Goal: Task Accomplishment & Management: Manage account settings

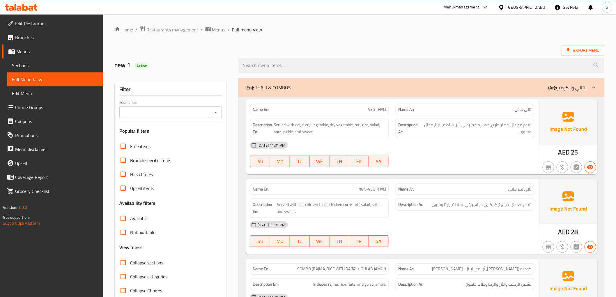
click at [10, 18] on link "Edit Restaurant" at bounding box center [52, 24] width 100 height 14
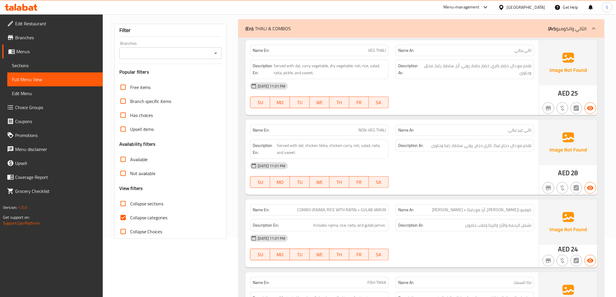
scroll to position [65, 0]
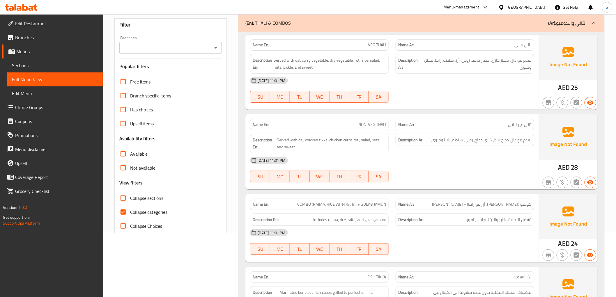
click at [133, 209] on span "Collapse categories" at bounding box center [149, 212] width 38 height 7
click at [130, 208] on input "Collapse categories" at bounding box center [123, 212] width 14 height 14
checkbox input "false"
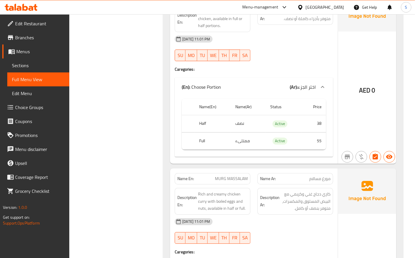
scroll to position [614, 0]
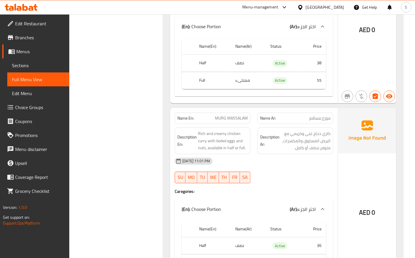
click at [201, 83] on th "Full" at bounding box center [212, 80] width 36 height 17
copy th "Full"
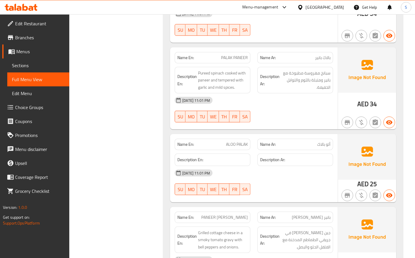
scroll to position [1616, 0]
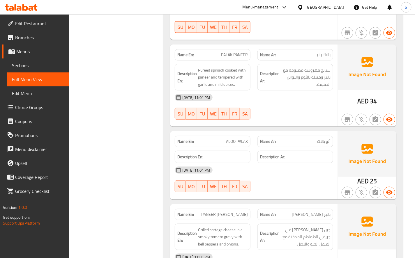
click at [231, 139] on span "ALOO PALAK" at bounding box center [237, 142] width 22 height 6
copy span "ALOO PALAK"
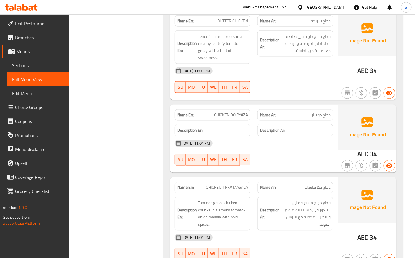
scroll to position [2489, 0]
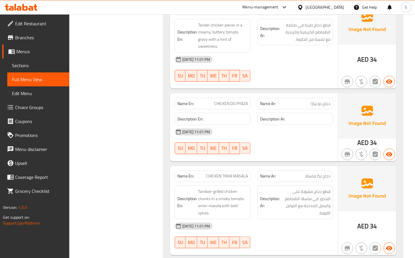
copy span "CHICKEN DO PYAZA"
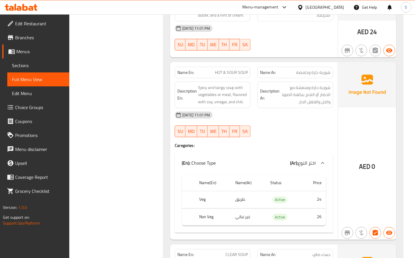
scroll to position [5529, 0]
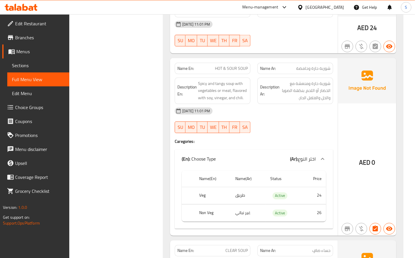
copy th "Veg"
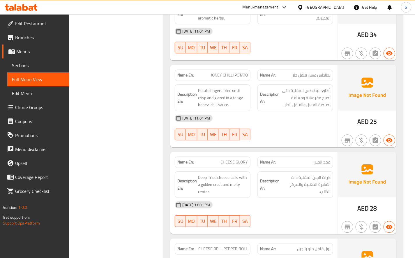
scroll to position [6434, 0]
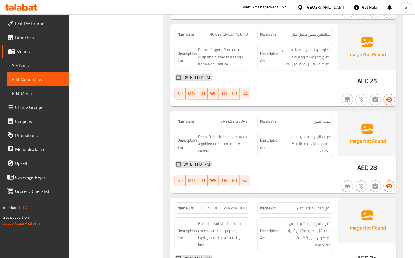
copy span "GLORY"
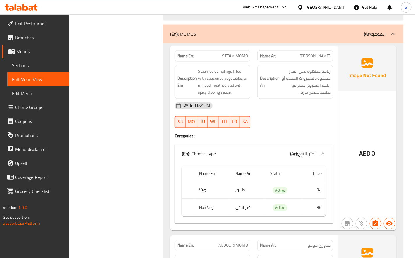
scroll to position [8503, 0]
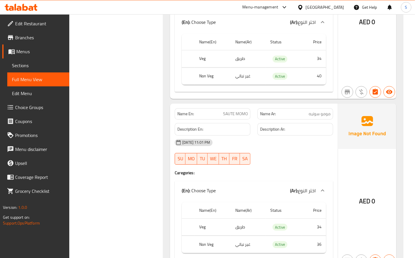
scroll to position [8859, 0]
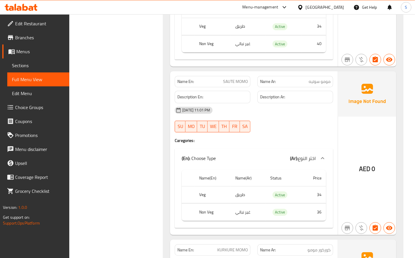
copy span "SAUTE MOMO"
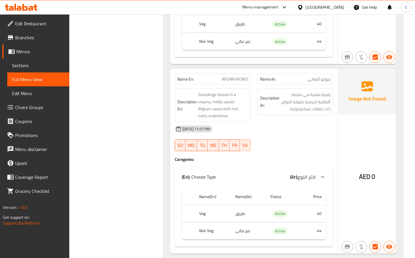
scroll to position [9182, 0]
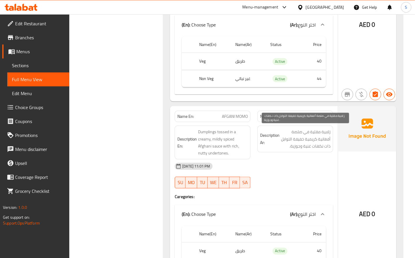
click at [325, 131] on span "زلابية مقلية في صلصة أفغانية كريمية خفيفة التوابل ذات نكهات غنية وجوزية." at bounding box center [306, 139] width 50 height 22
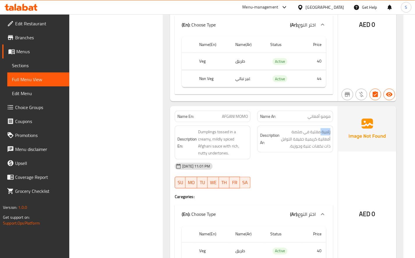
copy span "زلابية"
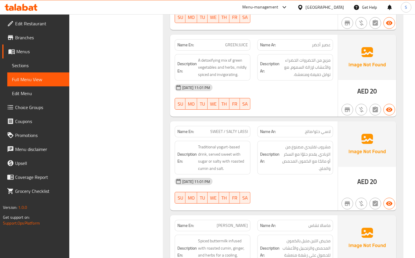
scroll to position [9667, 0]
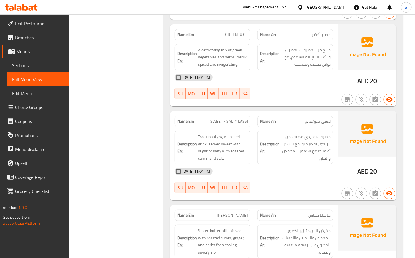
copy span "SWEET / SALTY LASSI"
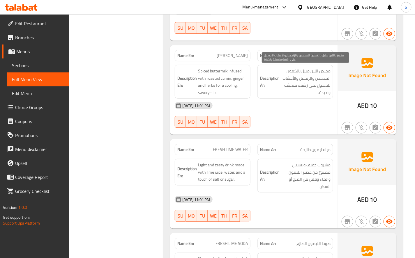
scroll to position [9829, 0]
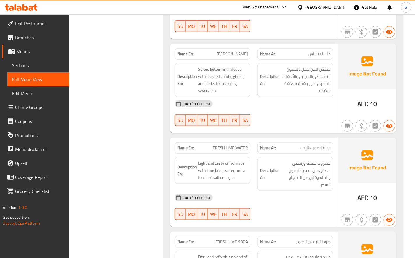
copy span "FRESH LIME WATER"
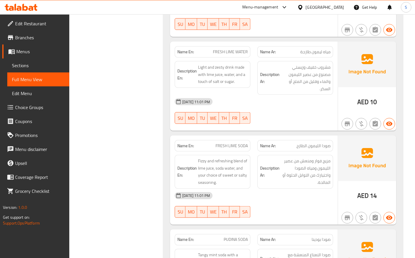
scroll to position [9926, 0]
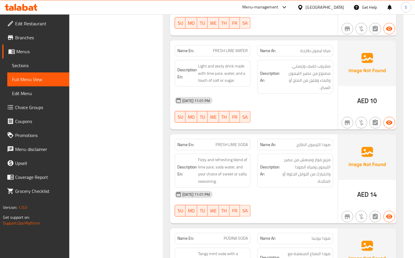
copy span "FRESH LIME SODA"
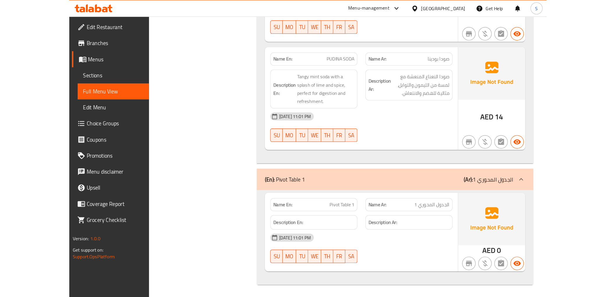
scroll to position [9043, 0]
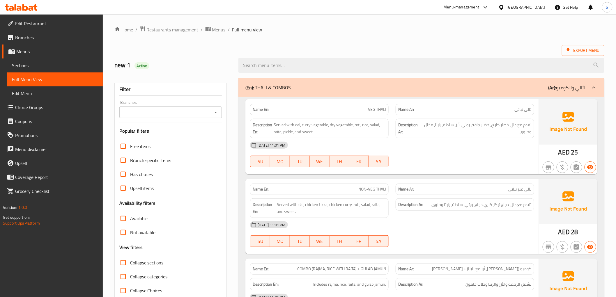
scroll to position [368, 0]
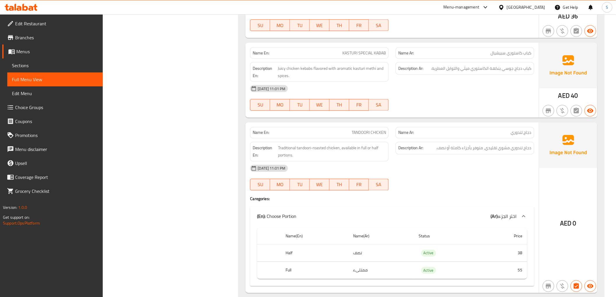
click at [363, 129] on div "Name En: TANDOORI CHICKEN" at bounding box center [319, 132] width 139 height 11
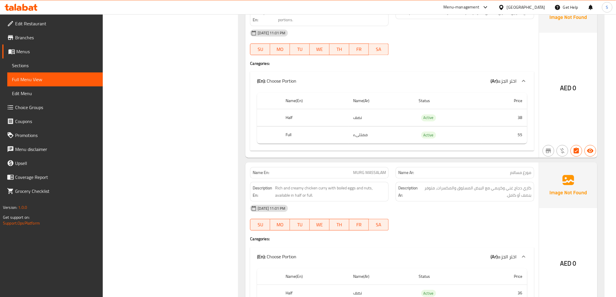
scroll to position [562, 0]
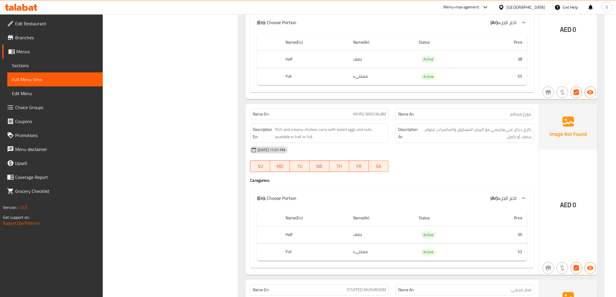
click at [363, 118] on div "Name En: MURG MASSALAM" at bounding box center [319, 114] width 139 height 11
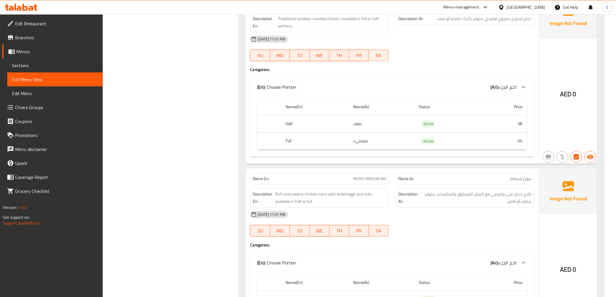
scroll to position [666, 0]
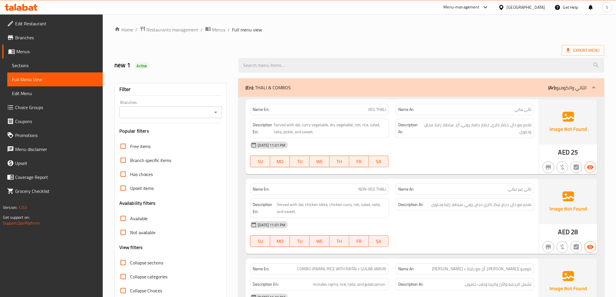
click at [365, 185] on div "Name En: NON-VEG THALI" at bounding box center [319, 189] width 139 height 11
click at [364, 188] on span "NON-VEG THALI" at bounding box center [372, 189] width 28 height 6
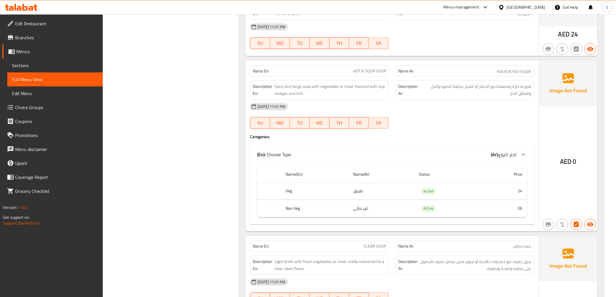
scroll to position [4948, 0]
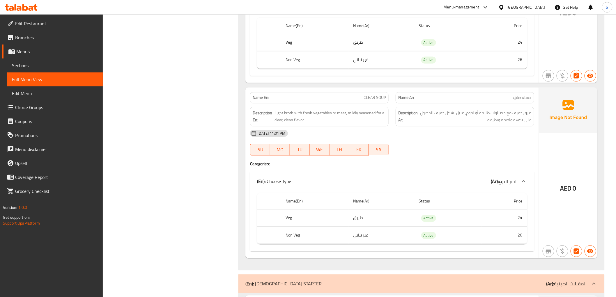
scroll to position [5091, 0]
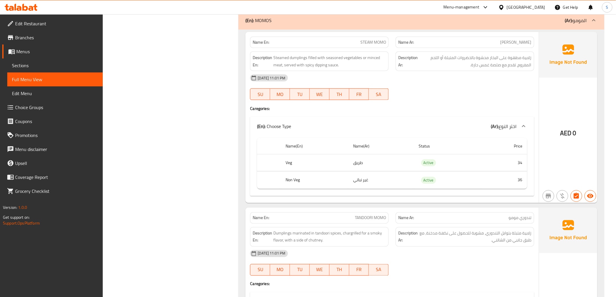
scroll to position [7610, 0]
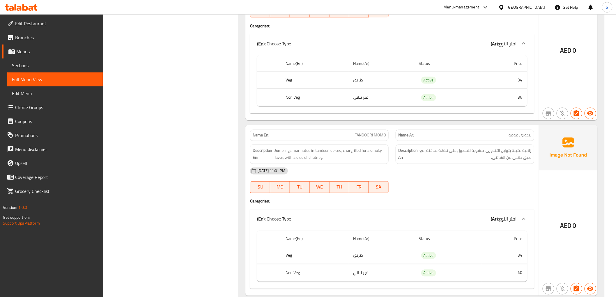
scroll to position [7785, 0]
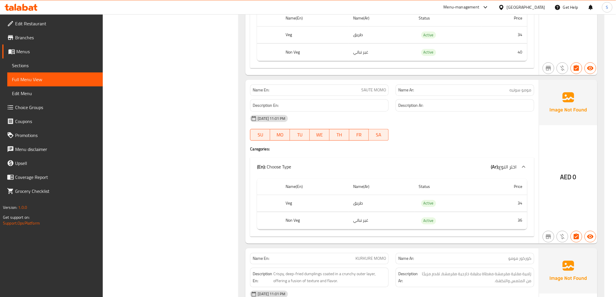
scroll to position [7921, 0]
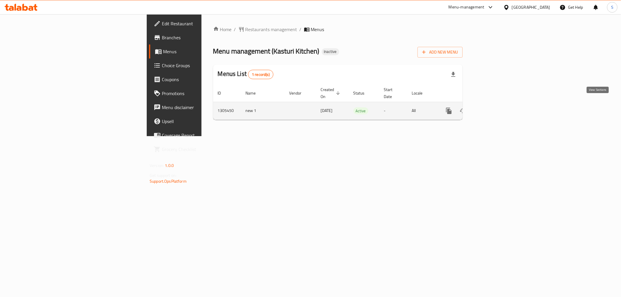
click at [498, 106] on link "enhanced table" at bounding box center [491, 111] width 14 height 14
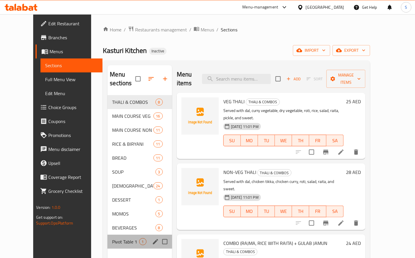
click at [113, 237] on div "Pivot Table 1 1" at bounding box center [139, 242] width 64 height 14
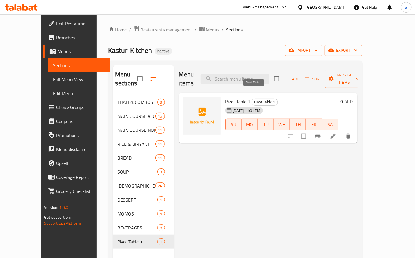
click at [252, 99] on span "Pivot Table 1" at bounding box center [265, 102] width 26 height 7
copy div "Pivot Table 1"
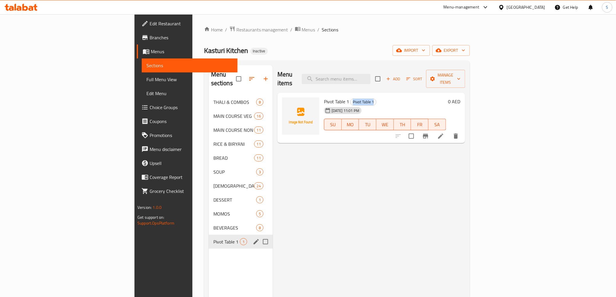
click at [259, 236] on input "Menu sections" at bounding box center [265, 242] width 12 height 12
checkbox input "true"
click at [246, 76] on icon "button" at bounding box center [248, 78] width 5 height 5
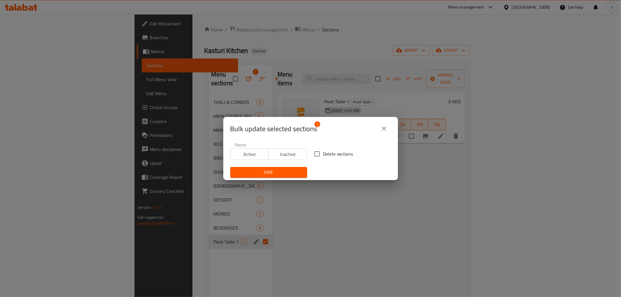
click at [340, 155] on span "Delete sections" at bounding box center [338, 153] width 30 height 7
click at [323, 155] on input "Delete sections" at bounding box center [317, 154] width 12 height 12
checkbox input "true"
click at [255, 174] on span "Save" at bounding box center [269, 172] width 68 height 7
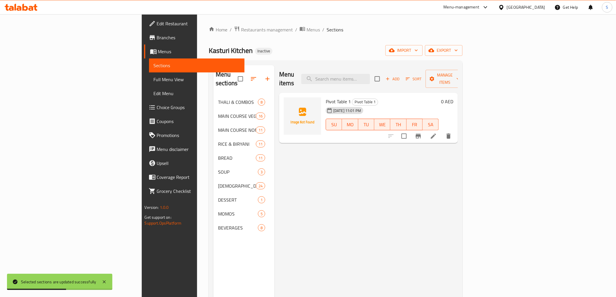
click at [157, 106] on span "Choice Groups" at bounding box center [198, 107] width 83 height 7
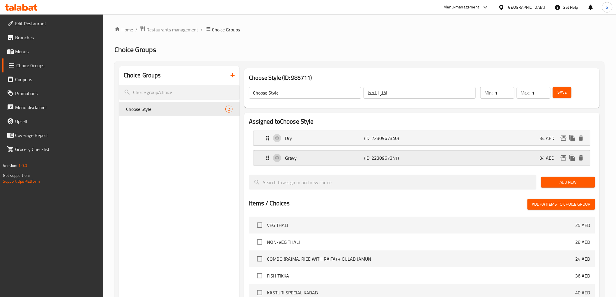
click at [370, 157] on p "(ID: 2230967341)" at bounding box center [390, 158] width 53 height 7
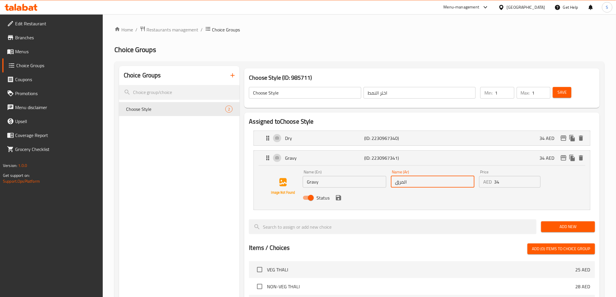
click at [415, 184] on input "المرق" at bounding box center [433, 182] width 84 height 12
type input "جريفي"
click at [334, 198] on button "save" at bounding box center [338, 198] width 9 height 9
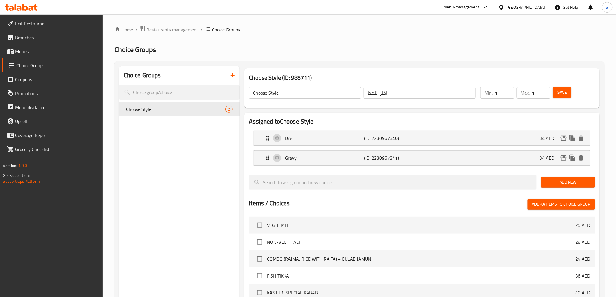
click at [571, 91] on button "Save" at bounding box center [562, 92] width 19 height 11
click at [22, 52] on span "Menus" at bounding box center [56, 51] width 83 height 7
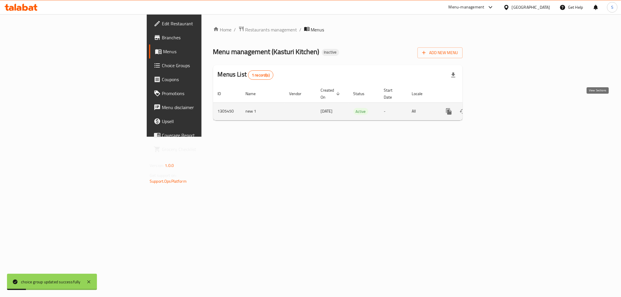
click at [494, 108] on icon "enhanced table" at bounding box center [490, 111] width 7 height 7
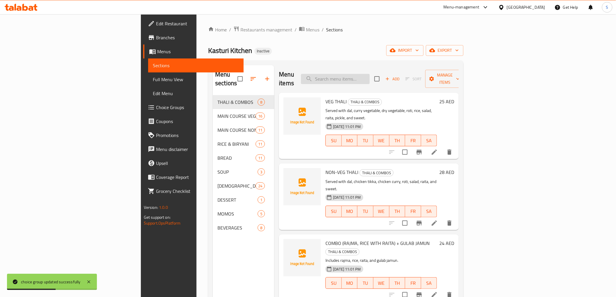
click at [370, 74] on input "search" at bounding box center [335, 79] width 69 height 10
paste input "TANDOORI CHICKEN"
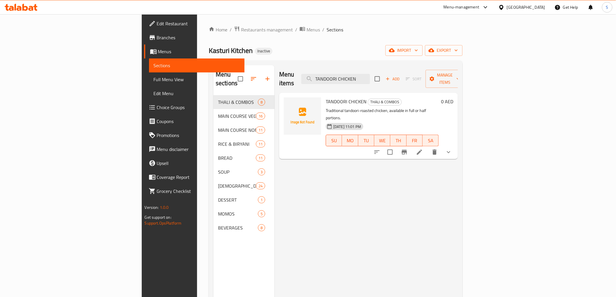
click at [389, 83] on div "Menu items TANDOORI CHICKEN Add Sort Manage items" at bounding box center [368, 79] width 179 height 28
click at [370, 76] on input "TANDOORI CHICKEN" at bounding box center [335, 79] width 69 height 10
paste input "MURG MASSALAM"
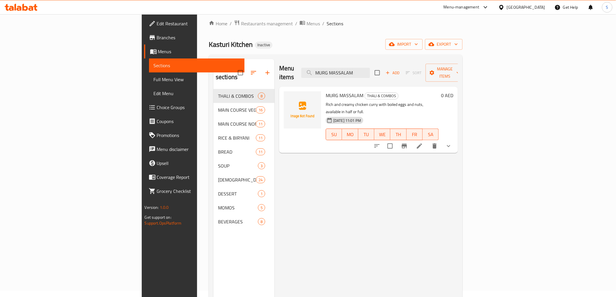
scroll to position [9, 0]
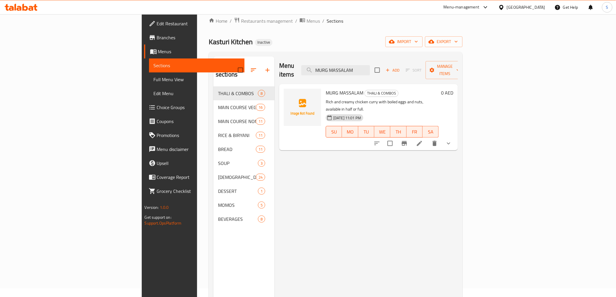
click at [395, 59] on div "Menu items MURG MASSALAM Add Sort Manage items" at bounding box center [368, 70] width 179 height 28
click at [370, 68] on input "MURG MASSALAM" at bounding box center [335, 70] width 69 height 10
paste input "ALOO PALAK"
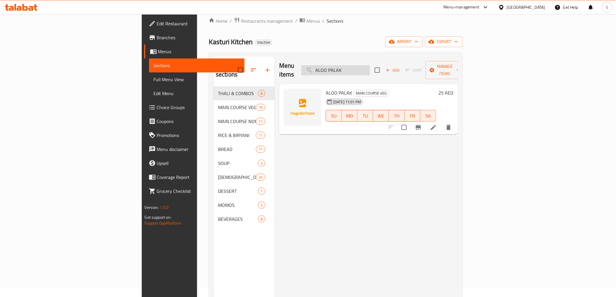
click at [370, 68] on input "ALOO PALAK" at bounding box center [335, 70] width 69 height 10
paste input "CHICKEN DO PYAZA"
click at [370, 65] on input "CHICKEN DO PYAZA" at bounding box center [335, 70] width 69 height 10
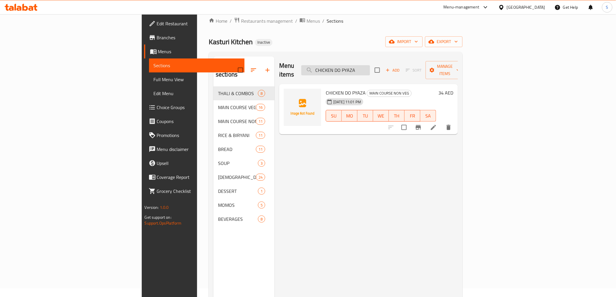
click at [370, 65] on input "CHICKEN DO PYAZA" at bounding box center [335, 70] width 69 height 10
paste input "SAUTE MOMO"
click at [370, 69] on input "SAUTE MOMO" at bounding box center [335, 70] width 69 height 10
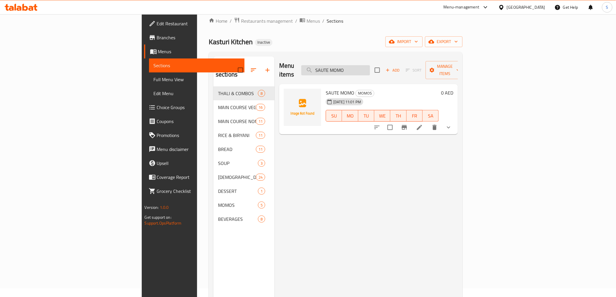
click at [370, 69] on input "SAUTE MOMO" at bounding box center [335, 70] width 69 height 10
paste input "HOT & SOUR SOUP"
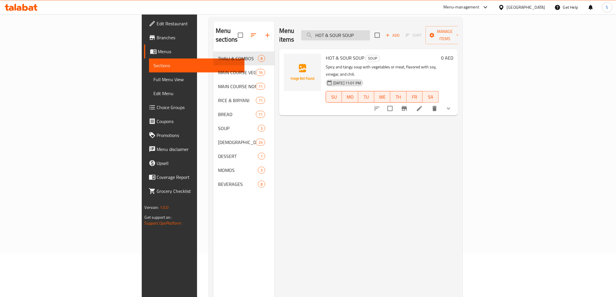
scroll to position [0, 0]
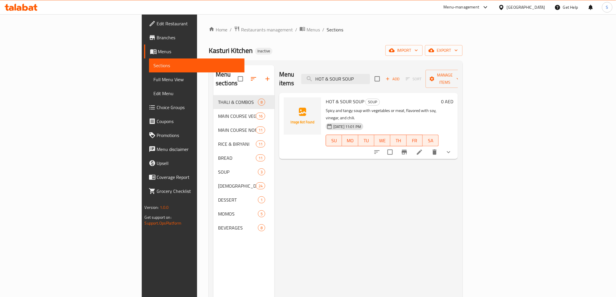
click at [379, 82] on div "Menu items HOT & SOUR SOUP Add Sort Manage items" at bounding box center [368, 79] width 179 height 28
click at [370, 78] on input "HOT & SOUR SOUP" at bounding box center [335, 79] width 69 height 10
paste input "CLEA"
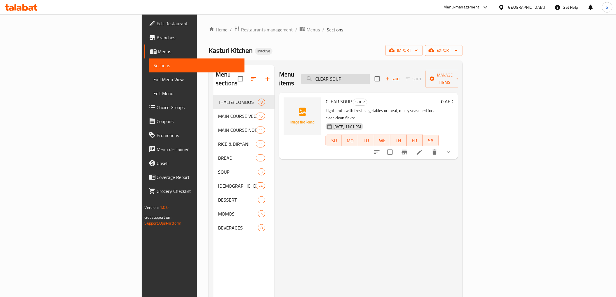
click at [370, 74] on input "CLEAR SOUP" at bounding box center [335, 79] width 69 height 10
paste input "STEAM MOMO"
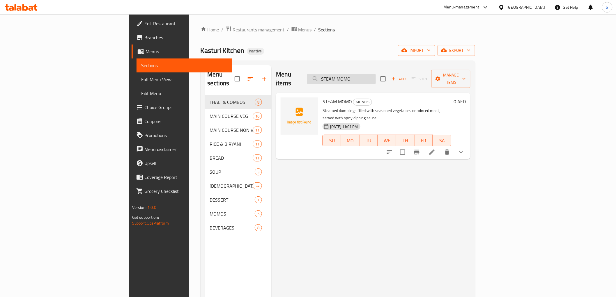
click at [368, 74] on input "STEAM MOMO" at bounding box center [341, 79] width 69 height 10
paste input "TANDOORI"
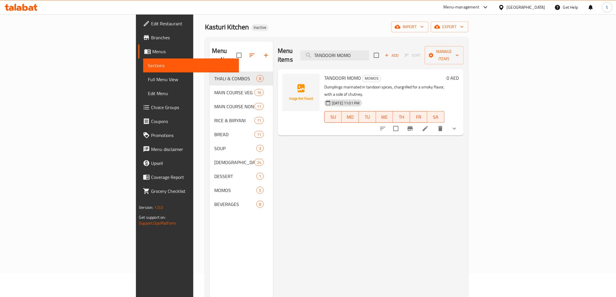
scroll to position [50, 0]
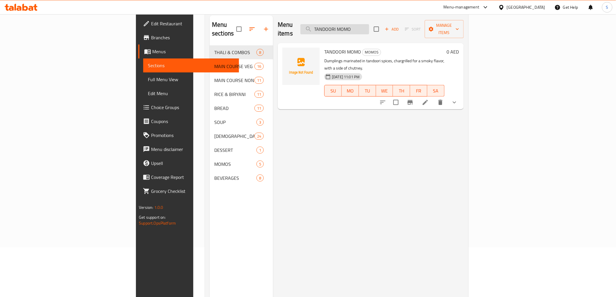
click at [368, 24] on input "TANDOORI MOMO" at bounding box center [334, 29] width 69 height 10
paste input "SAUTE"
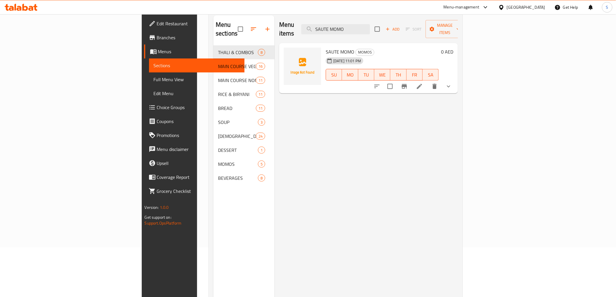
click at [381, 13] on div "Menu-management United Arab Emirates Get Help S" at bounding box center [308, 7] width 616 height 14
click at [370, 27] on input "SAUTE MOMO" at bounding box center [335, 29] width 69 height 10
paste input "KURKUR"
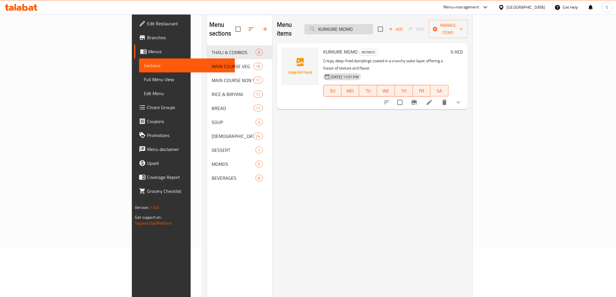
click at [373, 24] on input "KURKURE MOMO" at bounding box center [338, 29] width 69 height 10
paste input "AFGANI"
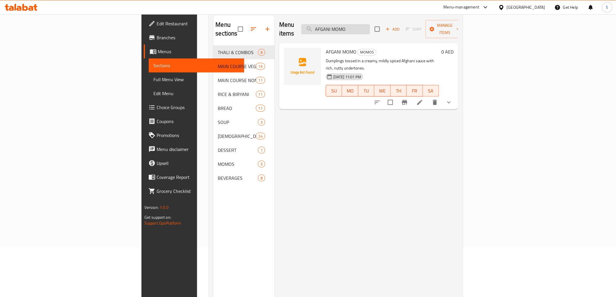
click at [370, 29] on input "AFGANI MOMO" at bounding box center [335, 29] width 69 height 10
paste input "GLORY"
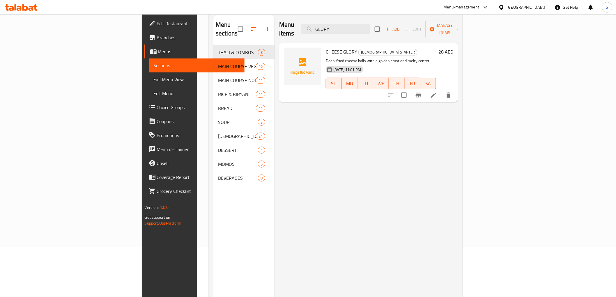
click at [388, 19] on div "Menu items GLORY Add Sort Manage items" at bounding box center [368, 29] width 179 height 28
click at [370, 27] on input "GLORY" at bounding box center [335, 29] width 69 height 10
paste input "dumplings"
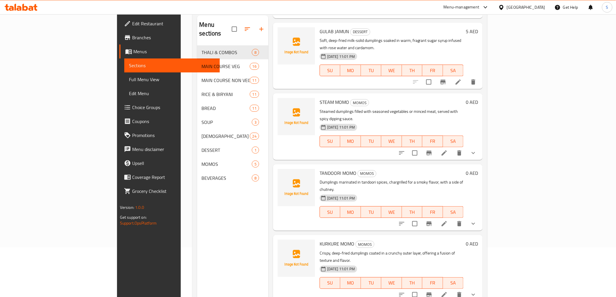
scroll to position [81, 0]
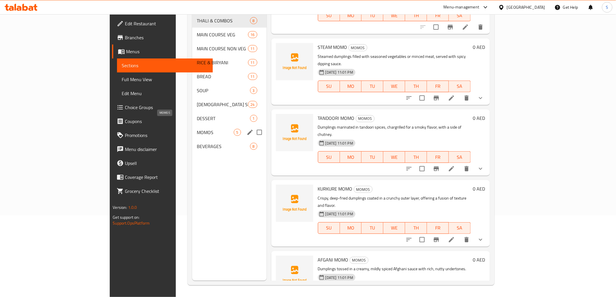
click at [197, 129] on span "MOMOS" at bounding box center [215, 132] width 37 height 7
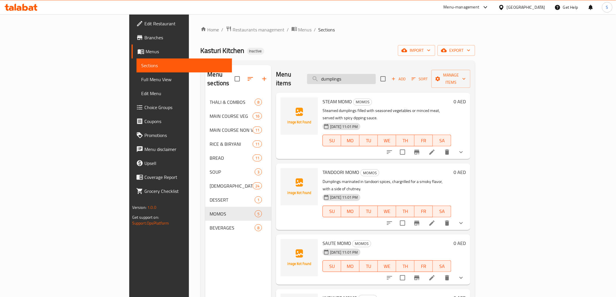
click at [368, 78] on input "dumplings" at bounding box center [341, 79] width 69 height 10
paste input "SWEET / SALTY LASSI"
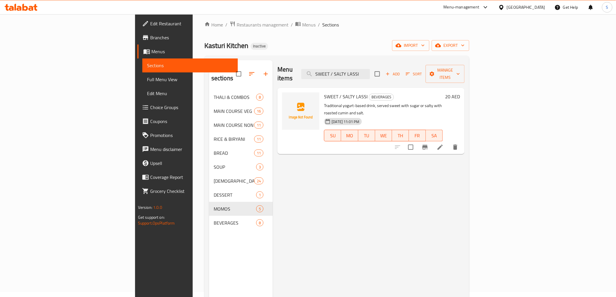
scroll to position [8, 0]
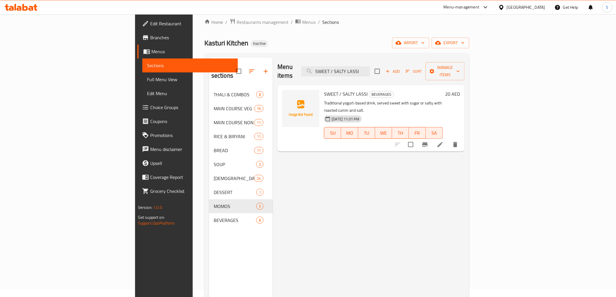
click at [407, 73] on div "Menu items SWEET / SALTY LASSI Add Sort Manage items" at bounding box center [370, 72] width 187 height 28
click at [370, 68] on input "SWEET / SALTY LASSI" at bounding box center [335, 71] width 69 height 10
paste input "FRESH LIME WATER"
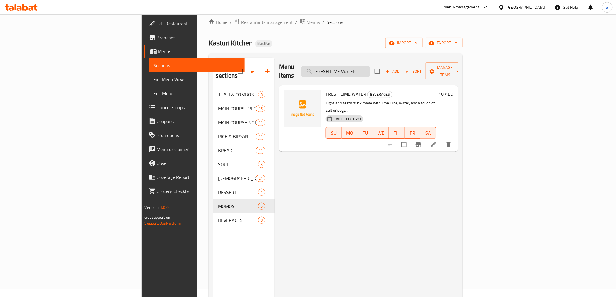
click at [370, 66] on input "FRESH LIME WATER" at bounding box center [335, 71] width 69 height 10
paste input "SODA"
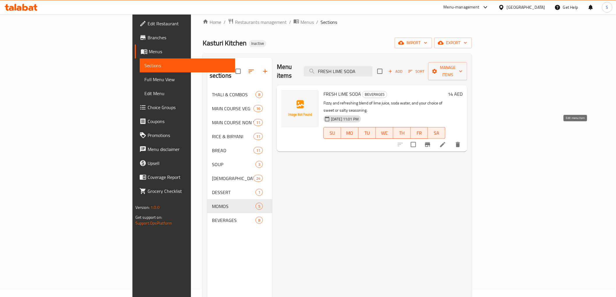
type input "FRESH LIME SODA"
click at [135, 28] on link "Edit Restaurant" at bounding box center [185, 24] width 100 height 14
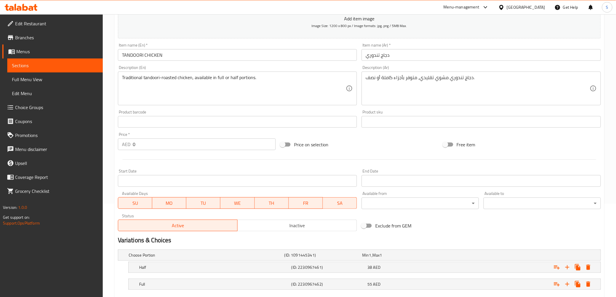
scroll to position [127, 0]
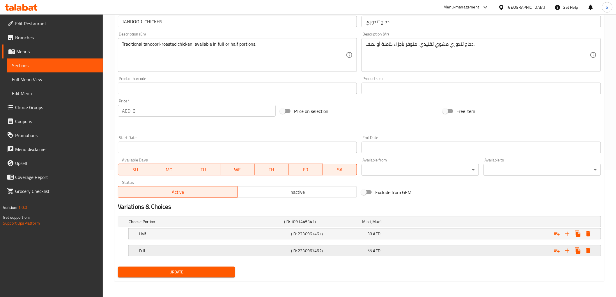
click at [173, 225] on h5 "Full" at bounding box center [205, 222] width 153 height 6
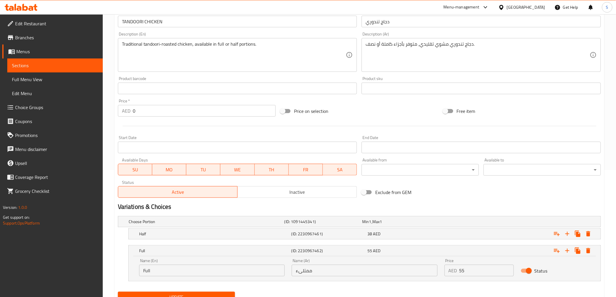
scroll to position [152, 0]
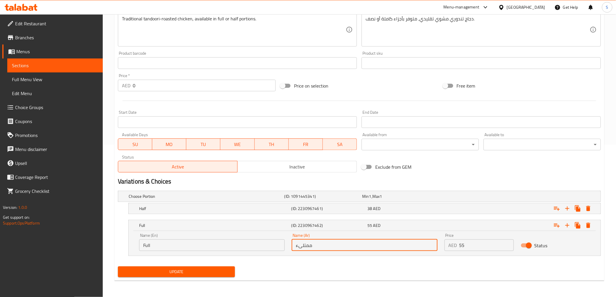
click at [315, 241] on input "ممتلىء" at bounding box center [364, 245] width 145 height 12
paste input "امل"
type input "كامل"
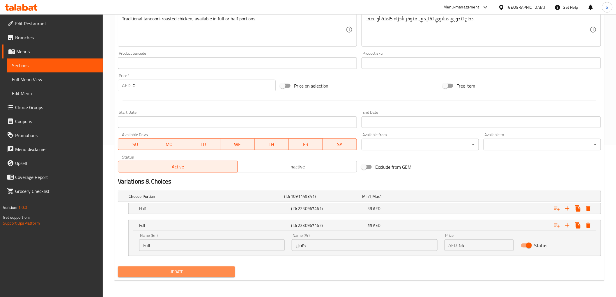
click at [230, 271] on button "Update" at bounding box center [176, 272] width 117 height 11
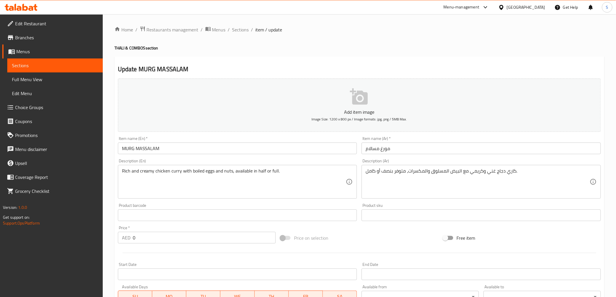
scroll to position [127, 0]
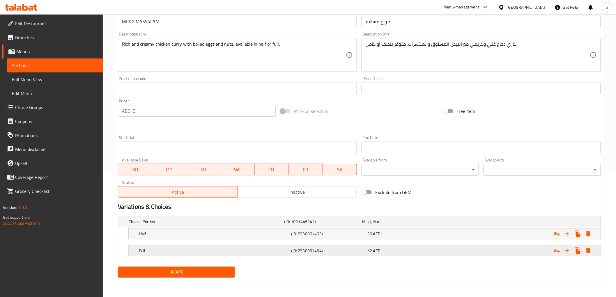
click at [313, 228] on div "Full (ID: 2230967464) 52 AED" at bounding box center [360, 221] width 467 height 13
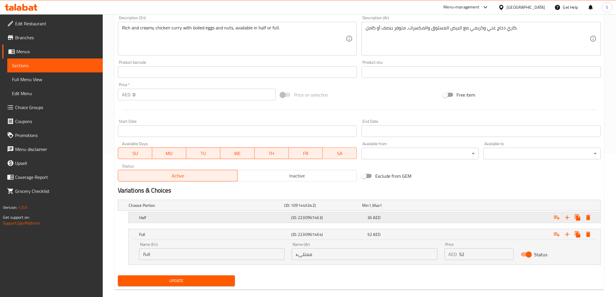
scroll to position [152, 0]
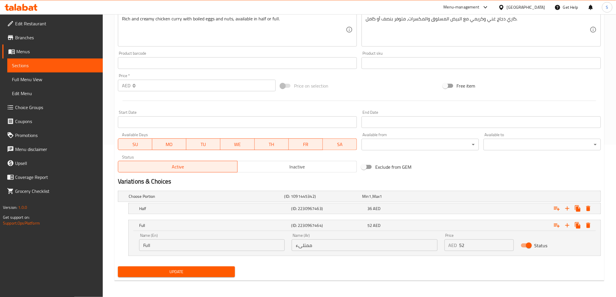
click at [315, 243] on input "ممتلىء" at bounding box center [364, 245] width 145 height 12
paste input "امل"
type input "كامل"
click at [210, 267] on button "Update" at bounding box center [176, 272] width 117 height 11
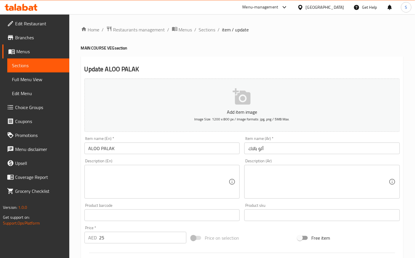
click at [116, 149] on input "ALOO PALAK" at bounding box center [161, 149] width 155 height 12
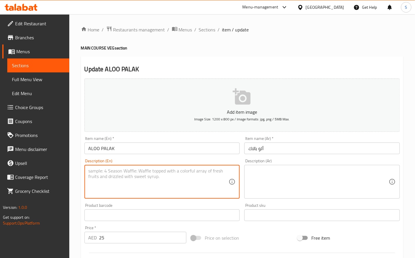
click at [166, 192] on textarea at bounding box center [158, 182] width 140 height 28
paste textarea "Spinach and potatoes sautéed with cumin and light masala."
type textarea "Spinach and potatoes sautéed with cumin and light masala."
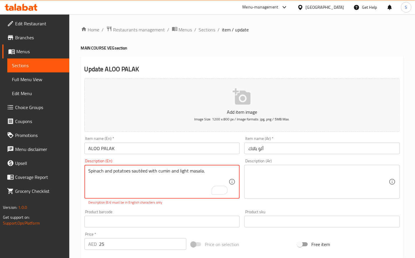
click at [307, 195] on textarea at bounding box center [318, 182] width 140 height 28
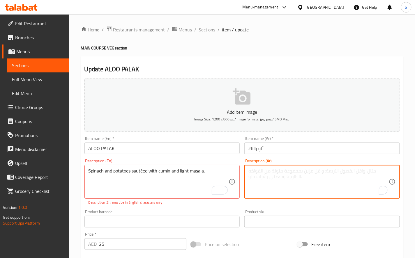
paste textarea "السبانخ والبطاطس المقلية مع الكمون والماسالا الخفيفة."
type textarea "السبانخ والبطاطس المقلية مع الكمون والماسالا الخفيفة."
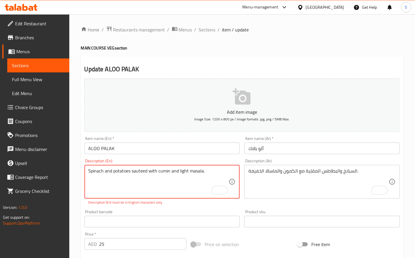
type textarea "Spinach and potatoes sauteed with cumin and light masala."
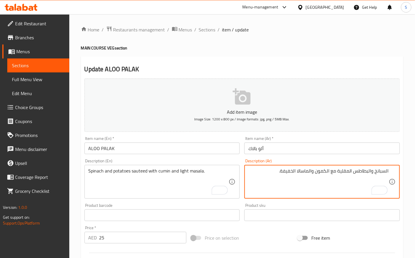
click at [348, 174] on textarea "السبانخ والبطاطس المقلية مع الكمون والماسالا الخفيفة." at bounding box center [318, 182] width 140 height 28
type textarea "السبانخ والبطاطس سوتيه مع الكمون والماسالا الخفيفة."
click at [219, 149] on input "ALOO PALAK" at bounding box center [161, 149] width 155 height 12
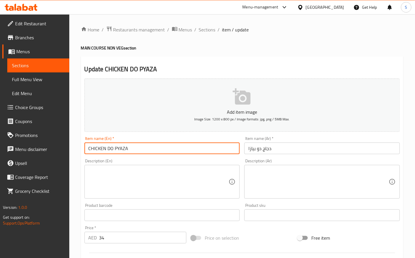
click at [217, 152] on input "CHICKEN DO PYAZA" at bounding box center [161, 149] width 155 height 12
click at [120, 168] on div "Description (En)" at bounding box center [161, 182] width 155 height 34
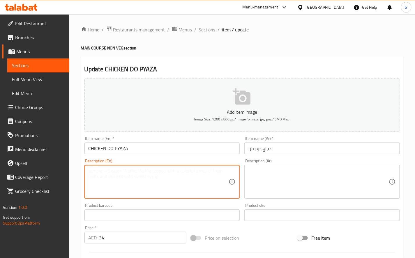
paste textarea "Chicken cooked with double the onions, sautéed in a rich, mildly spiced gravy."
type textarea "Chicken cooked with double the onions, sautéed in a rich, mildly spiced gravy."
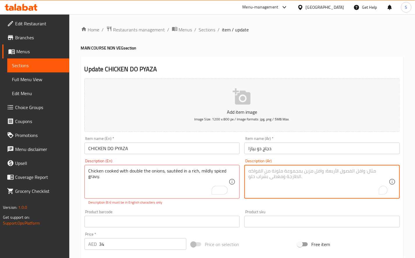
click at [274, 184] on textarea "To enrich screen reader interactions, please activate Accessibility in Grammarl…" at bounding box center [318, 182] width 140 height 28
paste textarea "دجاج مطبوخ مع كمية مضاعفة من البصل، مقلي في مرق غني ومتبل بشكل خفيف."
type textarea "دجاج مطبوخ مع كمية مضاعفة من البصل، مقلي في مرق غني ومتبل بشكل خفيف."
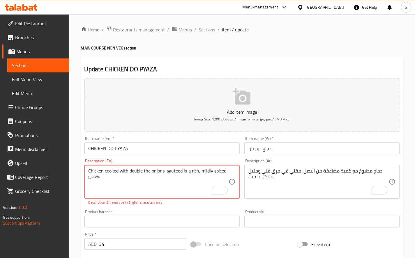
type textarea "Chicken cooked with double the onions, sauteed in a rich, mildly spiced gravy."
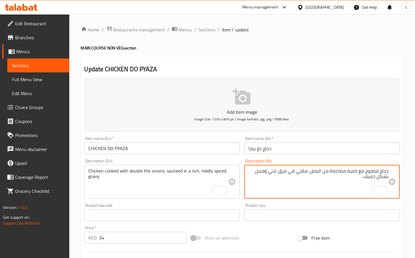
click at [304, 169] on textarea "دجاج مطبوخ مع كمية مضاعفة من البصل، مقلي في مرق غني ومتبل بشكل خفيف." at bounding box center [318, 182] width 140 height 28
click at [301, 172] on textarea "دجاج مطبوخ مع كمية مضاعفة من البصل، سوتيه في مرق غني ومتبل بشكل خفيف." at bounding box center [318, 182] width 140 height 28
click at [280, 173] on textarea "دجاج مطبوخ مع كمية مضاعفة من البصل، سوتيه في مرق غني ومتبل بشكل خفيف." at bounding box center [318, 182] width 140 height 28
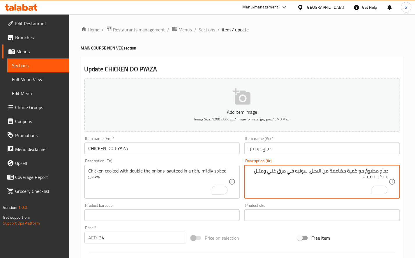
click at [280, 173] on textarea "دجاج مطبوخ مع كمية مضاعفة من البصل، سوتيه في مرق غني ومتبل بشكل خفيف." at bounding box center [318, 182] width 140 height 28
type textarea "دجاج مطبوخ مع كمية مضاعفة من البصل، سوتيه في جريفي غني ومتبل بشكل خفيف."
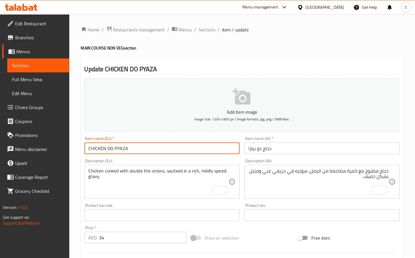
click at [228, 148] on input "CHICKEN DO PYAZA" at bounding box center [161, 149] width 155 height 12
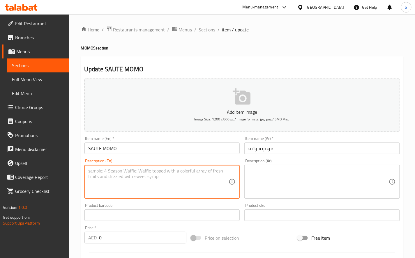
click at [115, 179] on textarea at bounding box center [158, 182] width 140 height 28
paste textarea "Dumplings sautéed in a tangy, mildly spicy sauce with onions and bell peppers f…"
type textarea "Dumplings sautéed in a tangy, mildly spicy sauce with onions and bell peppers f…"
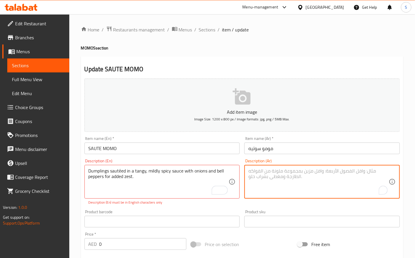
click at [269, 191] on textarea "To enrich screen reader interactions, please activate Accessibility in Grammarl…" at bounding box center [318, 182] width 140 height 28
paste textarea "زلابية مقلية في صلصة لاذعة وحارة قليلاً مع البصل والفلفل الحلو لمزيد من النكهة."
type textarea "زلابية مقلية في صلصة لاذعة وحارة قليلاً مع البصل والفلفل الحلو لمزيد من النكهة."
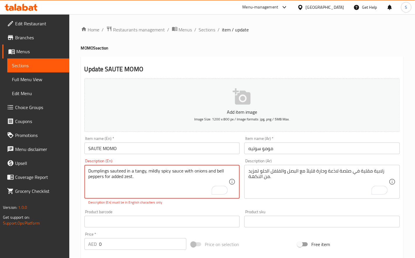
type textarea "Dumplings sauteed in a tangy, mildly spicy sauce with onions and bell peppers f…"
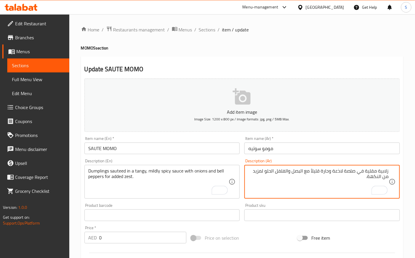
click at [383, 172] on textarea "زلابية مقلية في صلصة لاذعة وحارة قليلاً مع البصل والفلفل الحلو لمزيد من النكهة." at bounding box center [318, 182] width 140 height 28
click at [330, 171] on textarea "دامبلينج مقلية في صلصة لاذعة وحارة قليلاً مع البصل والفلفل الحلو لمزيد من النكه…" at bounding box center [318, 182] width 140 height 28
click at [360, 176] on textarea "دامبلينج مقلية في صلصة تانجى وحارة قليلاً مع البصل والفلفل الحلو لمزيد من النكه…" at bounding box center [318, 182] width 140 height 28
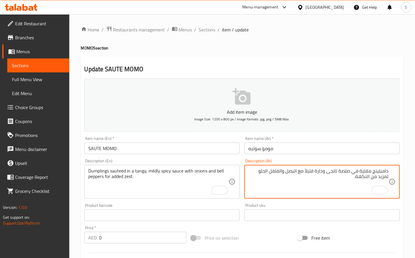
click at [360, 176] on textarea "دامبلينج مقلية في صلصة تانجى وحارة قليلاً مع البصل والفلفل الحلو لمزيد من النكه…" at bounding box center [318, 182] width 140 height 28
click at [156, 153] on input "SAUTE MOMO" at bounding box center [161, 149] width 155 height 12
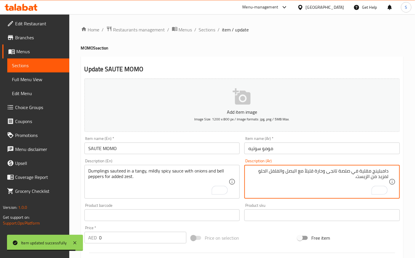
click at [364, 172] on textarea "دامبلينج مقلية في صلصة تانجى وحارة قليلاً مع البصل والفلفل الحلو لمزيد من الزيس…" at bounding box center [318, 182] width 140 height 28
paste textarea "سوتيه"
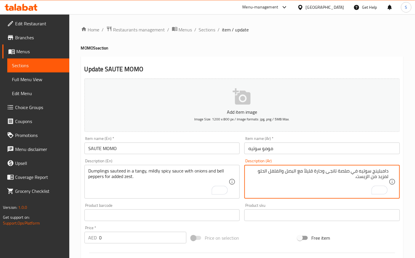
type textarea "دامبلينج سوتيه في صلصة تانجى وحارة قليلاً مع البصل والفلفل الحلو لمزيد من الزيس…"
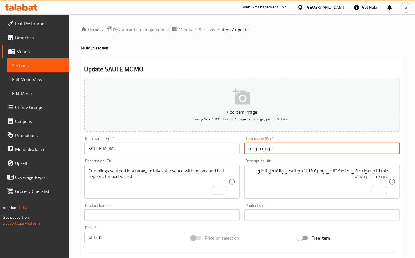
click at [335, 144] on input "مومو سوتيه" at bounding box center [321, 149] width 155 height 12
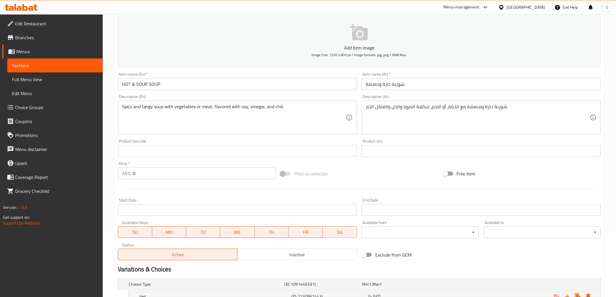
scroll to position [127, 0]
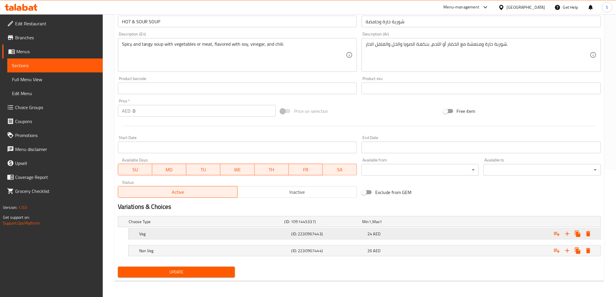
click at [371, 226] on span "AED" at bounding box center [370, 222] width 2 height 8
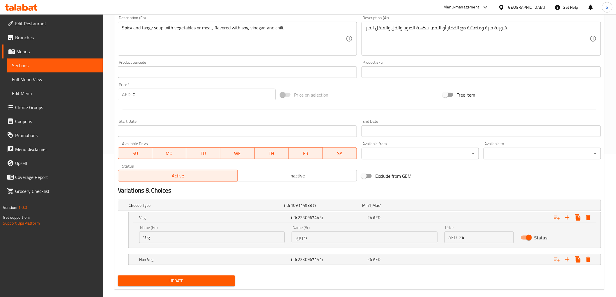
scroll to position [152, 0]
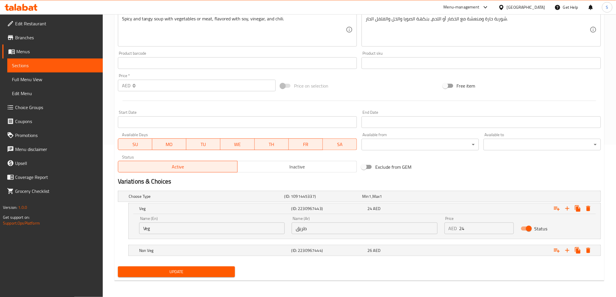
click at [363, 233] on input "طريق" at bounding box center [364, 229] width 145 height 12
paste input "نباتى"
type input "نباتى"
click at [135, 272] on span "Update" at bounding box center [177, 271] width 108 height 7
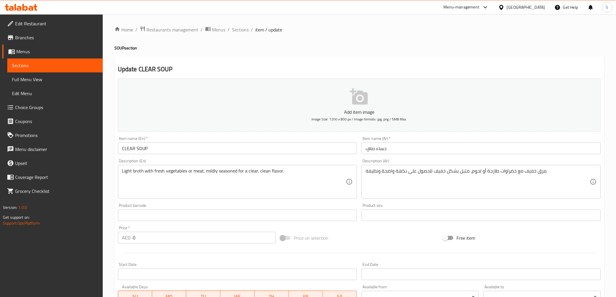
scroll to position [127, 0]
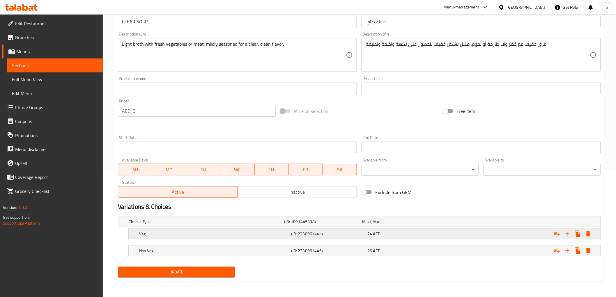
click at [303, 228] on div "Veg (ID: 2230967445) 24 AED" at bounding box center [360, 221] width 467 height 13
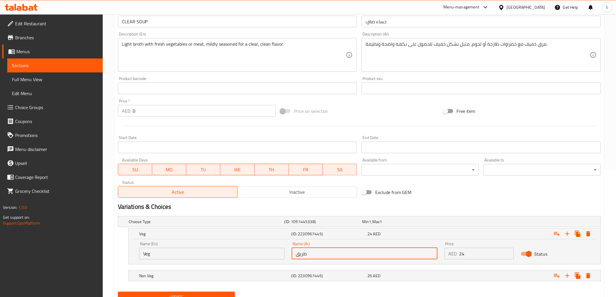
click at [312, 250] on input "طريق" at bounding box center [364, 254] width 145 height 12
paste input "نباتى"
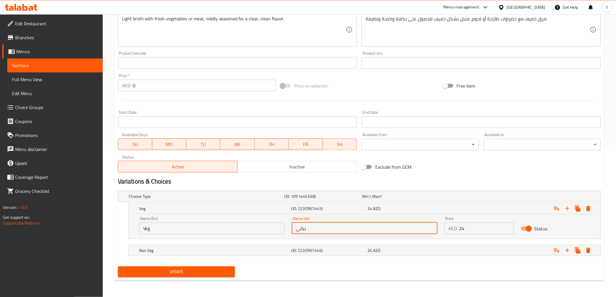
type input "نباتى"
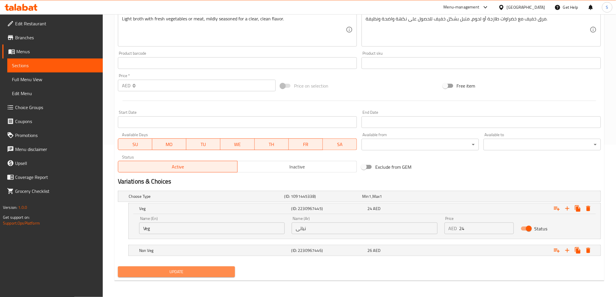
click at [174, 274] on span "Update" at bounding box center [177, 271] width 108 height 7
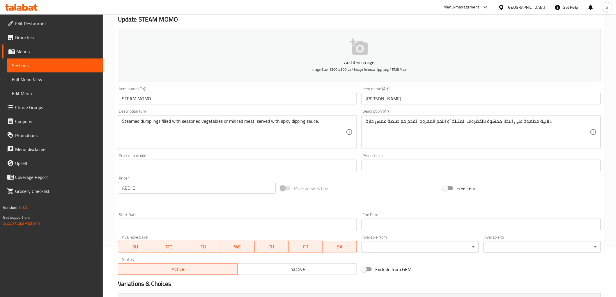
scroll to position [127, 0]
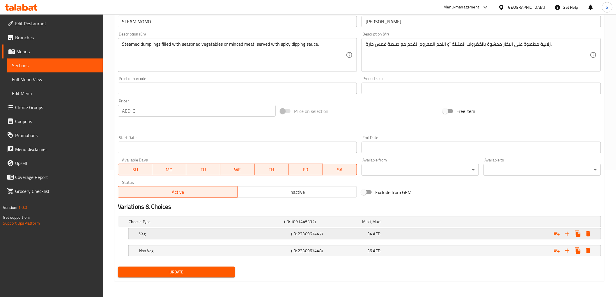
click at [276, 228] on div "Veg (ID: 2230967447) 34 AED" at bounding box center [360, 221] width 467 height 13
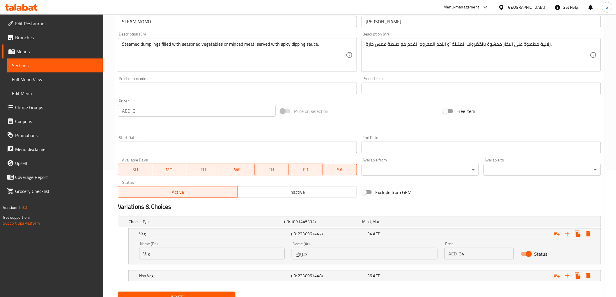
click at [305, 254] on input "طريق" at bounding box center [364, 254] width 145 height 12
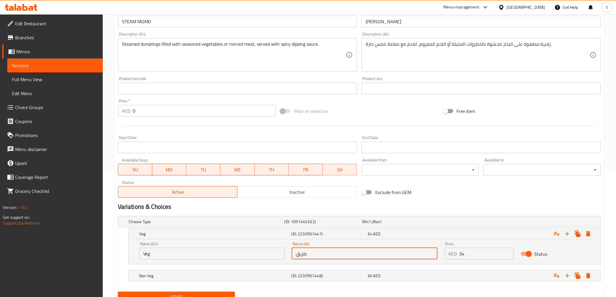
click at [305, 254] on input "طريق" at bounding box center [364, 254] width 145 height 12
paste input "نباتى"
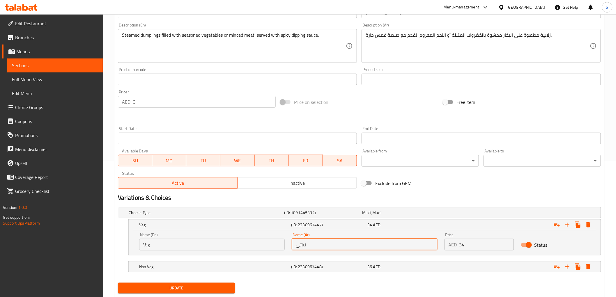
scroll to position [152, 0]
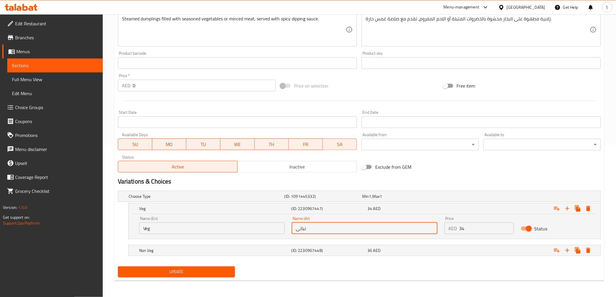
type input "نباتى"
click at [225, 269] on span "Update" at bounding box center [177, 271] width 108 height 7
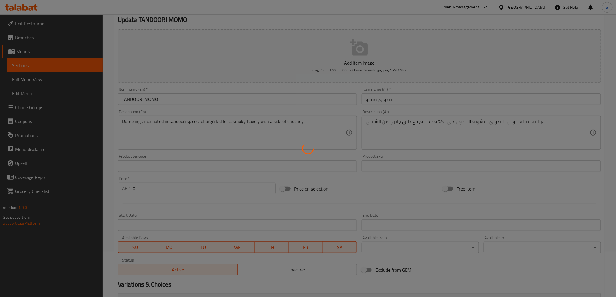
scroll to position [116, 0]
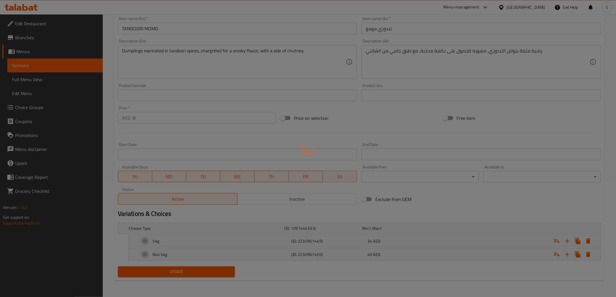
click at [256, 237] on div at bounding box center [308, 148] width 616 height 297
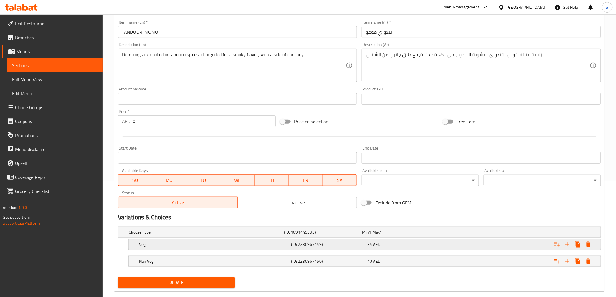
click at [314, 235] on h5 "(ID: 2230967449)" at bounding box center [322, 232] width 76 height 6
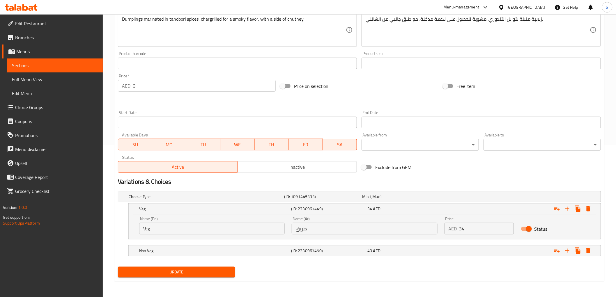
scroll to position [152, 0]
click at [329, 231] on input "طريق" at bounding box center [364, 229] width 145 height 12
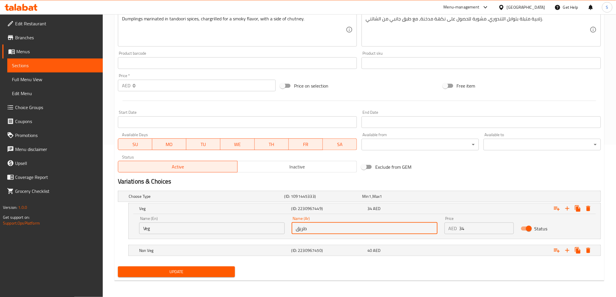
click at [329, 231] on input "طريق" at bounding box center [364, 229] width 145 height 12
paste input "نباتى"
type input "نباتى"
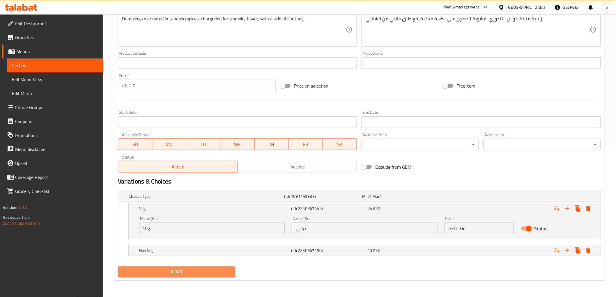
click at [209, 272] on span "Update" at bounding box center [177, 271] width 108 height 7
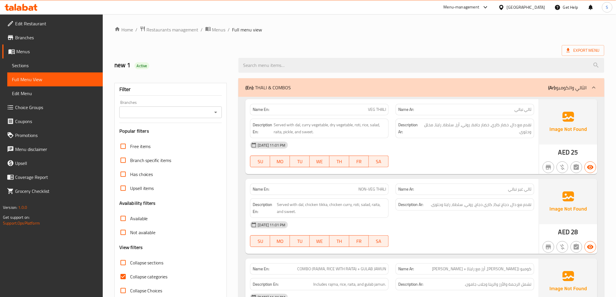
scroll to position [129, 0]
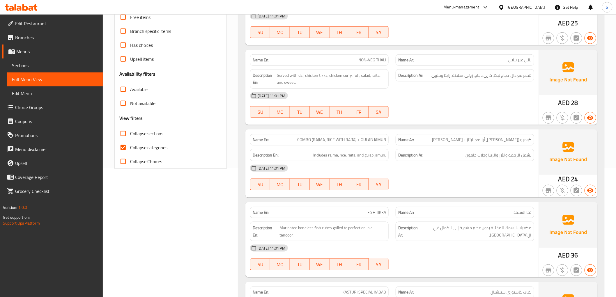
click at [150, 151] on span "Collapse categories" at bounding box center [149, 147] width 38 height 7
click at [130, 151] on input "Collapse categories" at bounding box center [123, 148] width 14 height 14
checkbox input "false"
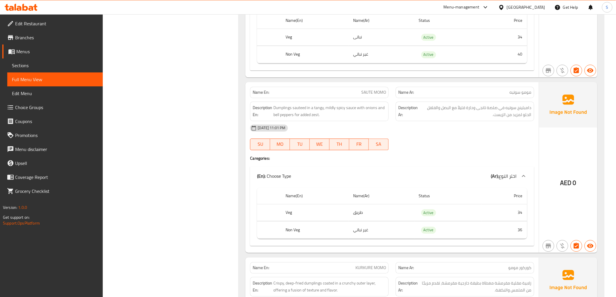
scroll to position [7948, 0]
copy span "SAUTE MOMO"
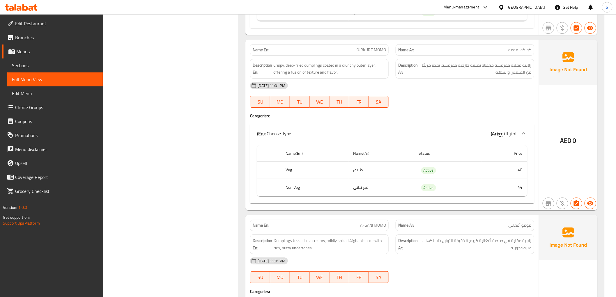
scroll to position [8156, 0]
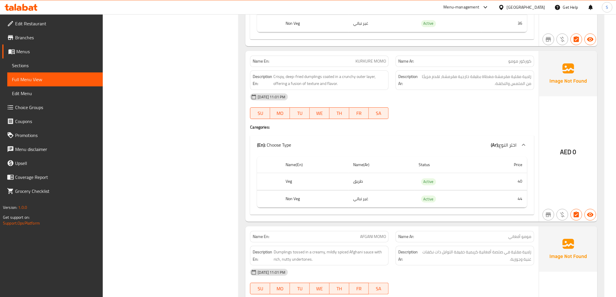
copy span "KURKURE MOMO"
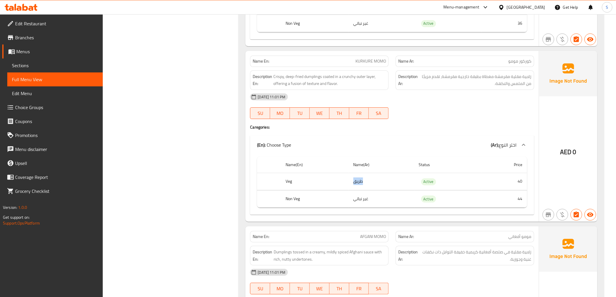
copy td "طريق"
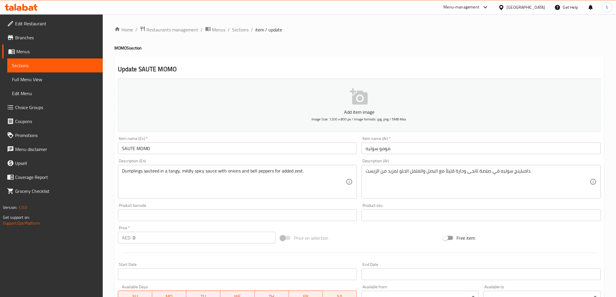
scroll to position [127, 0]
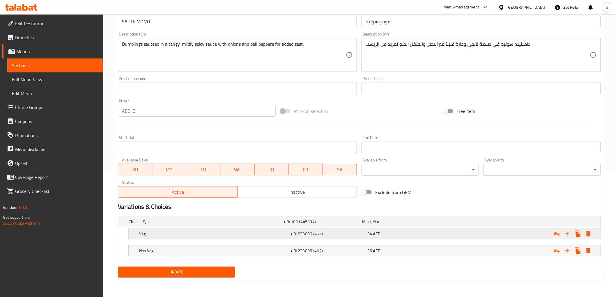
click at [365, 228] on div "Veg (ID: 2230967451) 34 AED" at bounding box center [360, 221] width 467 height 13
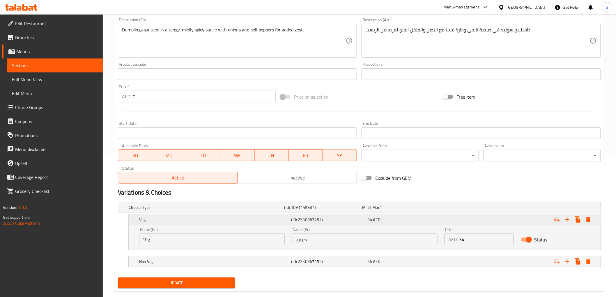
scroll to position [152, 0]
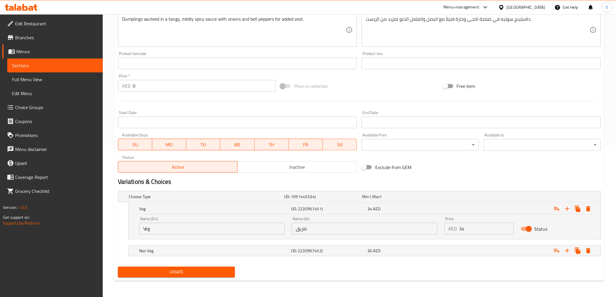
click at [333, 232] on input "طريق" at bounding box center [364, 229] width 145 height 12
paste input "نباتى"
type input "نباتى"
click at [186, 276] on button "Update" at bounding box center [176, 272] width 117 height 11
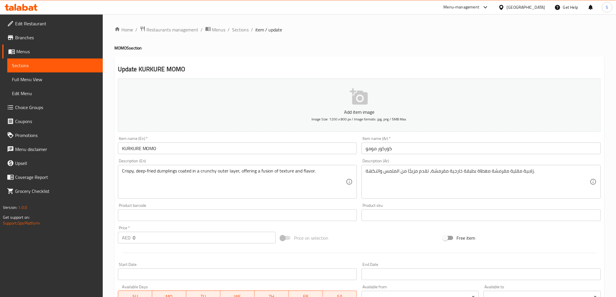
scroll to position [127, 0]
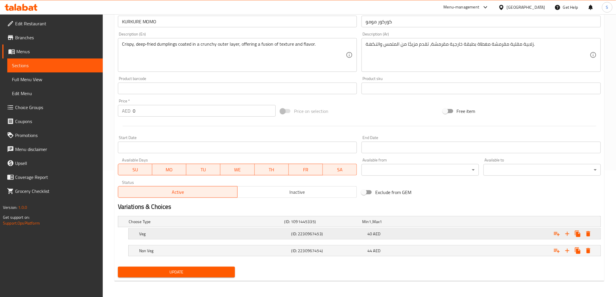
click at [371, 226] on span "AED" at bounding box center [370, 222] width 2 height 8
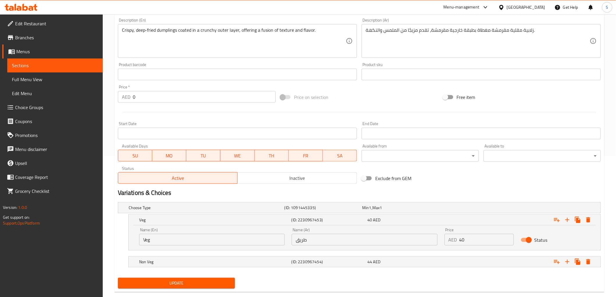
scroll to position [152, 0]
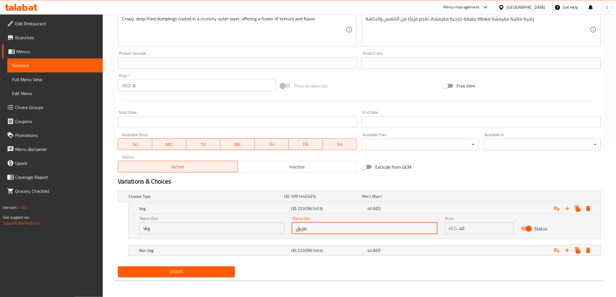
click at [336, 230] on input "طريق" at bounding box center [364, 229] width 145 height 12
paste input "نباتى"
type input "نباتى"
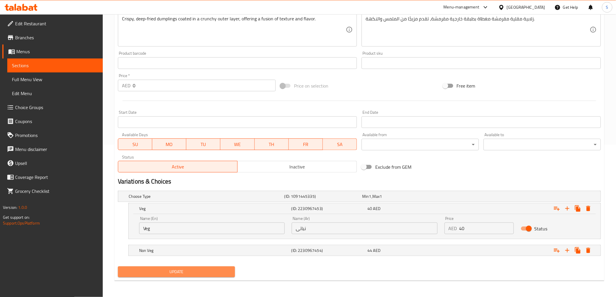
click at [195, 271] on span "Update" at bounding box center [177, 271] width 108 height 7
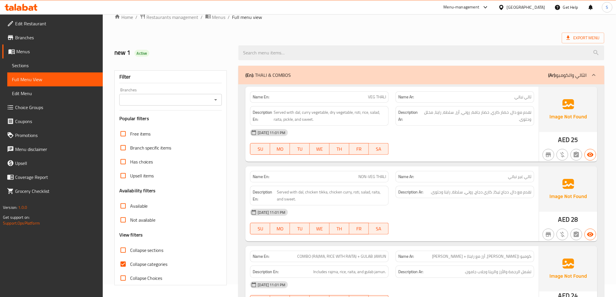
scroll to position [77, 0]
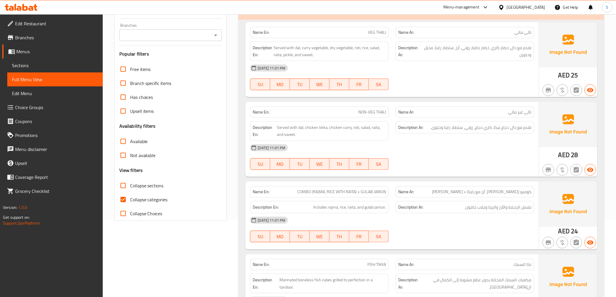
click at [158, 202] on span "Collapse categories" at bounding box center [149, 199] width 38 height 7
click at [130, 202] on input "Collapse categories" at bounding box center [123, 200] width 14 height 14
checkbox input "false"
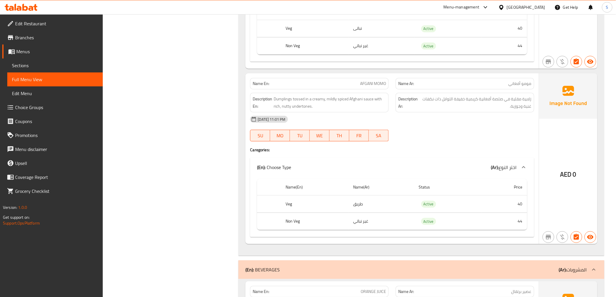
scroll to position [8299, 0]
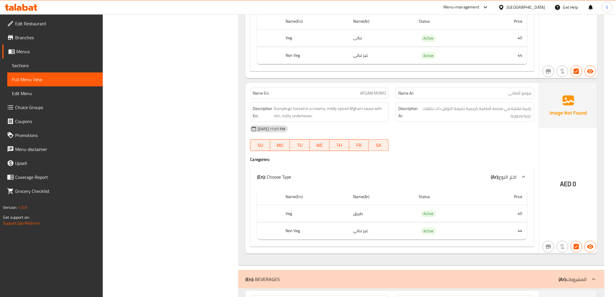
copy span "AFGANI MOMO"
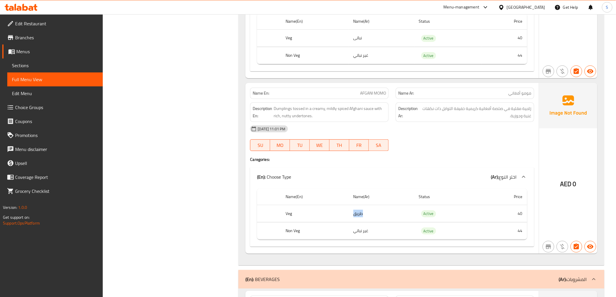
copy td "طريق"
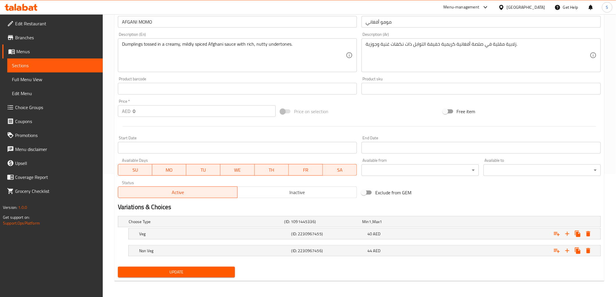
scroll to position [123, 0]
click at [331, 224] on h5 "(ID: 2230967455)" at bounding box center [322, 222] width 76 height 6
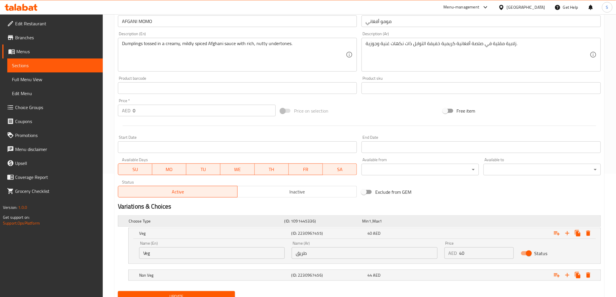
scroll to position [148, 0]
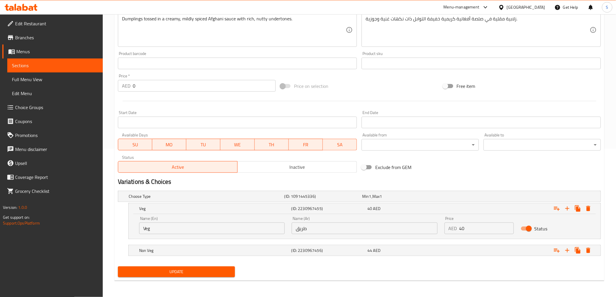
click at [325, 226] on input "طريق" at bounding box center [364, 229] width 145 height 12
paste input "نباتى"
type input "نباتى"
click at [184, 267] on button "Update" at bounding box center [176, 272] width 117 height 11
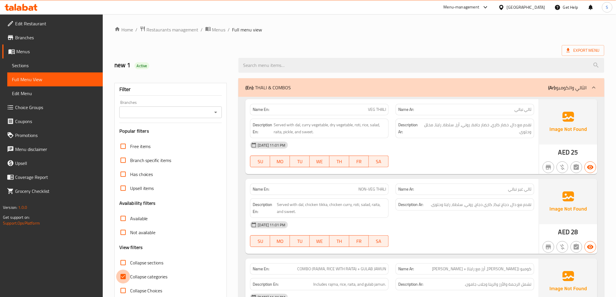
scroll to position [109, 0]
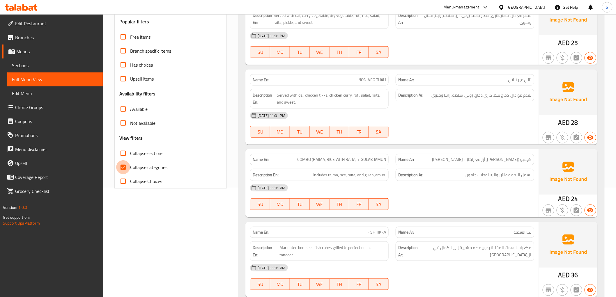
click at [127, 167] on input "Collapse categories" at bounding box center [123, 167] width 14 height 14
checkbox input "false"
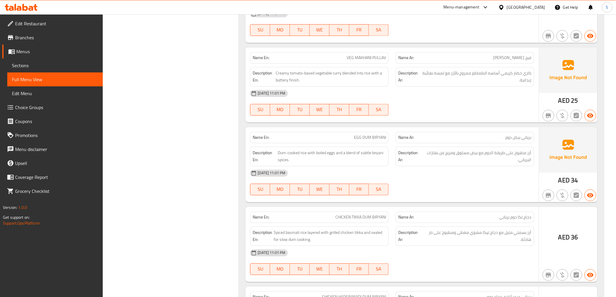
scroll to position [6103, 0]
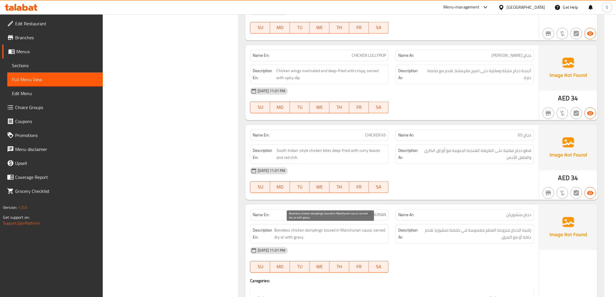
click at [310, 229] on span "Boneless chicken dumplings tossed in Manchurian sauce, served dry or with gravy." at bounding box center [330, 234] width 112 height 14
copy span "dumplings"
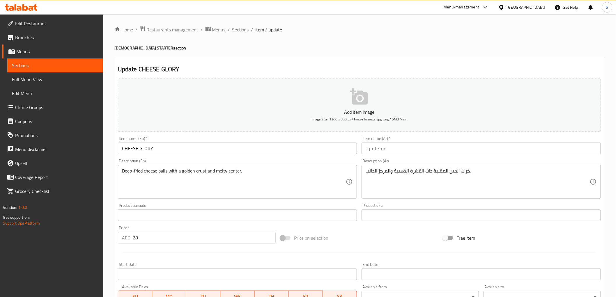
click at [382, 152] on input "مجد الجبن" at bounding box center [480, 149] width 239 height 12
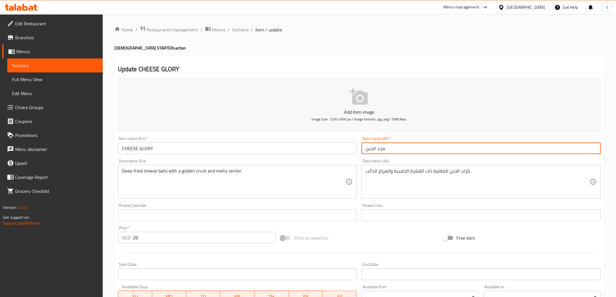
click at [382, 152] on input "مجد الجبن" at bounding box center [480, 149] width 239 height 12
paste input "جلورى"
click at [372, 146] on input "جلورى الجبن" at bounding box center [480, 149] width 239 height 12
type input "جلورى جبن"
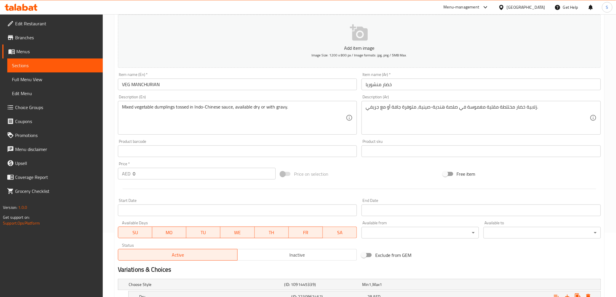
scroll to position [65, 0]
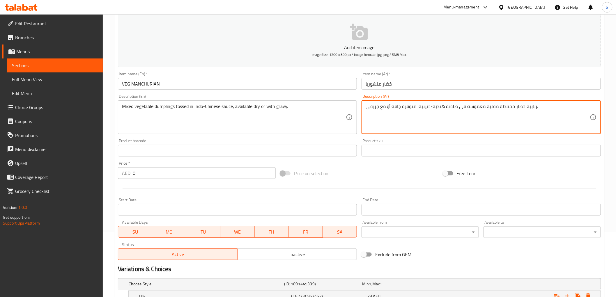
click at [531, 111] on textarea "زلابية خضار مختلطة مقلية مغموسة في صلصة هندية-صينية، متوفرة جافة أو مع جريفي." at bounding box center [477, 118] width 224 height 28
click at [533, 104] on textarea "دامبلينج خضار مختلطة مقلية مغموسة في صلصة هندية-صينية، متوفرة جافة أو مع جريفي." at bounding box center [477, 118] width 224 height 28
type textarea "دامبلينج خضار مختلطة مقلية مغموسة في صلصة هندية-صينية، متوفرة جافة أو مع جريفي."
click at [432, 88] on input "خضار منشوريا" at bounding box center [480, 84] width 239 height 12
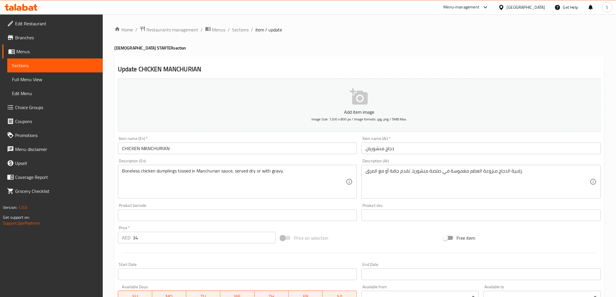
click at [514, 172] on textarea "زلابية الدجاج منزوعة العظم مغموسة في صلصة منشوريا، تقدم جافة أو مع المرق." at bounding box center [477, 182] width 224 height 28
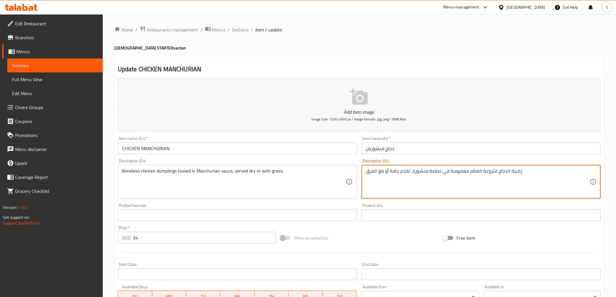
paste textarea "امبلينج"
type textarea "دامبلينج الدجاج منزوعة العظم مغموسة في صلصة منشوريا، تقدم جافة أو مع المرق."
click at [463, 151] on input "دجاج منشوريان" at bounding box center [480, 149] width 239 height 12
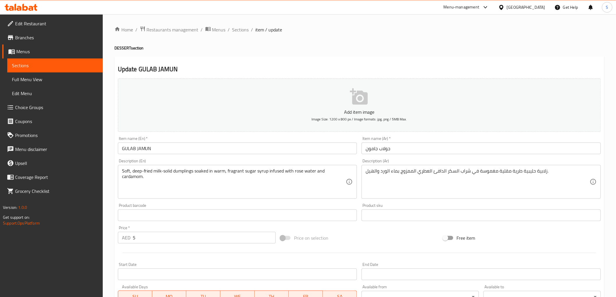
click at [536, 172] on textarea "زلابية حليبية طرية مقلية مغموسة في شراب السكر الدافئ العطري الممزوج بماء الورد …" at bounding box center [477, 182] width 224 height 28
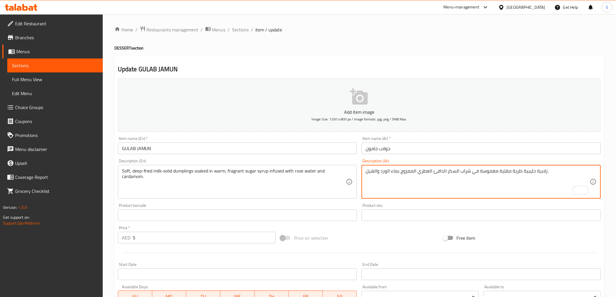
click at [537, 171] on textarea "زلابية حليبية طرية مقلية مغموسة في شراب السكر الدافئ العطري الممزوج بماء الورد …" at bounding box center [477, 182] width 224 height 28
paste textarea "امبلينج"
type textarea "دامبلينج حليبية طرية مقلية مغموسة في شراب السكر الدافئ العطري الممزوج بماء الور…"
click at [392, 148] on input "جولاب جامون" at bounding box center [480, 149] width 239 height 12
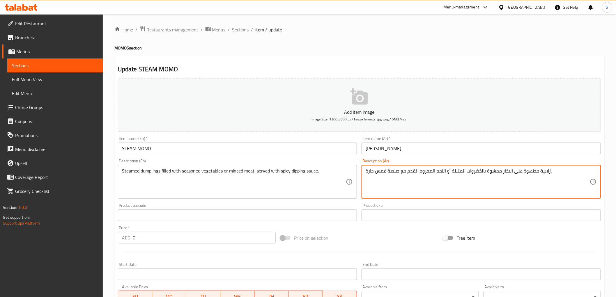
click at [542, 169] on textarea "زلابية مطهوة على البخار محشوة بالخضروات المتبلة أو اللحم المفروم، تقدم مع صلصة …" at bounding box center [477, 182] width 224 height 28
paste textarea "امبلينج"
type textarea "دامبلينج مطهوة على البخار محشوة بالخضروات المتبلة أو اللحم المفروم، تقدم مع صلص…"
click at [475, 147] on input "مومو ستيم" at bounding box center [480, 149] width 239 height 12
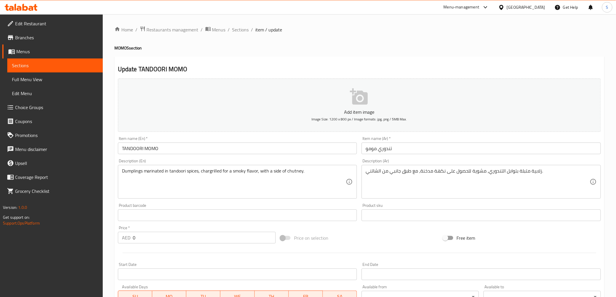
click at [534, 171] on textarea "زلابية متبلة بتوابل التندوري، مشوية للحصول على نكهة مدخنة، مع طبق جانبي من الشا…" at bounding box center [477, 182] width 224 height 28
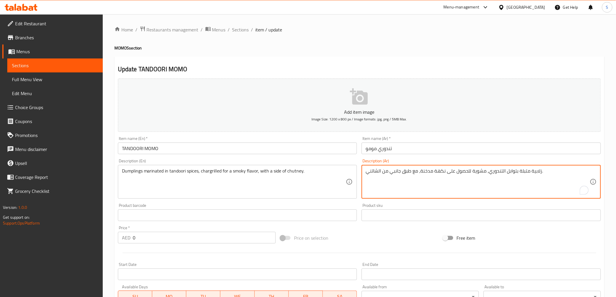
paste textarea "امبلينج"
type textarea "دامبلينج متبلة بتوابل التندوري، مشوية للحصول على نكهة مدخنة، مع طبق جانبي من ال…"
click at [414, 152] on input "تندوري مومو" at bounding box center [480, 149] width 239 height 12
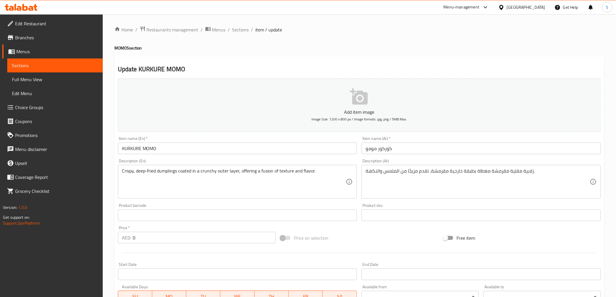
click at [527, 171] on textarea "زلابية مقلية مقرمشة مغطاة بطبقة خارجية مقرمشة، تقدم مزيجًا من الملمس والنكهة." at bounding box center [477, 182] width 224 height 28
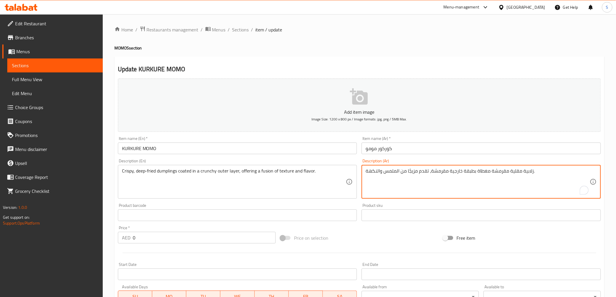
paste textarea "امبلينج"
type textarea "دامبلينج [GEOGRAPHIC_DATA] مقرمشة مغطاة بطبقة خارجية مقرمشة، تقدم مزيجًا من الم…"
click at [434, 150] on input "كوركور مومو" at bounding box center [480, 149] width 239 height 12
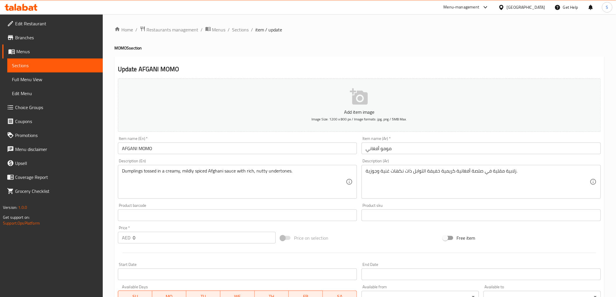
click at [509, 167] on div "زلابية مقلية في صلصة أفغانية كريمية خفيفة التوابل ذات نكهات غنية وجوزية. Descri…" at bounding box center [480, 182] width 239 height 34
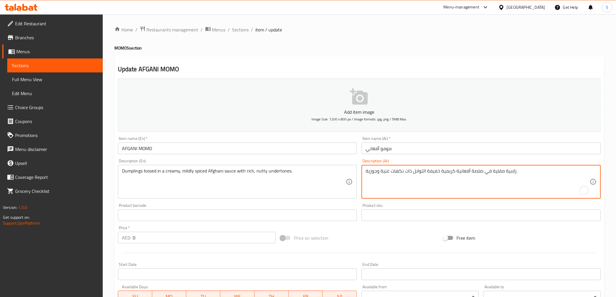
click at [512, 174] on textarea "زلابية مقلية في صلصة أفغانية كريمية خفيفة التوابل ذات نكهات غنية وجوزية." at bounding box center [477, 182] width 224 height 28
paste textarea "امبلينج"
type textarea "دامبلينج مقلية في صلصة أفغانية كريمية خفيفة التوابل ذات نكهات غنية وجوزية."
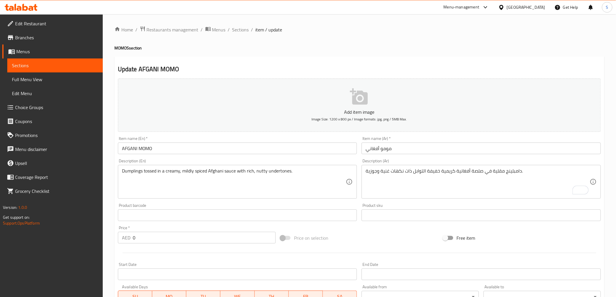
click at [470, 143] on div "Item name (Ar)   * مومو أفغاني Item name (Ar) *" at bounding box center [480, 145] width 239 height 18
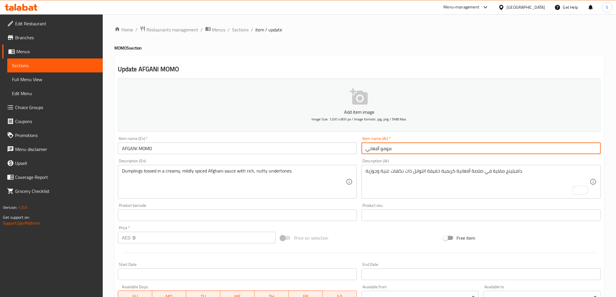
click at [456, 152] on input "مومو أفغاني" at bounding box center [480, 149] width 239 height 12
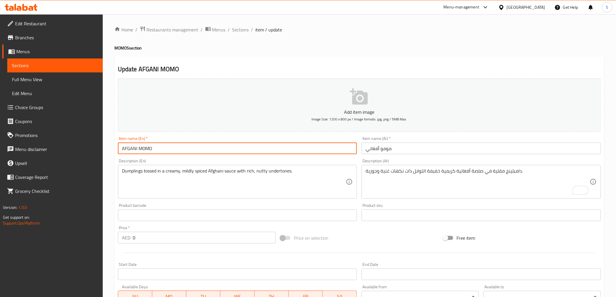
click at [193, 146] on input "AFGANI MOMO" at bounding box center [237, 149] width 239 height 12
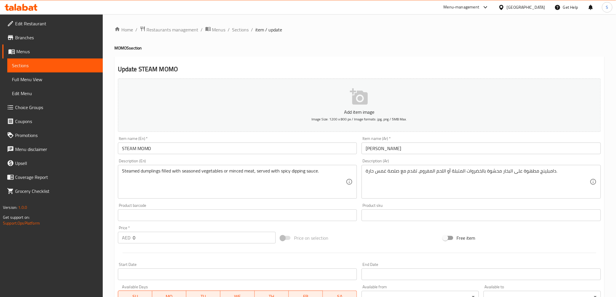
click at [200, 156] on div "Item name (En)   * STEAM MOMO Item name (En) *" at bounding box center [238, 145] width 244 height 22
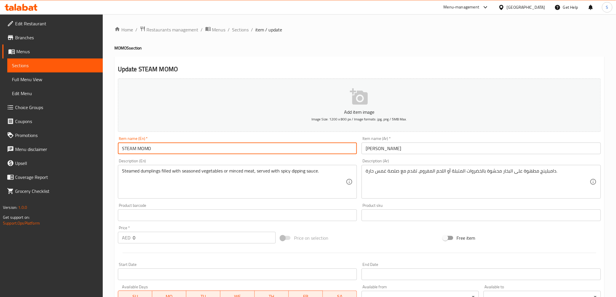
click at [194, 148] on input "STEAM MOMO" at bounding box center [237, 149] width 239 height 12
paste input "6PCS"
type input "STEAM MOMO 6PCS"
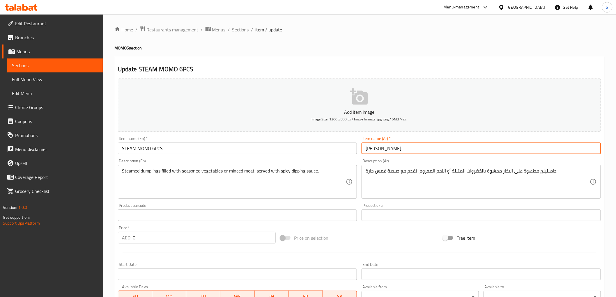
click at [406, 153] on input "مومو ستيم" at bounding box center [480, 149] width 239 height 12
paste input "6 قطع"
type input "مومو ستيم 6 قطع"
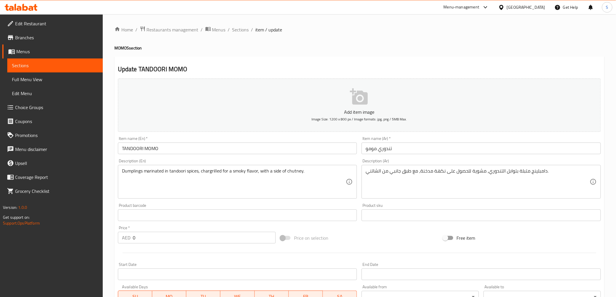
click at [179, 141] on div "Item name (En)   * TANDOORI MOMO Item name (En) *" at bounding box center [237, 145] width 239 height 18
click at [178, 143] on input "TANDOORI MOMO" at bounding box center [237, 149] width 239 height 12
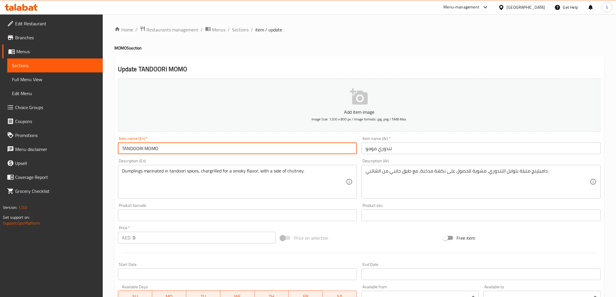
paste input "6PCS"
type input "TANDOORI MOMO 6PCS"
click at [407, 152] on input "تندوري مومو" at bounding box center [480, 149] width 239 height 12
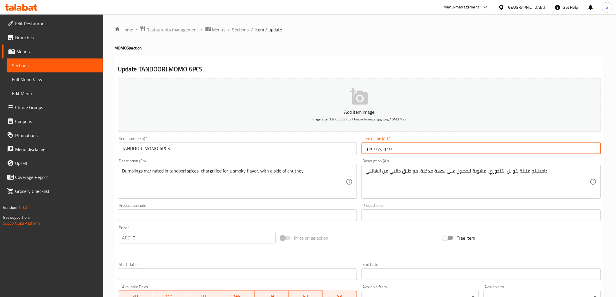
paste input "6 قطع"
type input "تندوري مومو 6 قطع"
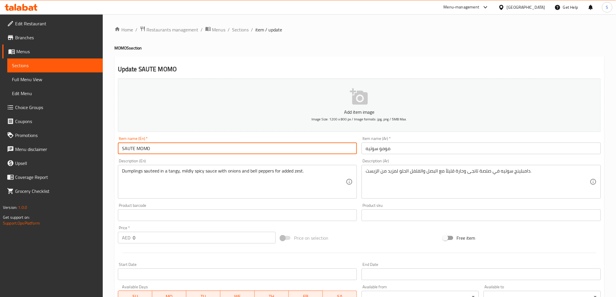
click at [159, 150] on input "SAUTE MOMO" at bounding box center [237, 149] width 239 height 12
paste input "6PCS"
type input "SAUTE MOMO 6PCS"
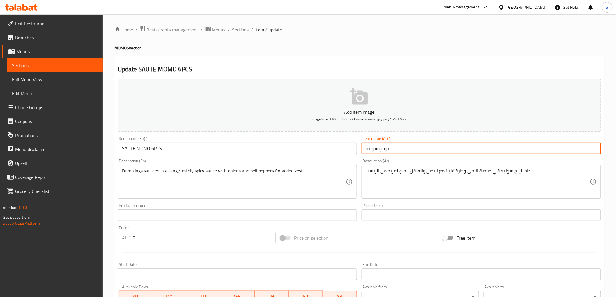
click at [416, 149] on input "مومو سوتيه" at bounding box center [480, 149] width 239 height 12
paste input "6 قطع"
type input "مومو سوتيه 6 قطع"
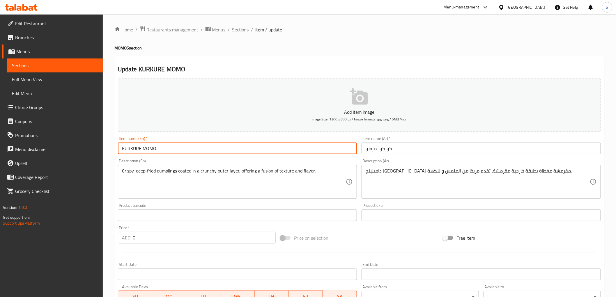
click at [164, 148] on input "KURKURE MOMO" at bounding box center [237, 149] width 239 height 12
paste input "6PCS"
type input "KURKURE MOMO 6PCS"
click at [423, 143] on input "كوركور مومو" at bounding box center [480, 149] width 239 height 12
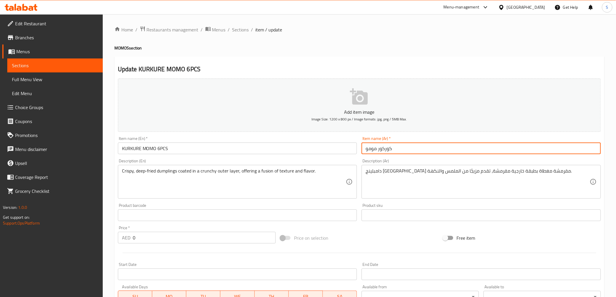
paste input "6 قطع"
type input "كوركور مومو 6 قطع"
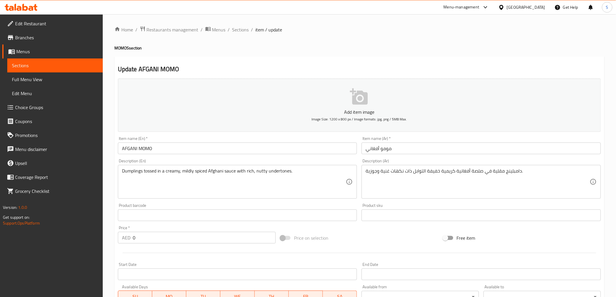
click at [167, 152] on input "AFGANI MOMO" at bounding box center [237, 149] width 239 height 12
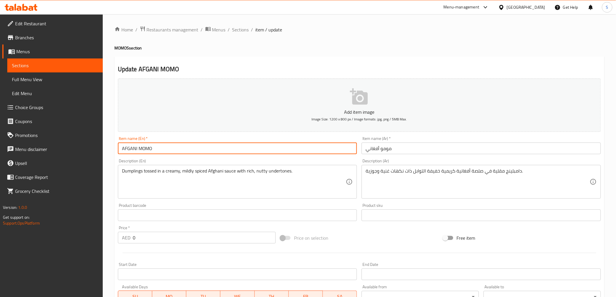
paste input "6PCS"
type input "AFGANI MOMO 6PCS"
click at [409, 145] on input "مومو أفغاني" at bounding box center [480, 149] width 239 height 12
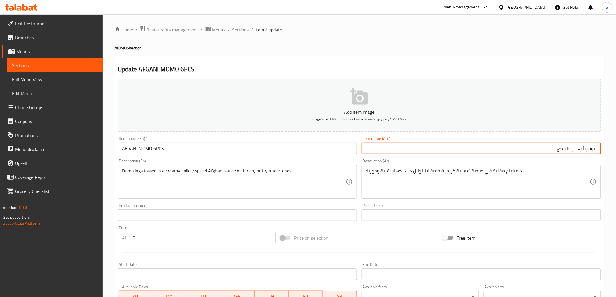
drag, startPoint x: 572, startPoint y: 149, endPoint x: 480, endPoint y: 164, distance: 92.9
click at [480, 164] on div "Add item image Image Size: 1200 x 800 px / Image formats: jpg, png / 5MB Max. I…" at bounding box center [359, 201] width 487 height 251
click at [485, 146] on input "مومو أفغاني 6 قطع" at bounding box center [480, 149] width 239 height 12
type input "مومو أفغاني 6 قطع"
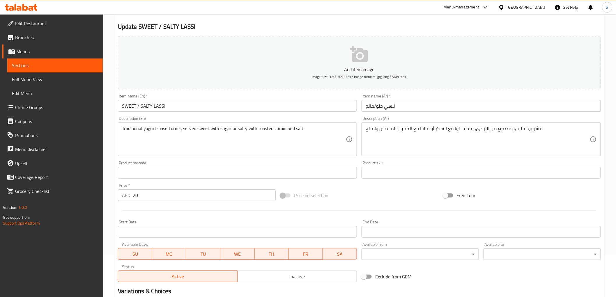
scroll to position [113, 0]
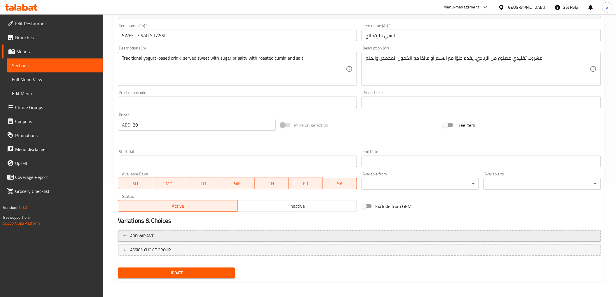
click at [164, 234] on span "Add variant" at bounding box center [359, 236] width 472 height 7
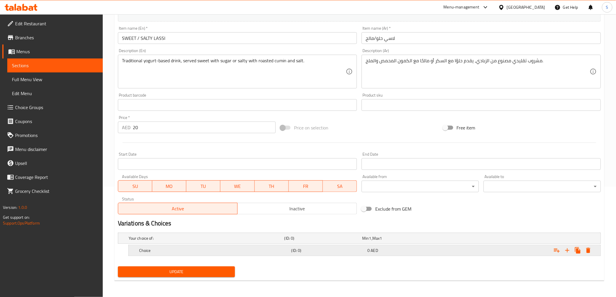
scroll to position [110, 0]
click at [571, 254] on button "Expand" at bounding box center [567, 251] width 10 height 10
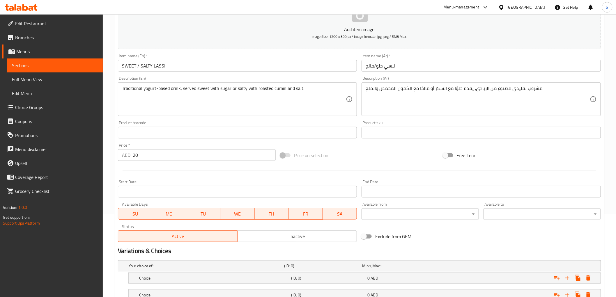
scroll to position [45, 0]
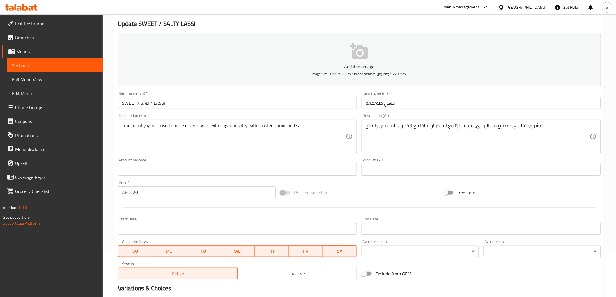
click at [226, 126] on textarea "Traditional yogurt-based drink, served sweet with sugar or salty with roasted c…" at bounding box center [234, 137] width 224 height 28
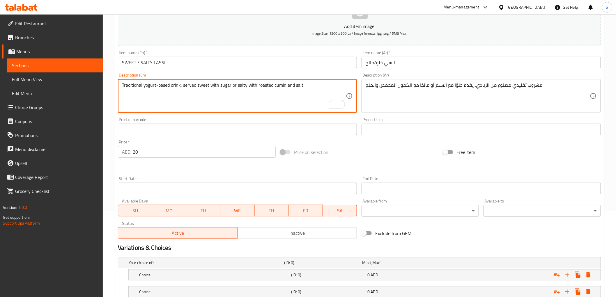
scroll to position [127, 0]
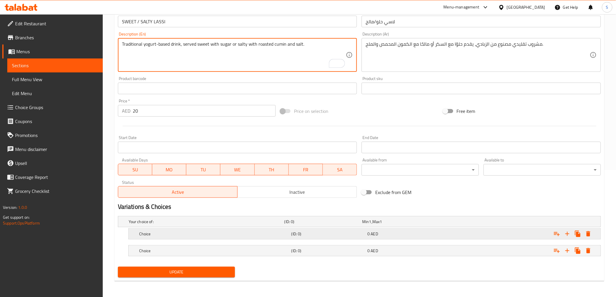
click at [204, 225] on h5 "Choice" at bounding box center [205, 222] width 153 height 6
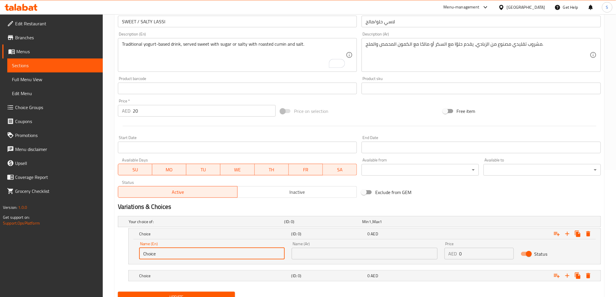
click at [231, 257] on input "Choice" at bounding box center [211, 254] width 145 height 12
paste input "sugar"
click at [202, 249] on input "Choicesugar" at bounding box center [211, 254] width 145 height 12
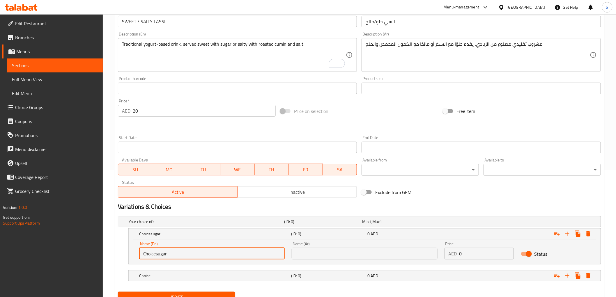
paste input "text"
type input "sugar"
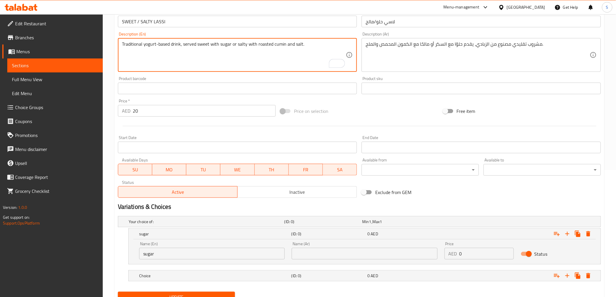
click at [239, 46] on textarea "Traditional yogurt-based drink, served sweet with sugar or salty with roasted c…" at bounding box center [234, 55] width 224 height 28
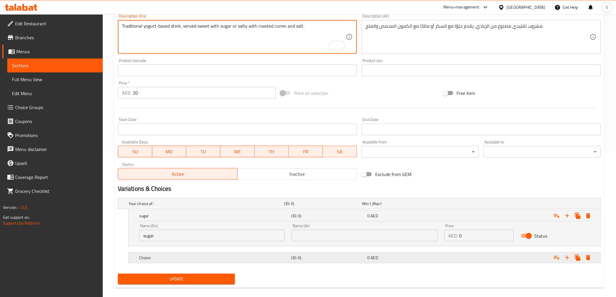
scroll to position [152, 0]
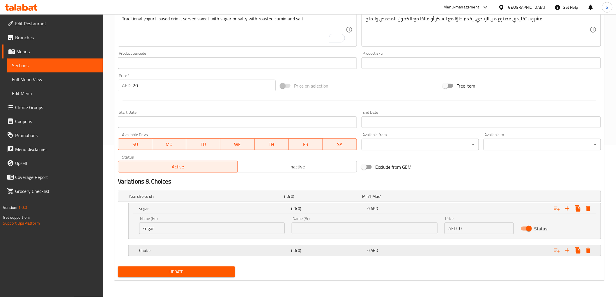
click at [152, 200] on div "Choice" at bounding box center [205, 196] width 156 height 8
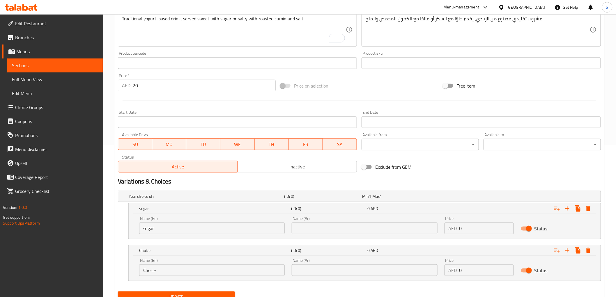
click at [156, 267] on input "Choice" at bounding box center [211, 271] width 145 height 12
paste input "salty"
type input "salty"
click at [437, 21] on textarea "مشروب تقليدي مصنوع من الزبادي، يقدم حلوًا مع السكر أو مالحًا مع الكمون المحمص و…" at bounding box center [477, 30] width 224 height 28
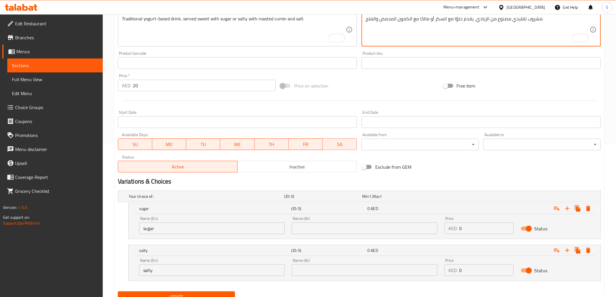
click at [300, 227] on input "text" at bounding box center [364, 229] width 145 height 12
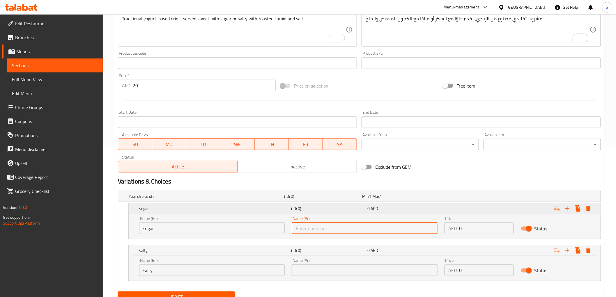
paste input "السكر"
type input "السكر"
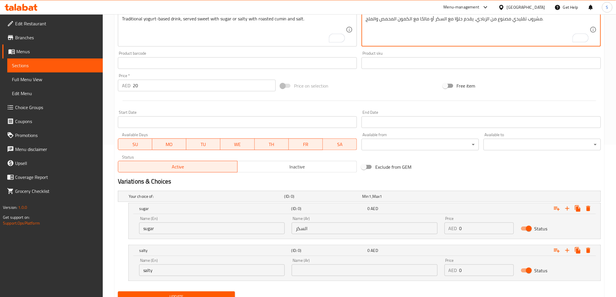
click at [423, 19] on textarea "مشروب تقليدي مصنوع من الزبادي، يقدم حلوًا مع السكر أو مالحًا مع الكمون المحمص و…" at bounding box center [477, 30] width 224 height 28
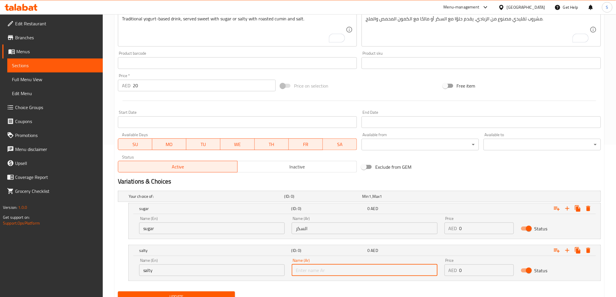
click at [316, 271] on input "text" at bounding box center [364, 271] width 145 height 12
paste input "مالحًا"
type input "مالح"
click at [167, 85] on input "20" at bounding box center [204, 86] width 143 height 12
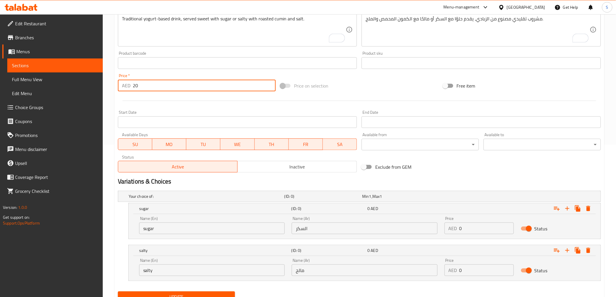
click at [167, 85] on input "20" at bounding box center [204, 86] width 143 height 12
type input "0"
click at [464, 230] on input "0" at bounding box center [486, 229] width 54 height 12
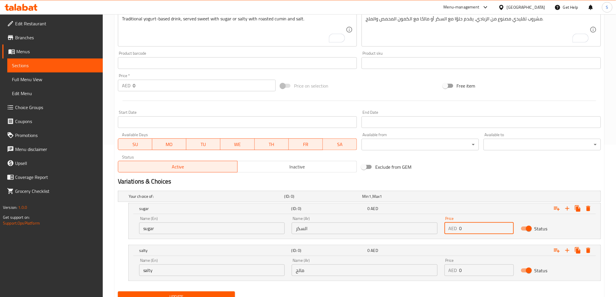
click at [464, 230] on input "0" at bounding box center [486, 229] width 54 height 12
paste input "2"
type input "20"
click at [474, 272] on input "0" at bounding box center [486, 271] width 54 height 12
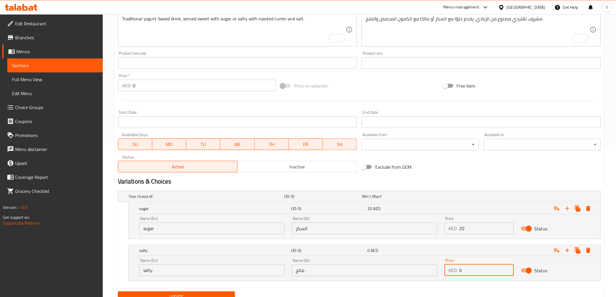
click at [474, 272] on input "0" at bounding box center [486, 271] width 54 height 12
paste input "2"
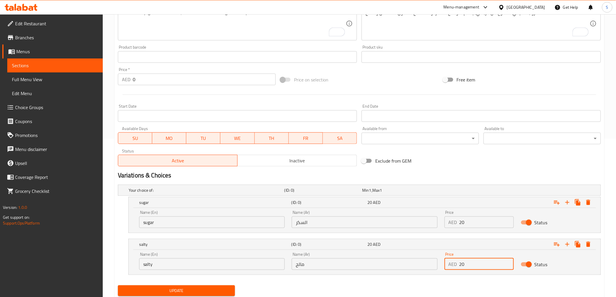
scroll to position [177, 0]
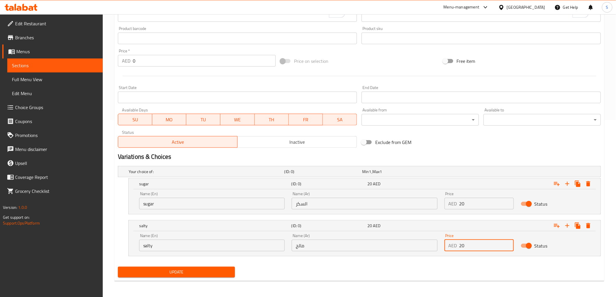
type input "20"
click at [216, 273] on span "Update" at bounding box center [177, 272] width 108 height 7
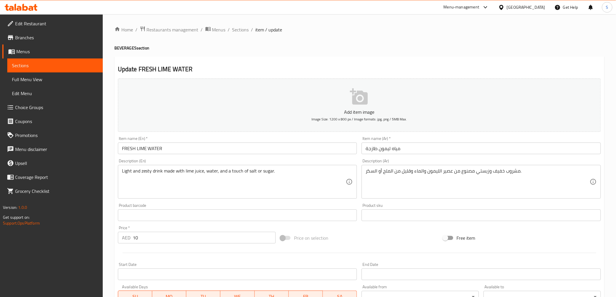
click at [253, 169] on textarea "Light and zesty drink made with lime juice, water, and a touch of salt or sugar." at bounding box center [234, 182] width 224 height 28
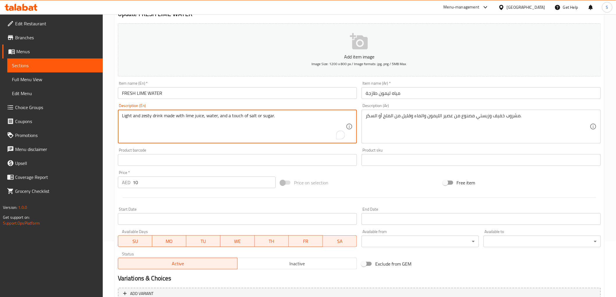
scroll to position [113, 0]
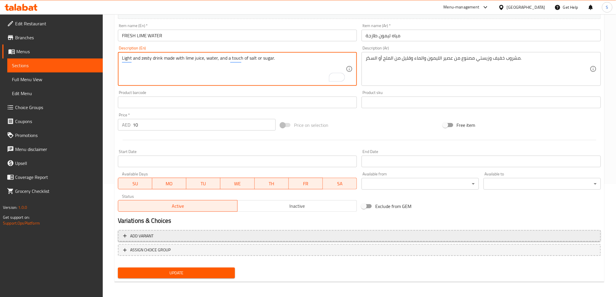
click at [185, 237] on span "Add variant" at bounding box center [359, 236] width 472 height 7
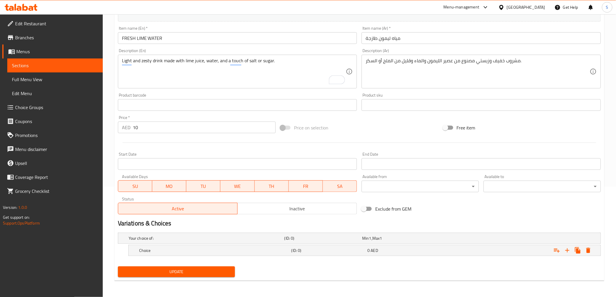
scroll to position [110, 0]
click at [565, 251] on icon "Expand" at bounding box center [567, 251] width 4 height 4
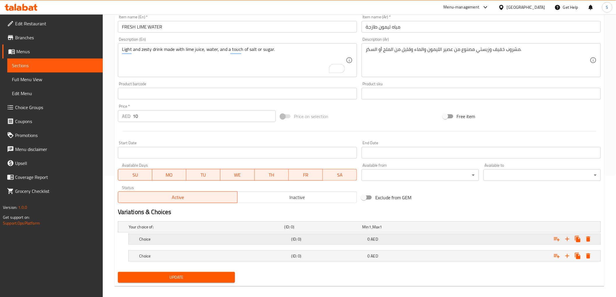
scroll to position [127, 0]
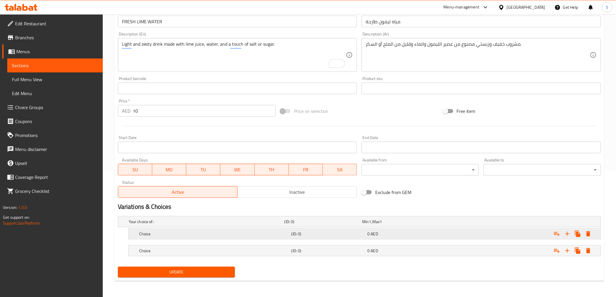
click at [148, 226] on div "Choice" at bounding box center [205, 222] width 156 height 8
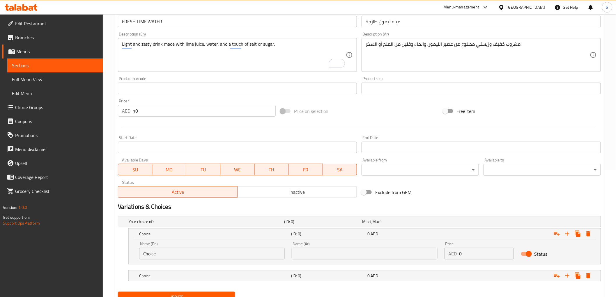
click at [154, 249] on input "Choice" at bounding box center [211, 254] width 145 height 12
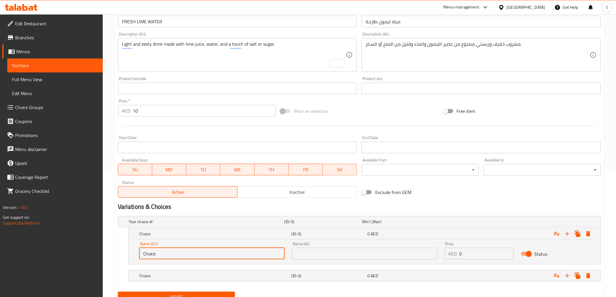
click at [154, 249] on input "Choice" at bounding box center [211, 254] width 145 height 12
paste input "salt"
type input "salt"
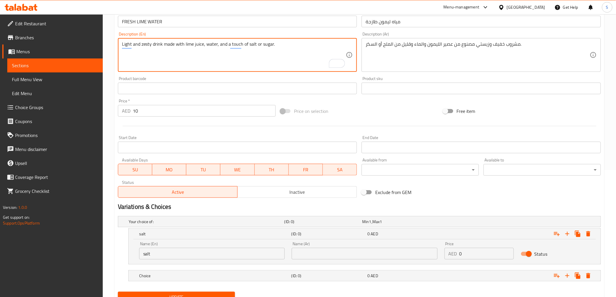
click at [269, 41] on textarea "Light and zesty drink made with lime juice, water, and a touch of salt or sugar." at bounding box center [234, 55] width 224 height 28
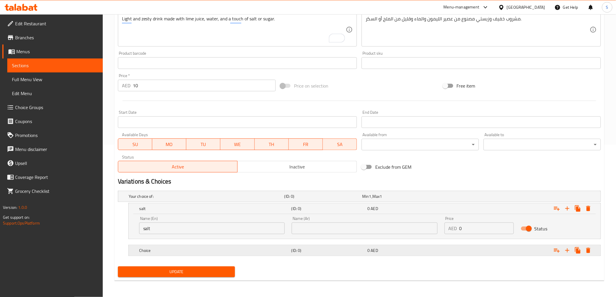
click at [146, 199] on h5 "Choice" at bounding box center [205, 197] width 153 height 6
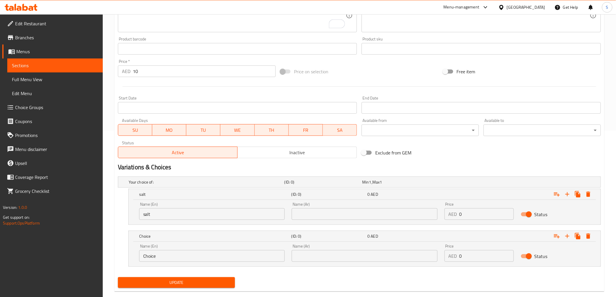
scroll to position [177, 0]
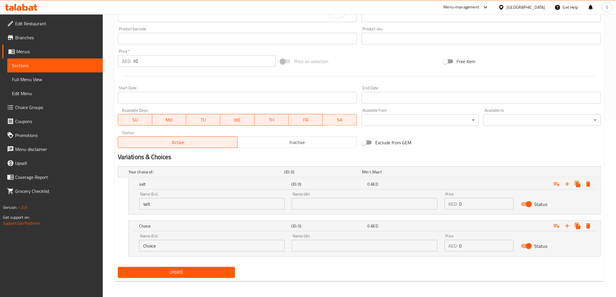
click at [161, 246] on input "Choice" at bounding box center [211, 246] width 145 height 12
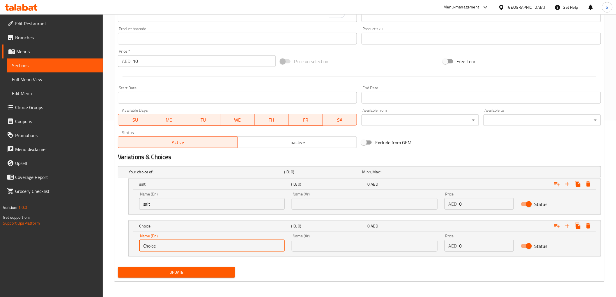
click at [161, 246] on input "Choice" at bounding box center [211, 246] width 145 height 12
paste input "sugar"
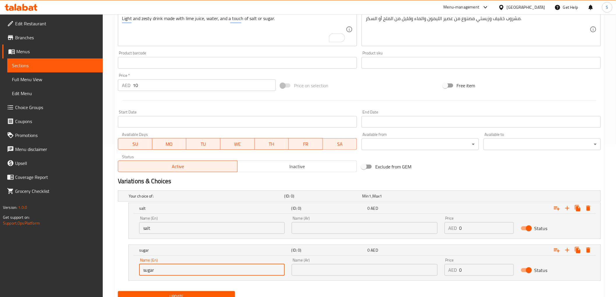
scroll to position [112, 0]
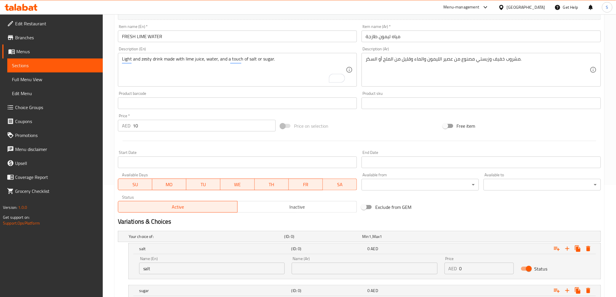
type input "sugar"
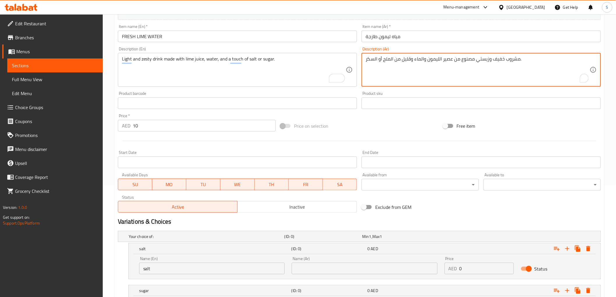
click at [392, 62] on textarea "مشروب خفيف وزيستي مصنوع من عصير الليمون والماء وقليل من الملح أو السكر." at bounding box center [477, 70] width 224 height 28
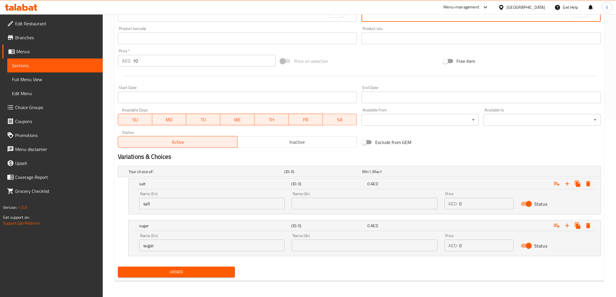
click at [364, 204] on input "text" at bounding box center [364, 204] width 145 height 12
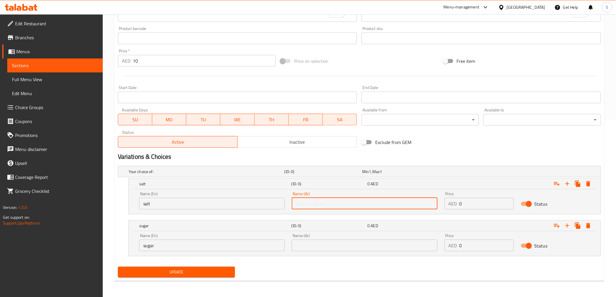
paste input "الملح"
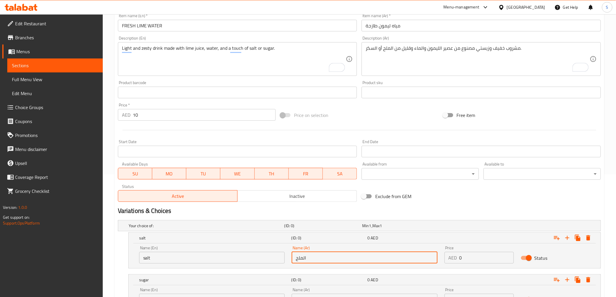
scroll to position [48, 0]
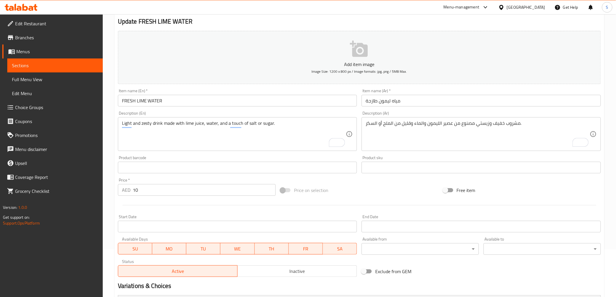
type input "الملح"
click at [363, 127] on div "مشروب خفيف وزيستي مصنوع من عصير الليمون والماء وقليل من الملح أو السكر. Descrip…" at bounding box center [480, 134] width 239 height 34
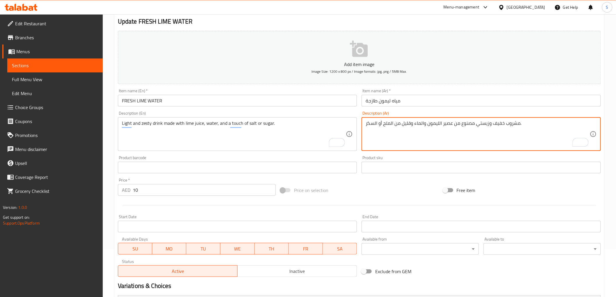
click at [368, 126] on textarea "مشروب خفيف وزيستي مصنوع من عصير الليمون والماء وقليل من الملح أو السكر." at bounding box center [477, 134] width 224 height 28
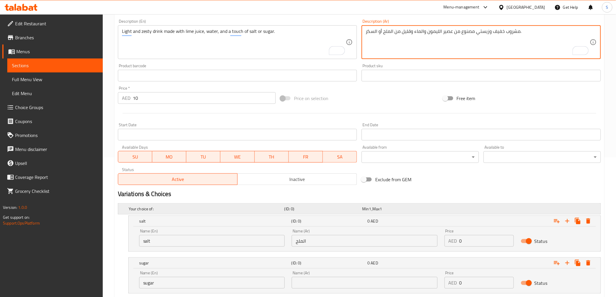
scroll to position [177, 0]
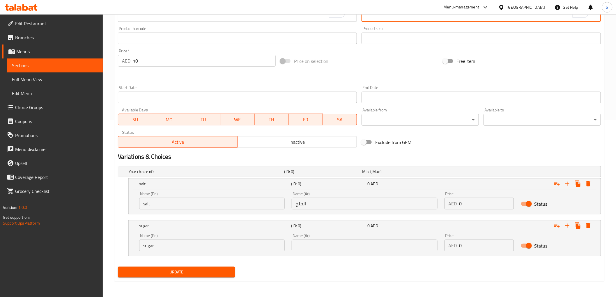
click at [354, 246] on input "text" at bounding box center [364, 246] width 145 height 12
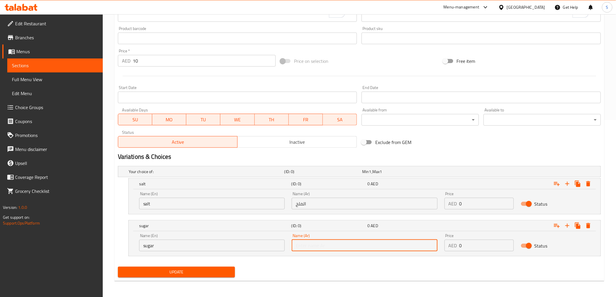
paste input "السكر"
type input "السكر"
click at [154, 53] on div "Price   * AED 10 Price *" at bounding box center [197, 58] width 158 height 18
click at [148, 64] on input "10" at bounding box center [204, 61] width 143 height 12
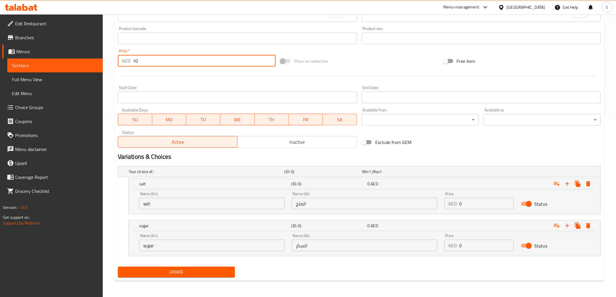
click at [148, 64] on input "10" at bounding box center [204, 61] width 143 height 12
type input "0"
click at [470, 198] on input "0" at bounding box center [486, 204] width 54 height 12
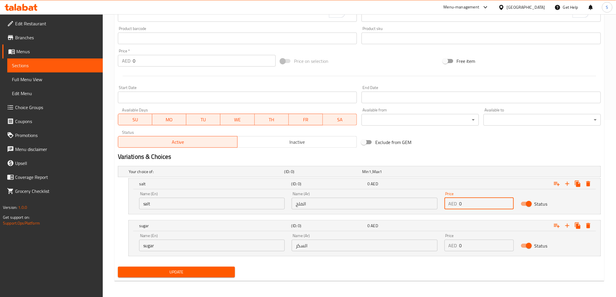
click at [470, 198] on input "0" at bounding box center [486, 204] width 54 height 12
paste input "1"
type input "10"
click at [478, 242] on input "0" at bounding box center [486, 246] width 54 height 12
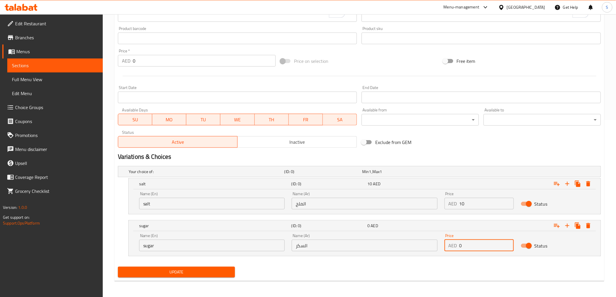
click at [478, 242] on input "0" at bounding box center [486, 246] width 54 height 12
paste input "1"
type input "10"
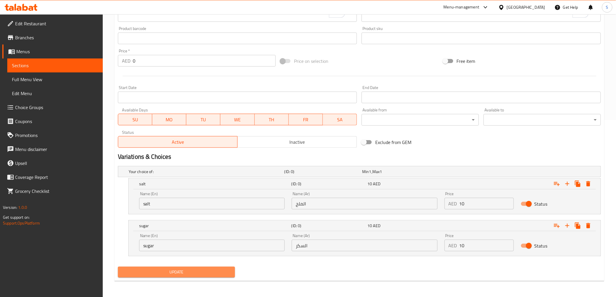
click at [189, 267] on button "Update" at bounding box center [176, 272] width 117 height 11
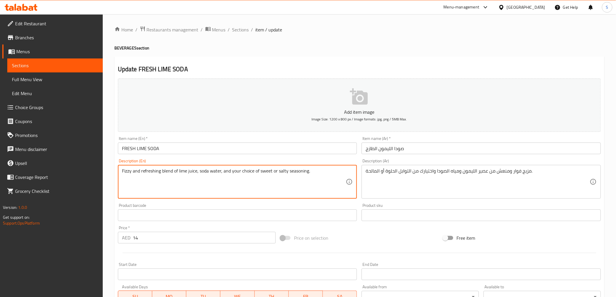
click at [264, 171] on textarea "Fizzy and refreshing blend of lime juice, soda water, and your choice of sweet …" at bounding box center [234, 182] width 224 height 28
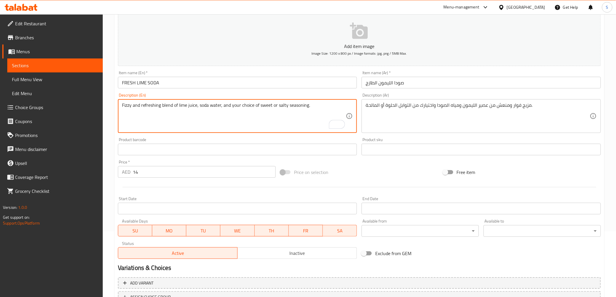
scroll to position [113, 0]
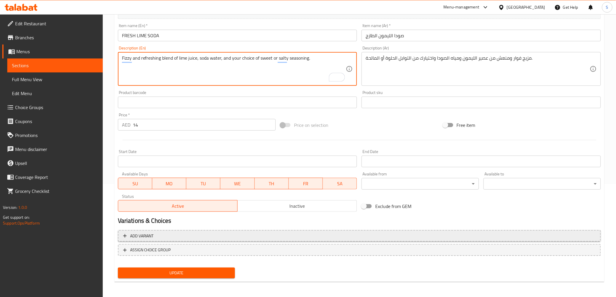
click at [164, 236] on span "Add variant" at bounding box center [359, 236] width 472 height 7
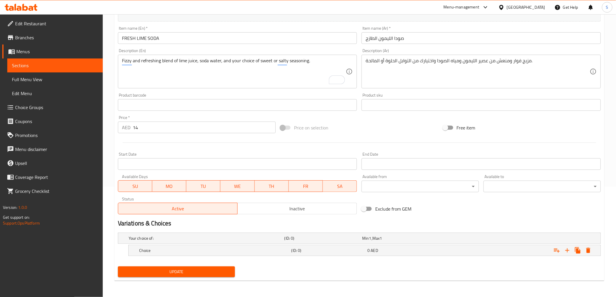
scroll to position [110, 0]
click at [568, 252] on icon "Expand" at bounding box center [567, 250] width 7 height 7
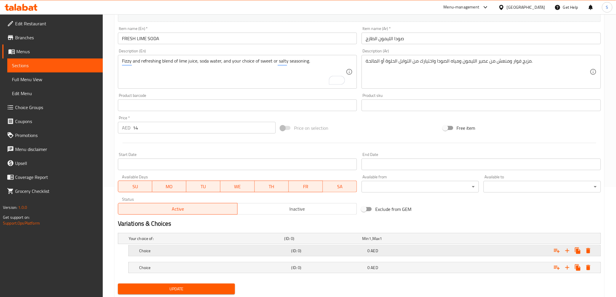
click at [232, 242] on h5 "Choice" at bounding box center [205, 239] width 153 height 6
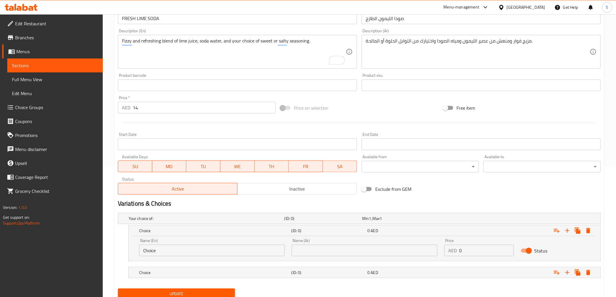
scroll to position [152, 0]
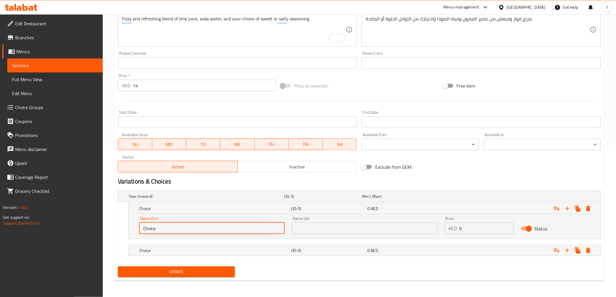
click at [198, 234] on input "Choice" at bounding box center [211, 229] width 145 height 12
paste input "sweet"
type input "sweet"
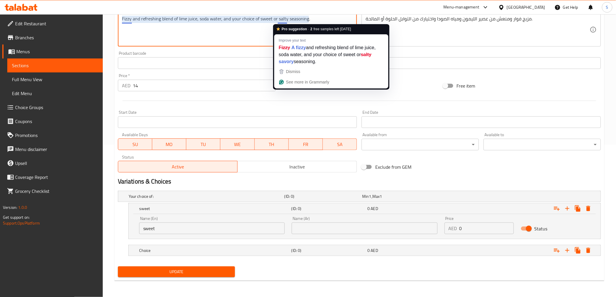
click at [278, 19] on textarea "Fizzy and refreshing blend of lime juice, soda water, and your choice of sweet …" at bounding box center [234, 30] width 224 height 28
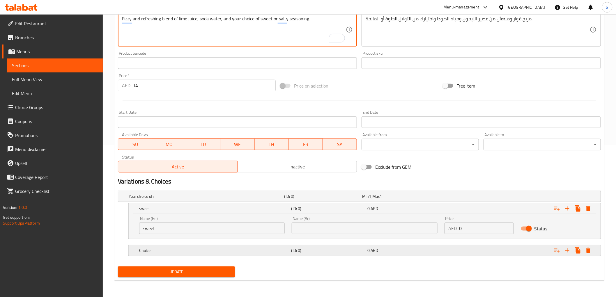
click at [161, 200] on div "Choice" at bounding box center [205, 196] width 156 height 8
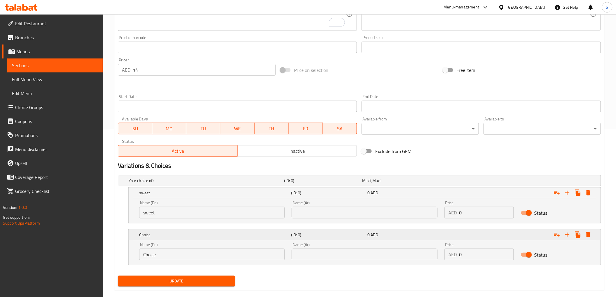
scroll to position [177, 0]
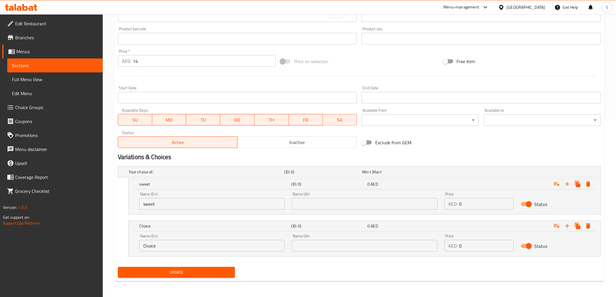
click at [167, 237] on div "Name (En) Choice Name (En)" at bounding box center [211, 243] width 145 height 18
click at [154, 245] on input "Choice" at bounding box center [211, 246] width 145 height 12
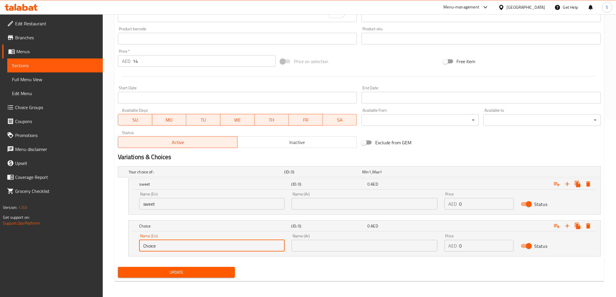
click at [154, 245] on input "Choice" at bounding box center [211, 246] width 145 height 12
paste input "salty"
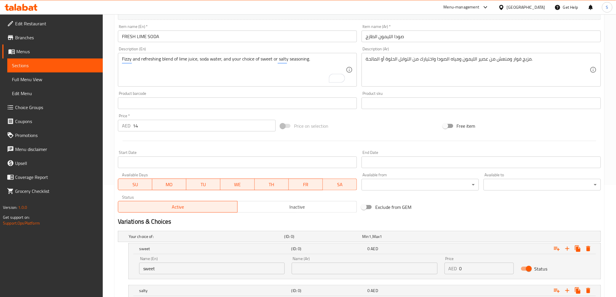
type input "salty"
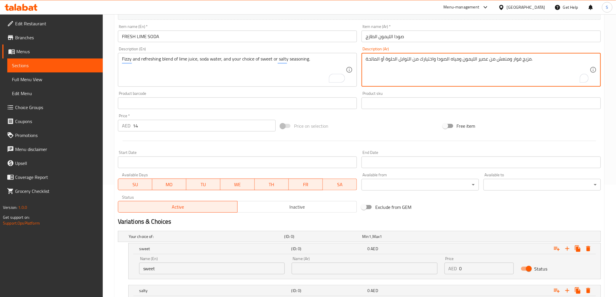
click at [390, 59] on textarea "مزيج فوار ومنعش من عصير الليمون ومياه الصودا واختيارك من التوابل الحلوة أو الما…" at bounding box center [477, 70] width 224 height 28
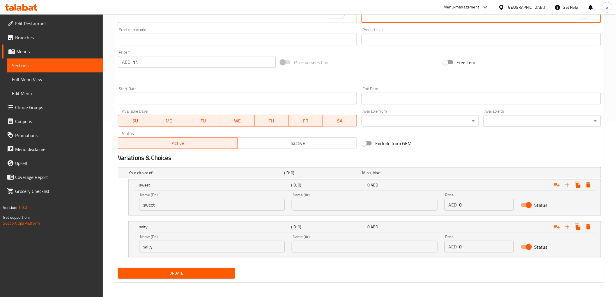
scroll to position [177, 0]
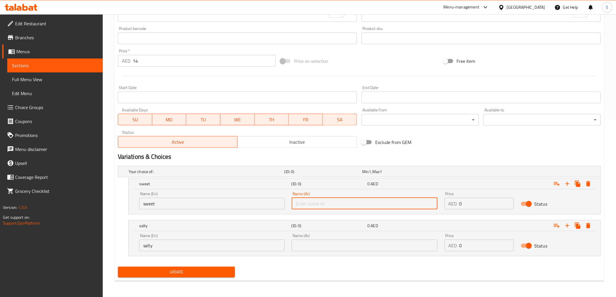
click at [321, 205] on input "text" at bounding box center [364, 204] width 145 height 12
paste input "الحلوة"
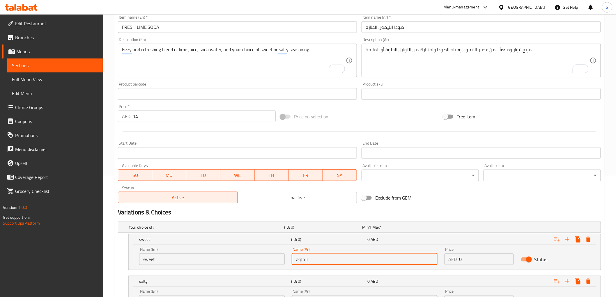
scroll to position [48, 0]
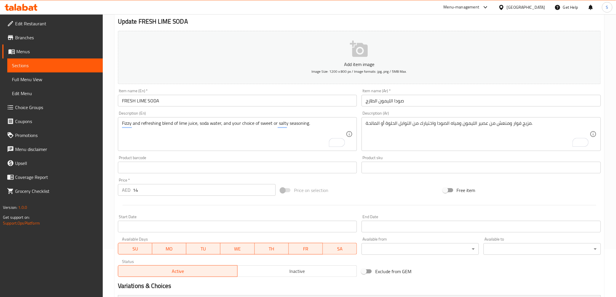
type input "الحلوة"
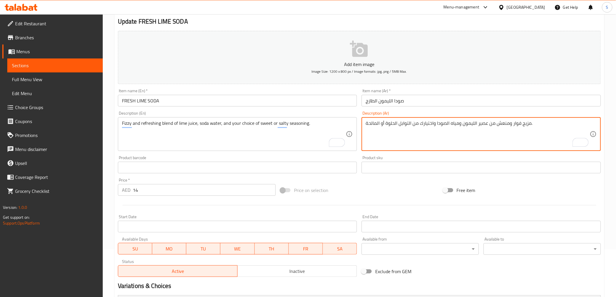
click at [367, 123] on textarea "مزيج فوار ومنعش من عصير الليمون ومياه الصودا واختيارك من التوابل الحلوة أو الما…" at bounding box center [477, 134] width 224 height 28
click at [369, 123] on textarea "مزيج فوار ومنعش من عصير الليمون ومياه الصودا واختيارك من التوابل الحلوة أو الما…" at bounding box center [477, 134] width 224 height 28
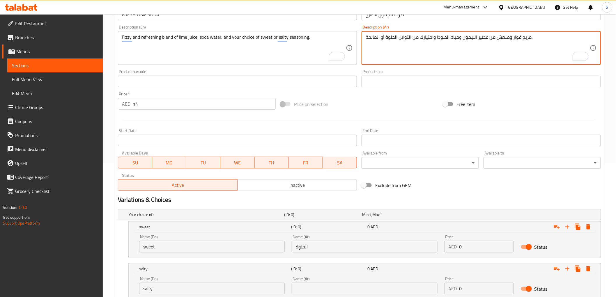
scroll to position [177, 0]
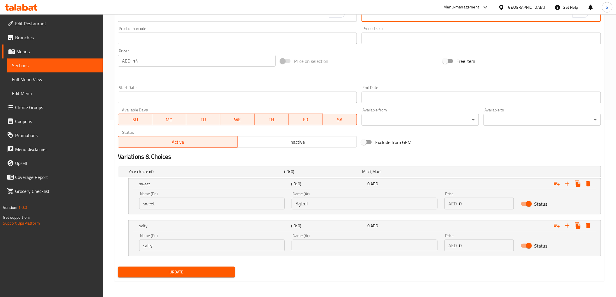
click at [306, 245] on input "text" at bounding box center [364, 246] width 145 height 12
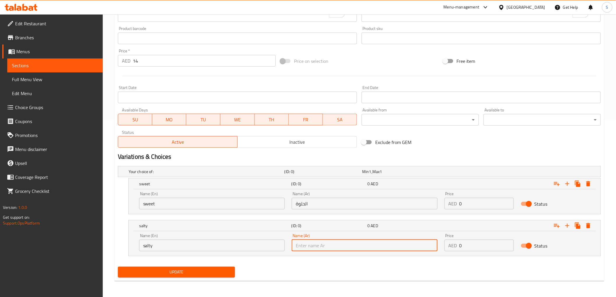
paste input "المالحة"
type input "المالحة"
click at [145, 62] on input "14" at bounding box center [204, 61] width 143 height 12
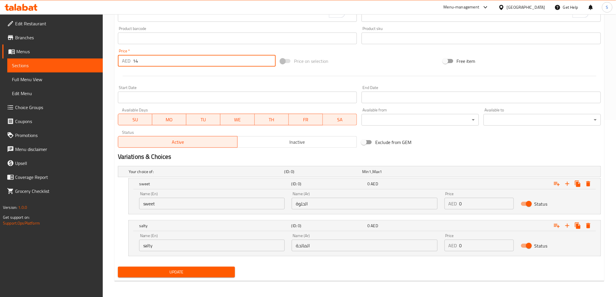
click at [145, 62] on input "14" at bounding box center [204, 61] width 143 height 12
type input "0"
click at [467, 205] on input "0" at bounding box center [486, 204] width 54 height 12
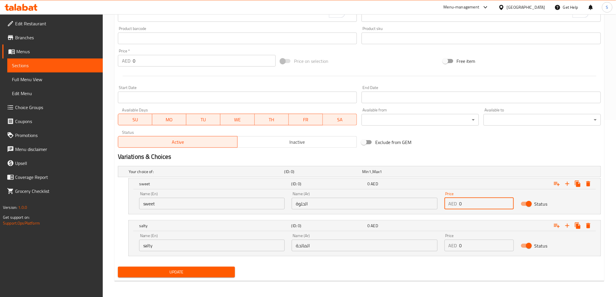
click at [467, 205] on input "0" at bounding box center [486, 204] width 54 height 12
paste input "14"
type input "14"
click at [474, 248] on input "0" at bounding box center [486, 246] width 54 height 12
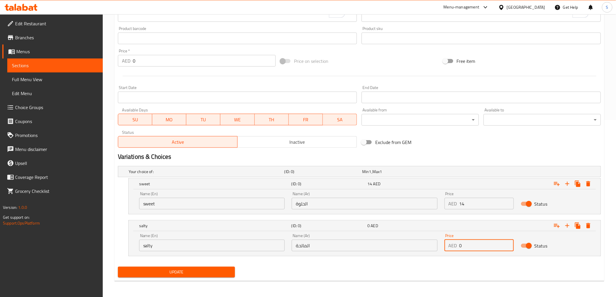
click at [474, 248] on input "0" at bounding box center [486, 246] width 54 height 12
paste input "14"
type input "14"
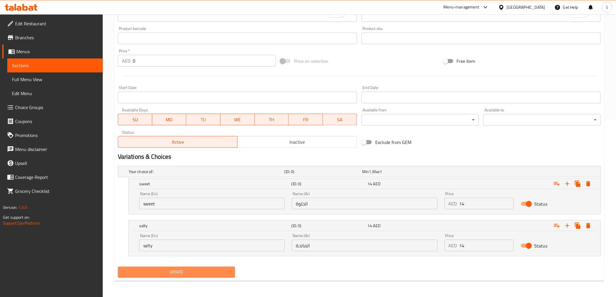
click at [184, 274] on span "Update" at bounding box center [177, 272] width 108 height 7
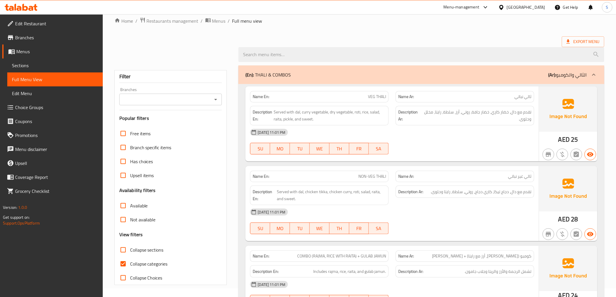
scroll to position [106, 0]
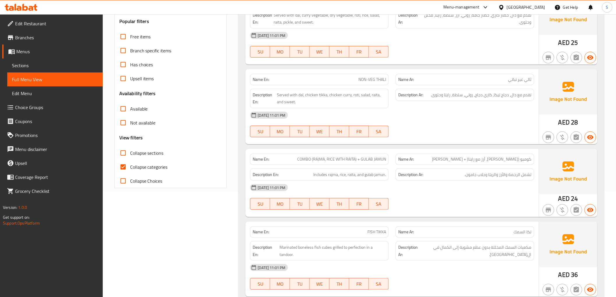
click at [122, 169] on input "Collapse categories" at bounding box center [123, 167] width 14 height 14
checkbox input "false"
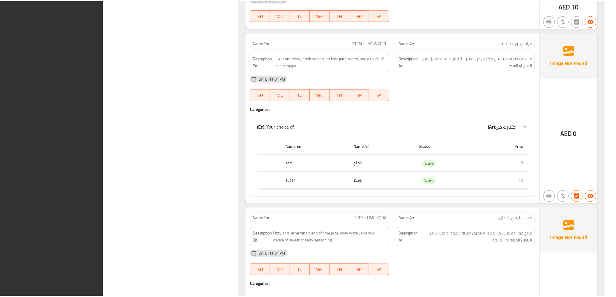
scroll to position [9239, 0]
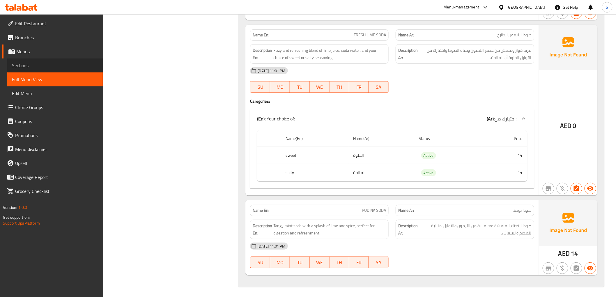
click at [51, 61] on link "Sections" at bounding box center [54, 65] width 95 height 14
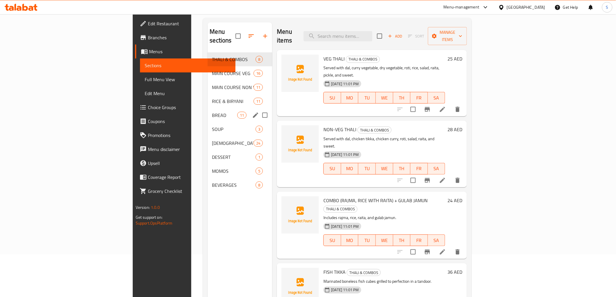
scroll to position [17, 0]
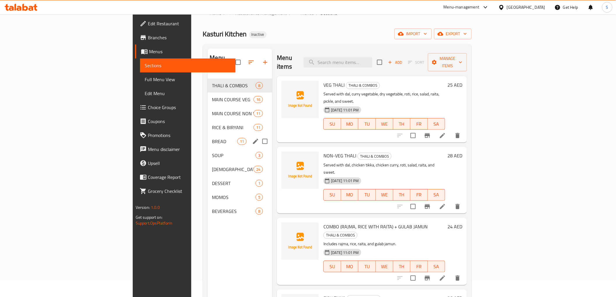
click at [207, 134] on div "BREAD 11" at bounding box center [239, 141] width 65 height 14
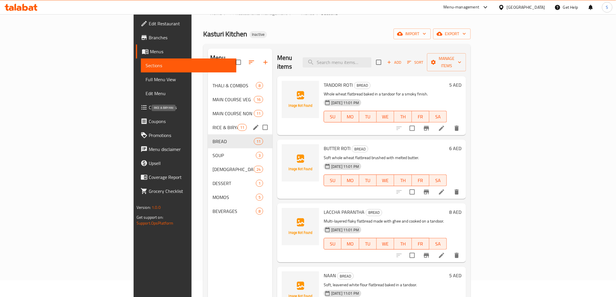
click at [212, 124] on span "RICE & BIRYANI" at bounding box center [224, 127] width 25 height 7
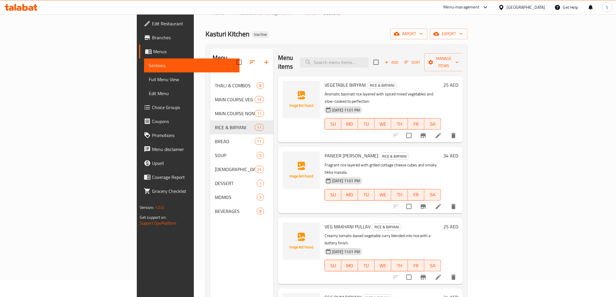
click at [145, 40] on icon at bounding box center [147, 37] width 5 height 5
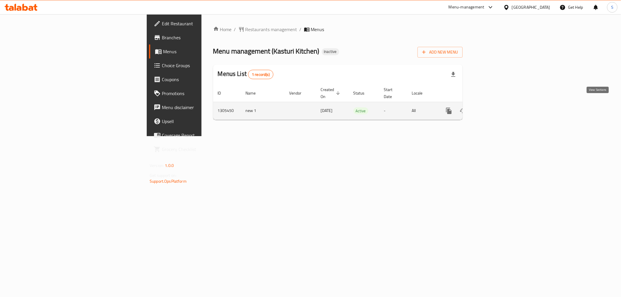
click at [494, 107] on icon "enhanced table" at bounding box center [490, 110] width 7 height 7
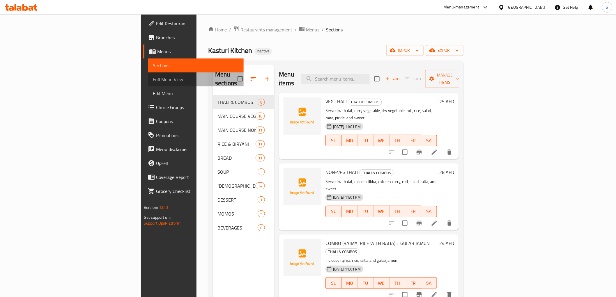
click at [153, 82] on span "Full Menu View" at bounding box center [196, 79] width 86 height 7
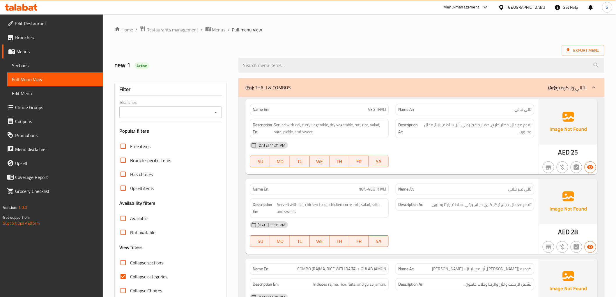
scroll to position [129, 0]
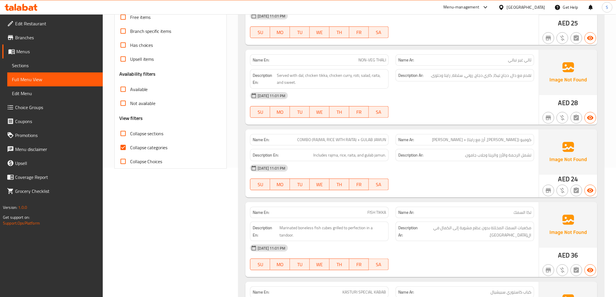
click at [139, 147] on span "Collapse categories" at bounding box center [149, 147] width 38 height 7
click at [130, 147] on input "Collapse categories" at bounding box center [123, 148] width 14 height 14
checkbox input "false"
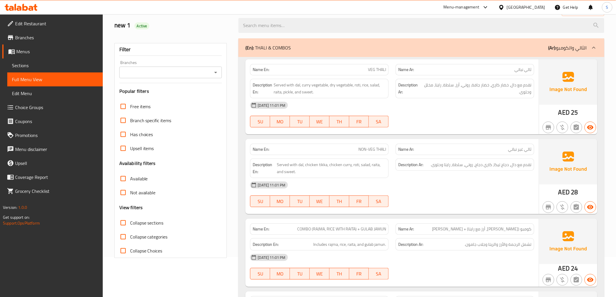
scroll to position [0, 0]
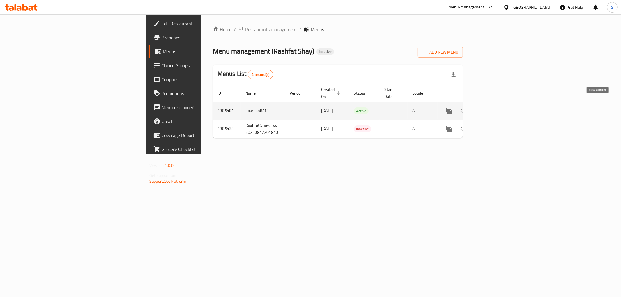
click at [494, 107] on icon "enhanced table" at bounding box center [490, 110] width 7 height 7
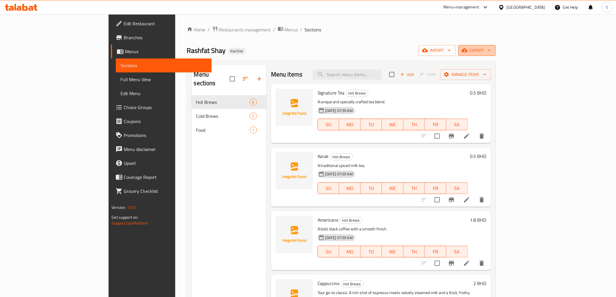
click at [467, 48] on icon "button" at bounding box center [465, 50] width 6 height 6
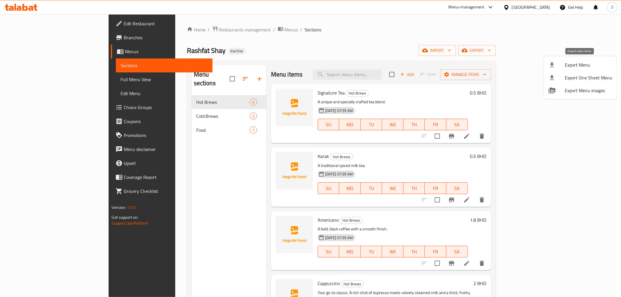
click at [571, 59] on li "Export Menu" at bounding box center [580, 64] width 73 height 13
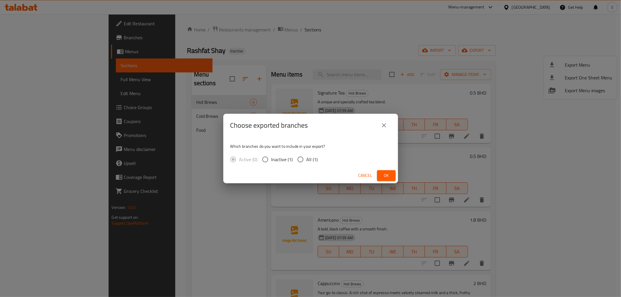
click at [317, 160] on div "Active (0) Inactive (1) All (1)" at bounding box center [276, 159] width 92 height 12
click at [299, 160] on input "All (1)" at bounding box center [300, 159] width 12 height 12
radio input "true"
click at [388, 176] on span "Ok" at bounding box center [385, 175] width 9 height 7
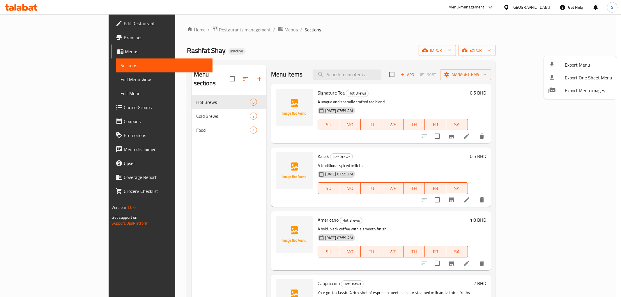
click at [35, 86] on div at bounding box center [310, 148] width 621 height 297
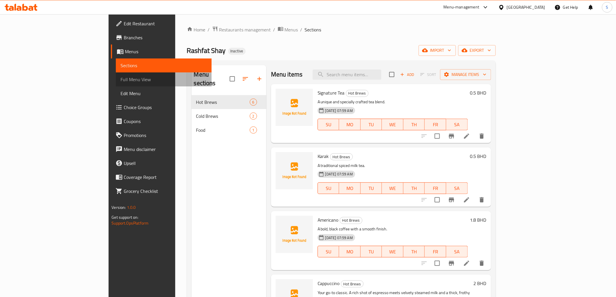
click at [116, 85] on link "Full Menu View" at bounding box center [163, 79] width 95 height 14
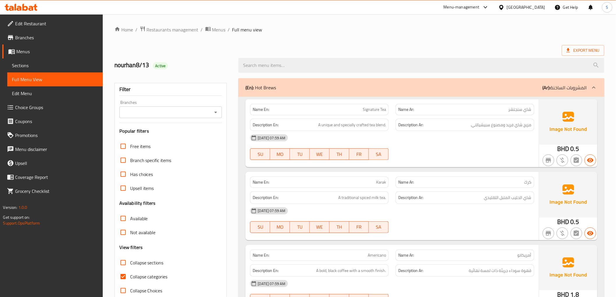
scroll to position [97, 0]
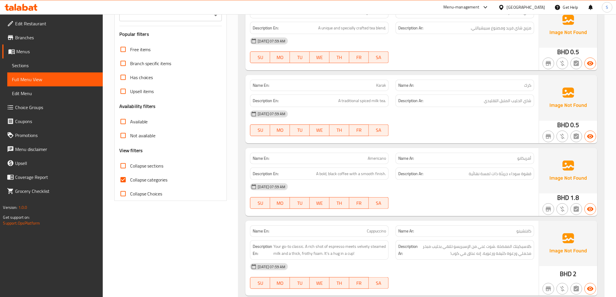
click at [143, 178] on span "Collapse categories" at bounding box center [149, 179] width 38 height 7
click at [130, 178] on input "Collapse categories" at bounding box center [123, 180] width 14 height 14
checkbox input "false"
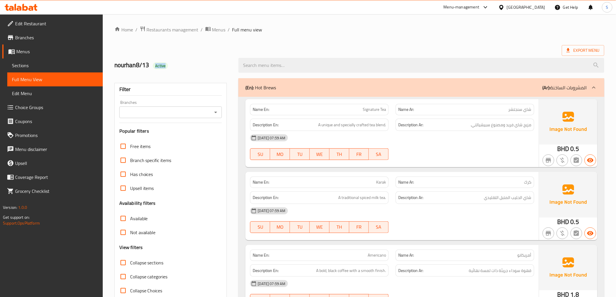
drag, startPoint x: 153, startPoint y: 66, endPoint x: 186, endPoint y: 63, distance: 33.0
click at [186, 63] on h2 "nourhan8/13 Active" at bounding box center [172, 65] width 117 height 9
copy span "Active"
click at [36, 23] on span "Edit Restaurant" at bounding box center [56, 23] width 83 height 7
click at [26, 65] on span "Sections" at bounding box center [55, 65] width 86 height 7
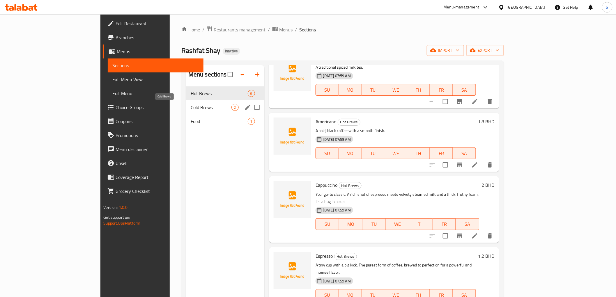
click at [191, 107] on span "Cold Brews" at bounding box center [211, 107] width 41 height 7
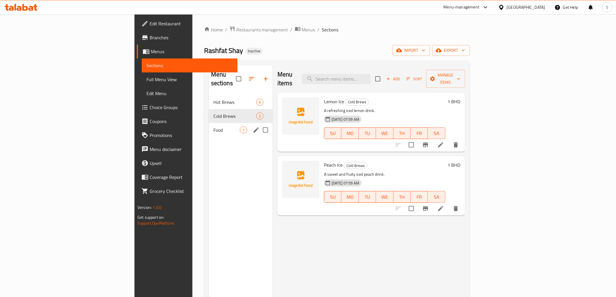
click at [209, 123] on div "Food 1" at bounding box center [241, 130] width 64 height 14
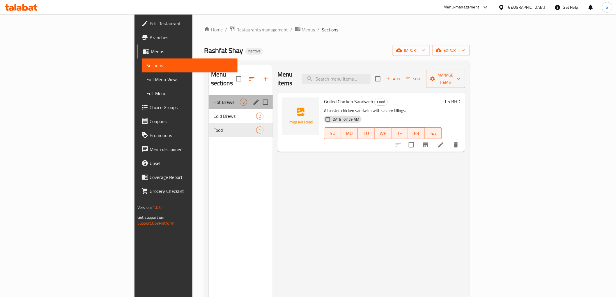
click at [209, 97] on div "Hot Brews 6" at bounding box center [241, 102] width 64 height 14
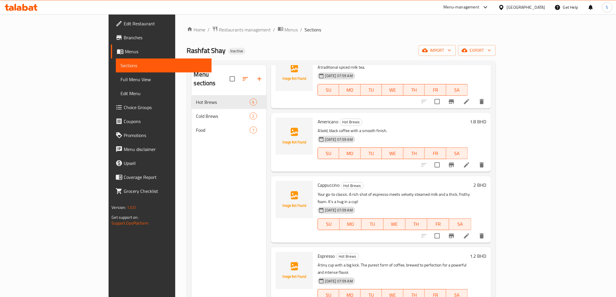
click at [400, 38] on div "Home / Restaurants management / Menus / Sections Rashfat Shay Inactive import e…" at bounding box center [341, 196] width 309 height 341
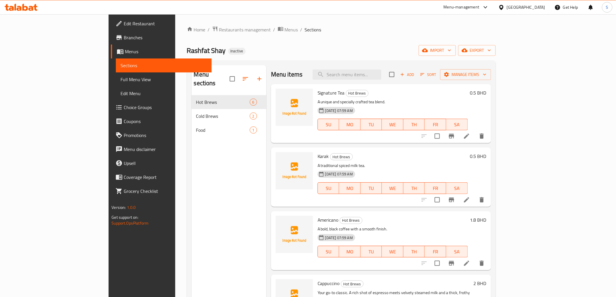
click at [370, 51] on div "Rashfat Shay Inactive import export" at bounding box center [341, 50] width 309 height 11
click at [120, 81] on span "Full Menu View" at bounding box center [163, 79] width 86 height 7
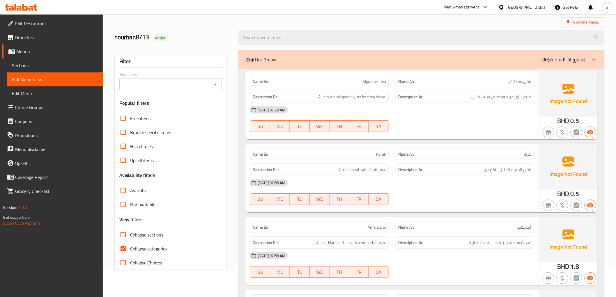
scroll to position [65, 0]
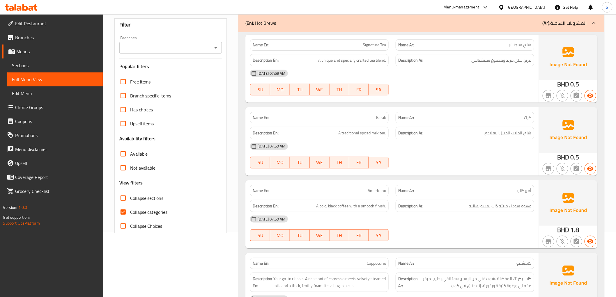
click at [155, 215] on span "Collapse categories" at bounding box center [149, 212] width 38 height 7
click at [130, 215] on input "Collapse categories" at bounding box center [123, 212] width 14 height 14
checkbox input "false"
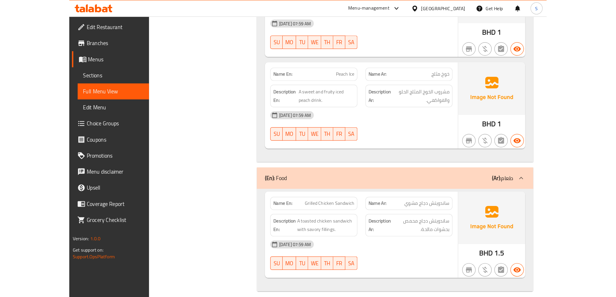
scroll to position [562, 0]
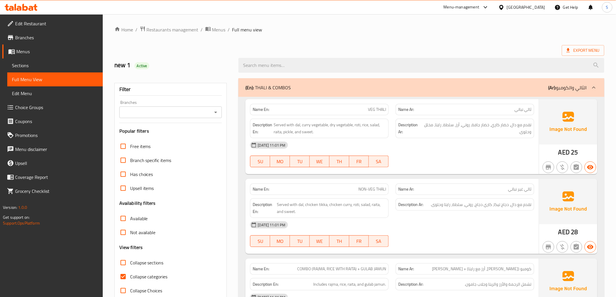
scroll to position [65, 0]
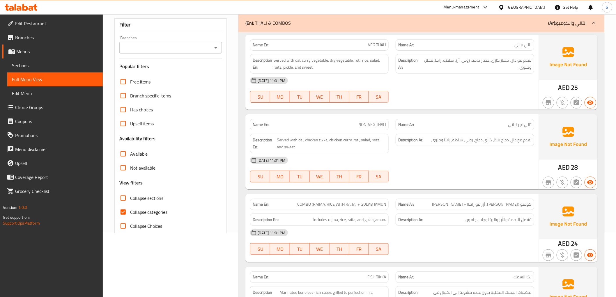
click at [122, 216] on input "Collapse categories" at bounding box center [123, 212] width 14 height 14
checkbox input "false"
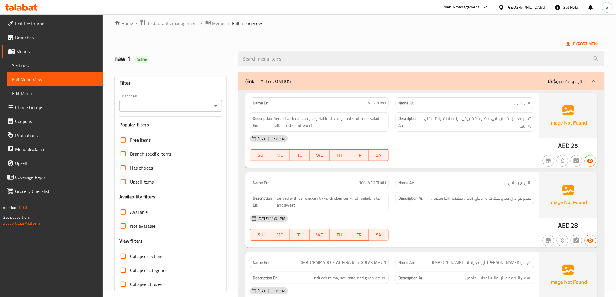
scroll to position [0, 0]
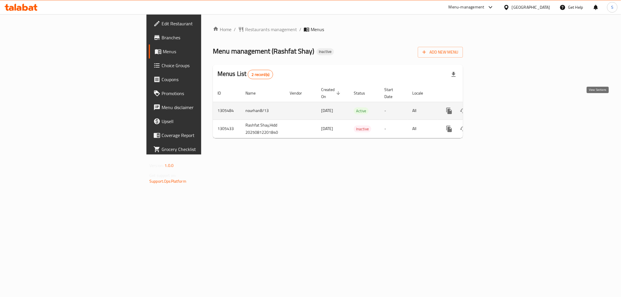
click at [498, 104] on link "enhanced table" at bounding box center [491, 111] width 14 height 14
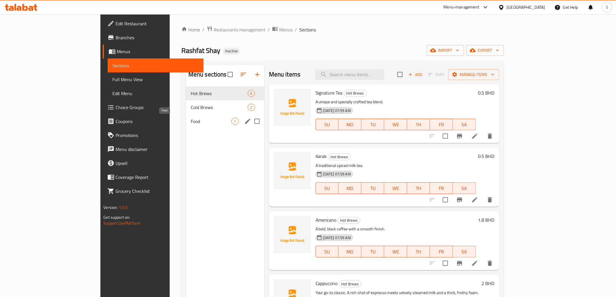
click at [191, 120] on span "Food" at bounding box center [211, 121] width 41 height 7
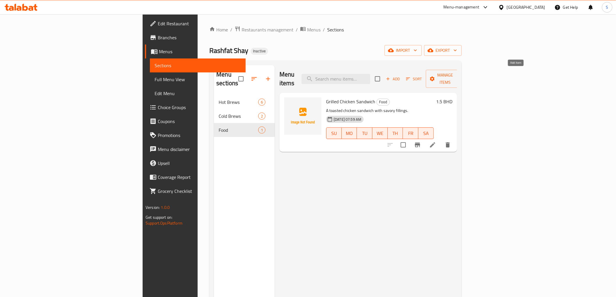
click at [401, 76] on span "Add" at bounding box center [393, 79] width 16 height 7
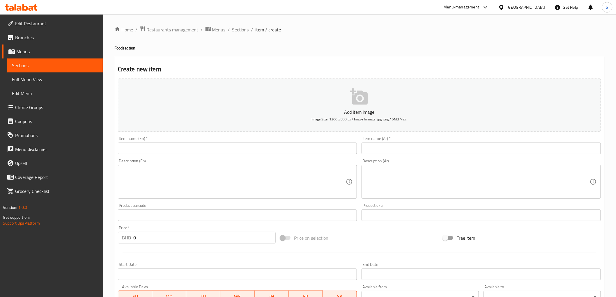
drag, startPoint x: 188, startPoint y: 158, endPoint x: 178, endPoint y: 147, distance: 14.4
click at [188, 158] on div "Description (En) Description (En)" at bounding box center [238, 179] width 244 height 45
click at [178, 147] on input "text" at bounding box center [237, 149] width 239 height 12
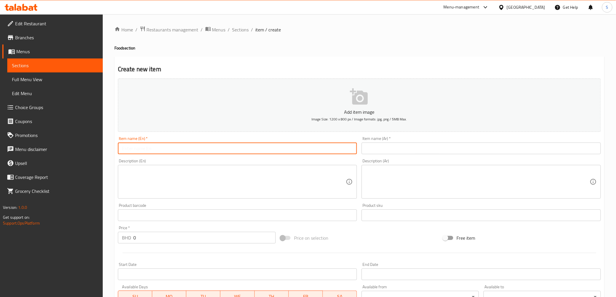
paste input "HOLLOUMI SANDWICH"
type input "HOLLOUMI SANDWICH"
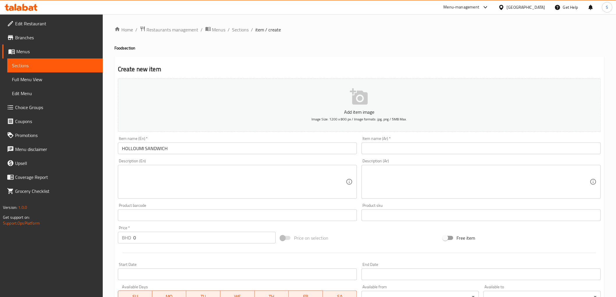
drag, startPoint x: 206, startPoint y: 175, endPoint x: 190, endPoint y: 200, distance: 29.7
click at [206, 175] on textarea at bounding box center [234, 182] width 224 height 28
paste textarea "Grilled halloumi cheese, often served as a snack or appetizer."
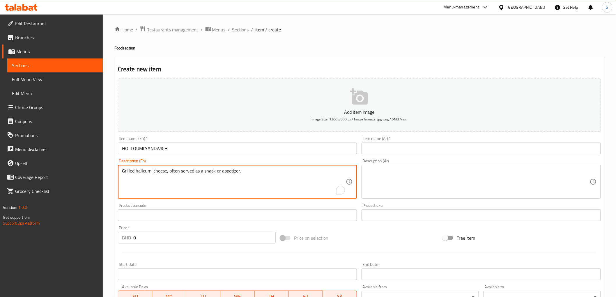
type textarea "Grilled halloumi cheese, often served as a snack or appetizer."
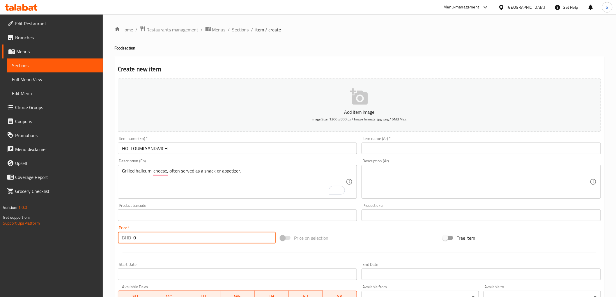
click at [141, 235] on input "0" at bounding box center [204, 238] width 142 height 12
paste input "1.5"
type input "1.5"
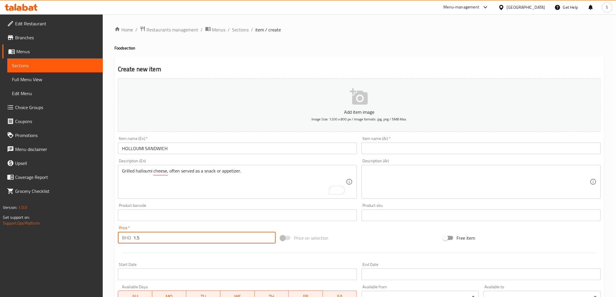
click at [205, 149] on input "HOLLOUMI SANDWICH" at bounding box center [237, 149] width 239 height 12
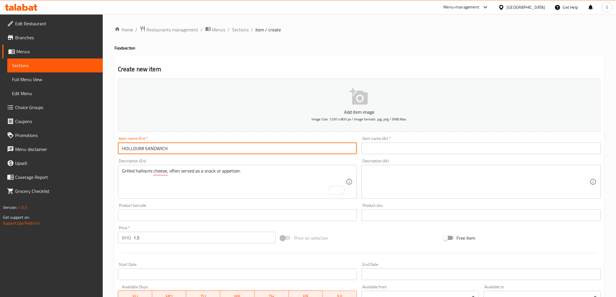
click at [205, 149] on input "HOLLOUMI SANDWICH" at bounding box center [237, 149] width 239 height 12
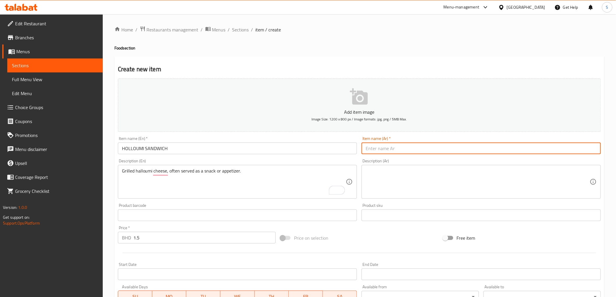
click at [429, 153] on input "text" at bounding box center [480, 149] width 239 height 12
type input "ساندويتش حلومى"
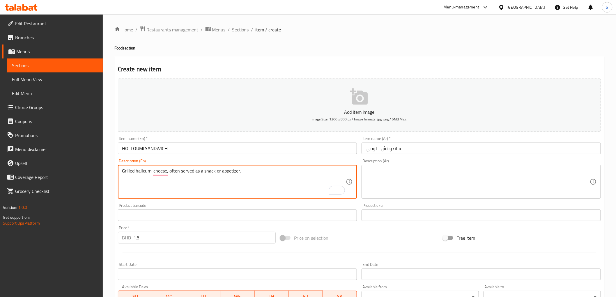
click at [212, 185] on textarea "Grilled halloumi cheese, often served as a snack or appetizer." at bounding box center [234, 182] width 224 height 28
click at [392, 176] on textarea at bounding box center [477, 182] width 224 height 28
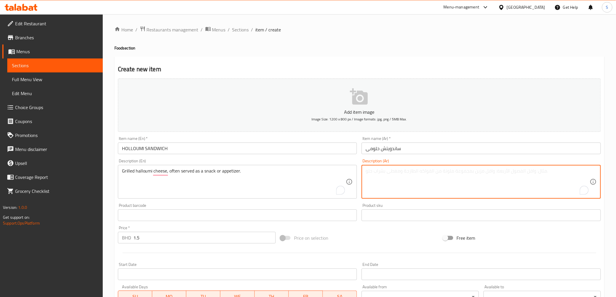
paste textarea "جبنة حلومي مشوية، تقدم عادة كوجبة خفيفة أو مقبلات."
type textarea "جبنة حلومي مشوية، تقدم عادة كوجبة خفيفة أو مقبلات."
click at [263, 153] on input "HOLLOUMI SANDWICH" at bounding box center [237, 149] width 239 height 12
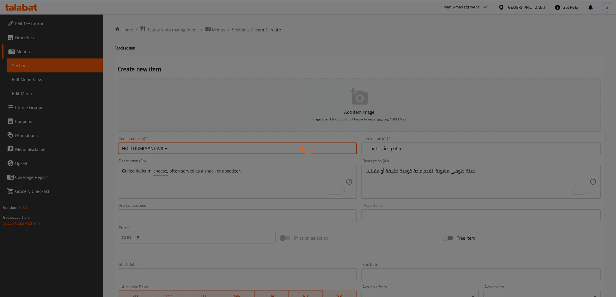
type input "0"
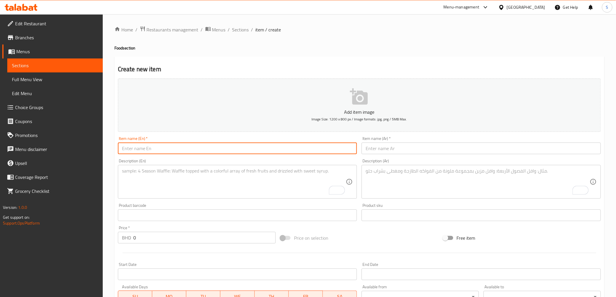
click at [74, 54] on span "Menus" at bounding box center [57, 51] width 82 height 7
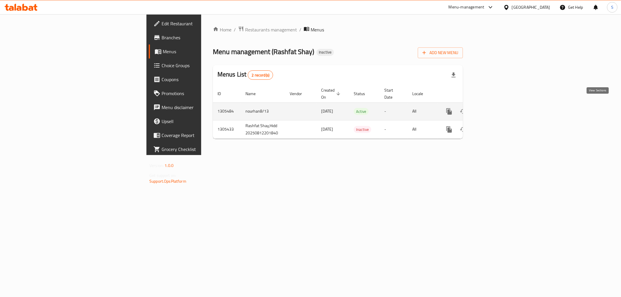
click at [494, 108] on icon "enhanced table" at bounding box center [490, 111] width 7 height 7
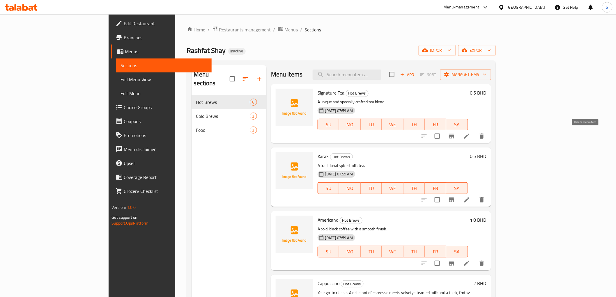
click at [485, 139] on icon "delete" at bounding box center [481, 136] width 7 height 7
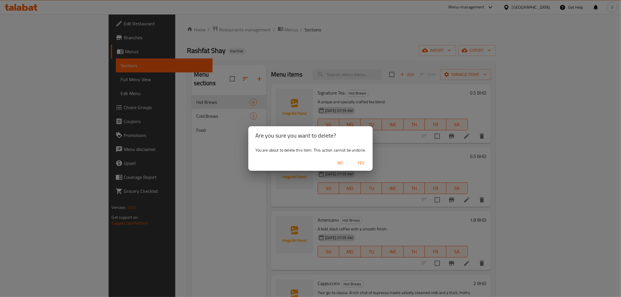
click at [361, 163] on span "Yes" at bounding box center [361, 162] width 14 height 7
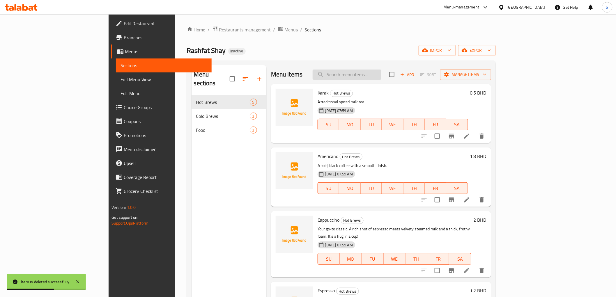
click at [381, 70] on input "search" at bounding box center [347, 75] width 69 height 10
paste input "Americano"
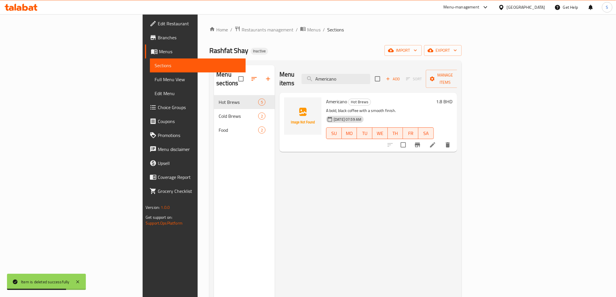
type input "Americano"
click at [537, 11] on div "Bahrain" at bounding box center [522, 7] width 56 height 14
click at [532, 5] on div "Bahrain" at bounding box center [526, 7] width 38 height 6
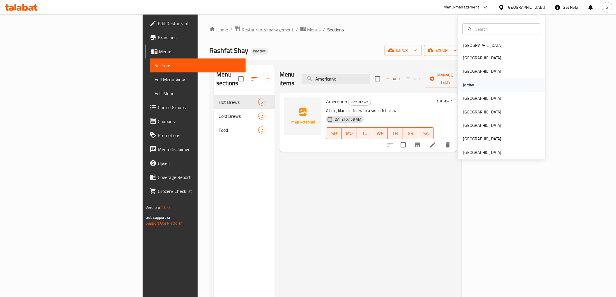
click at [470, 82] on div "Jordan" at bounding box center [468, 84] width 21 height 13
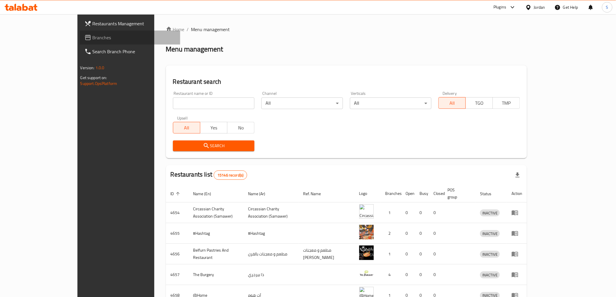
click at [93, 38] on span "Branches" at bounding box center [134, 37] width 83 height 7
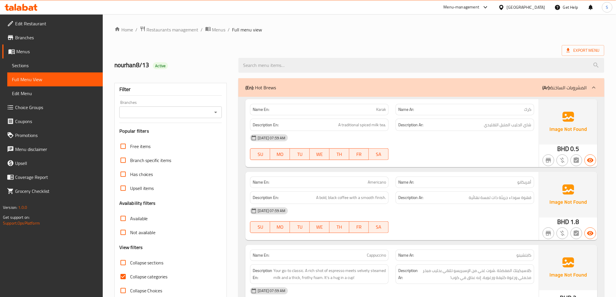
scroll to position [45, 0]
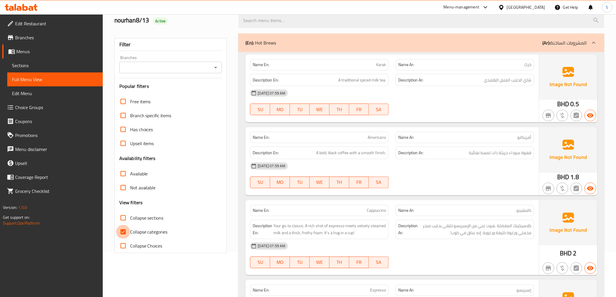
click at [121, 233] on input "Collapse categories" at bounding box center [123, 232] width 14 height 14
checkbox input "false"
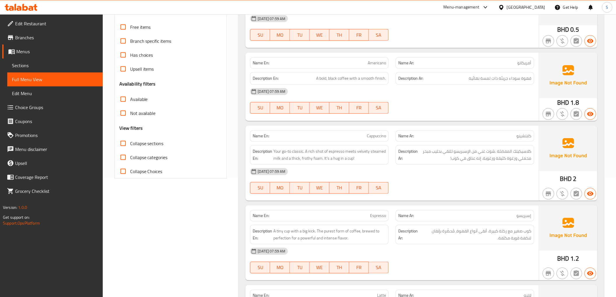
scroll to position [129, 0]
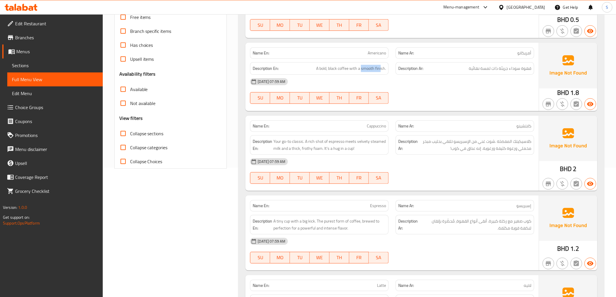
drag, startPoint x: 361, startPoint y: 69, endPoint x: 381, endPoint y: 65, distance: 20.5
click at [381, 65] on div "Description En: A bold, black coffee with a smooth finish." at bounding box center [319, 68] width 139 height 13
click at [380, 53] on span "Americano" at bounding box center [377, 53] width 18 height 6
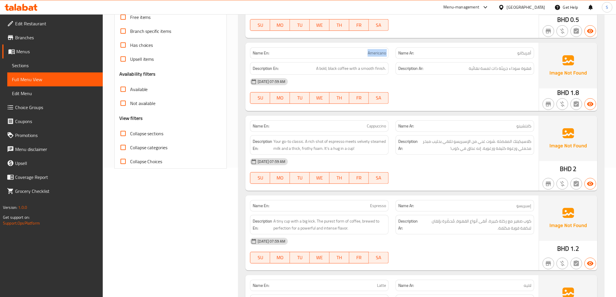
copy span "Americano"
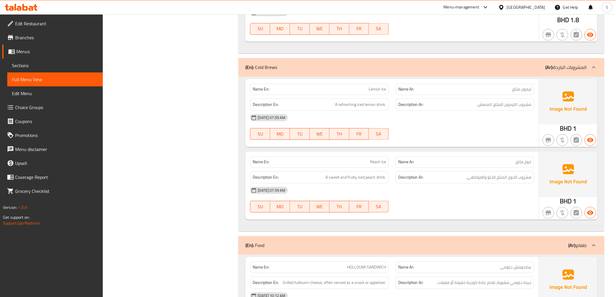
scroll to position [452, 0]
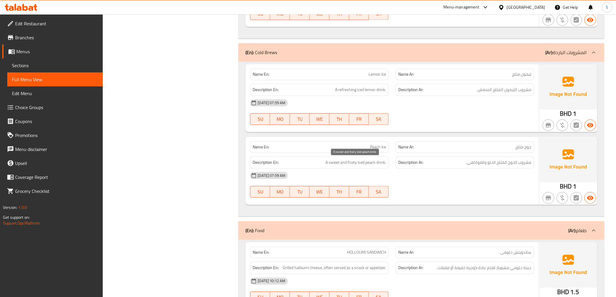
click at [336, 165] on span "A sweet and fruity iced peach drink." at bounding box center [355, 162] width 61 height 7
click at [353, 162] on span "A sweet and fruity iced peach drink." at bounding box center [355, 162] width 61 height 7
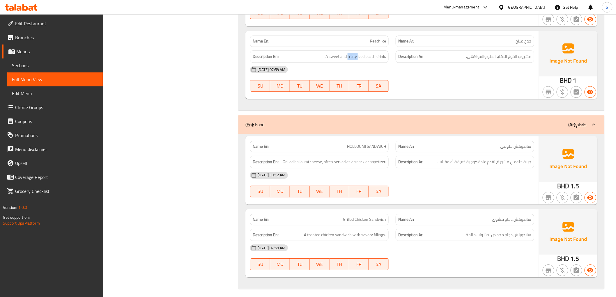
scroll to position [562, 0]
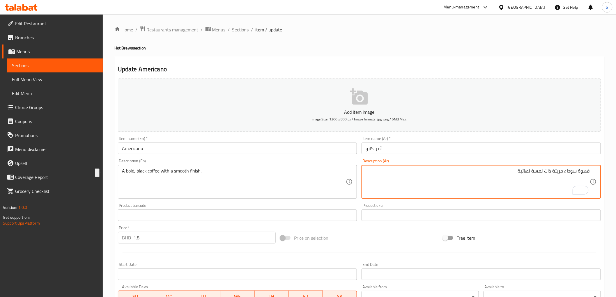
drag, startPoint x: 565, startPoint y: 170, endPoint x: 433, endPoint y: 168, distance: 132.1
click at [433, 168] on textarea "قهوة سوداء جريئة ذات لمسة نهائية" at bounding box center [477, 182] width 224 height 28
type textarea "قهوة سوداء بولد مع سموذ فينيش"
click at [293, 150] on input "Americano" at bounding box center [237, 149] width 239 height 12
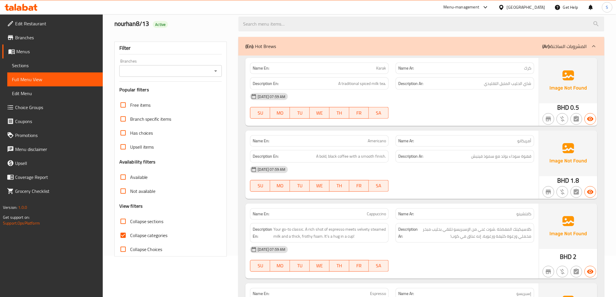
scroll to position [97, 0]
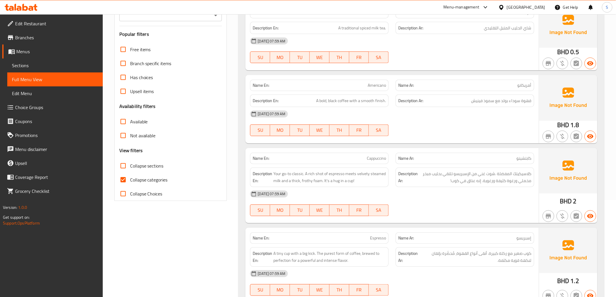
click at [124, 174] on input "Collapse categories" at bounding box center [123, 180] width 14 height 14
checkbox input "false"
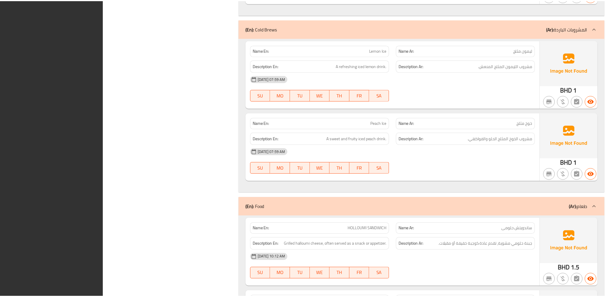
scroll to position [562, 0]
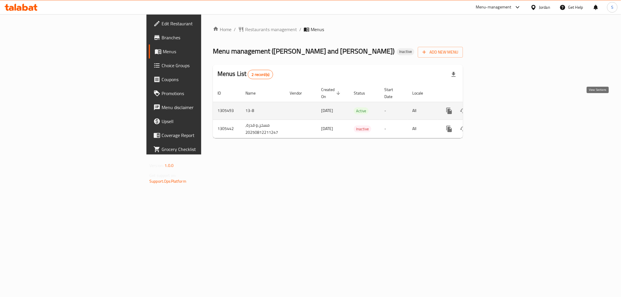
click at [494, 107] on icon "enhanced table" at bounding box center [490, 110] width 7 height 7
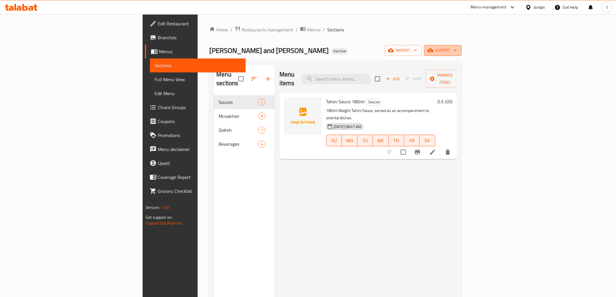
click at [458, 48] on icon "button" at bounding box center [455, 50] width 6 height 6
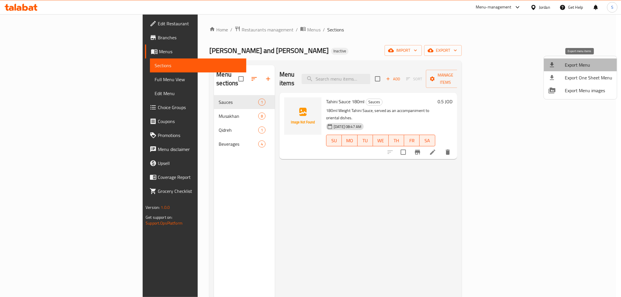
click at [594, 60] on li "Export Menu" at bounding box center [580, 64] width 73 height 13
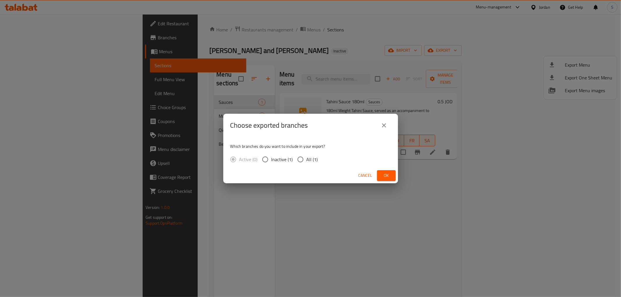
click at [317, 159] on div "Active (0) Inactive (1) All (1)" at bounding box center [276, 159] width 92 height 12
click at [315, 159] on span "All (1)" at bounding box center [311, 159] width 11 height 7
click at [306, 159] on input "All (1)" at bounding box center [300, 159] width 12 height 12
radio input "true"
click at [388, 177] on span "Ok" at bounding box center [385, 175] width 9 height 7
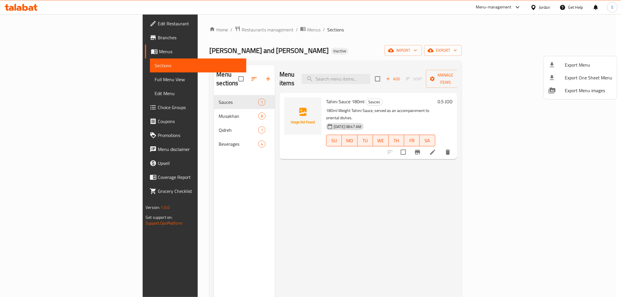
click at [31, 72] on div at bounding box center [310, 148] width 621 height 297
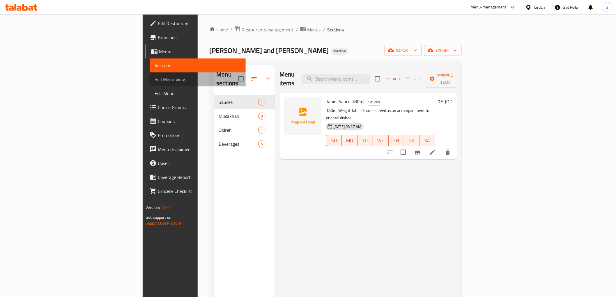
click at [155, 79] on span "Full Menu View" at bounding box center [198, 79] width 86 height 7
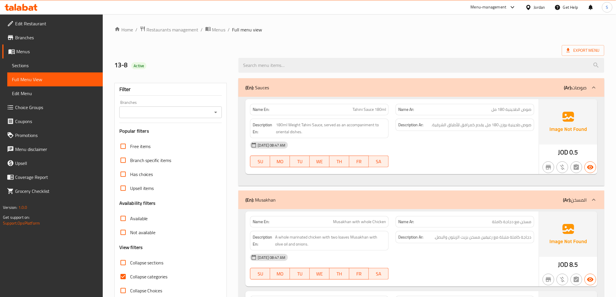
scroll to position [97, 0]
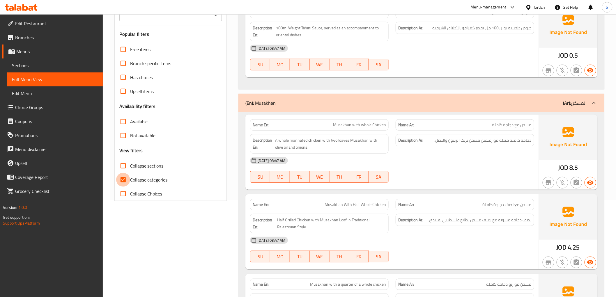
click at [127, 174] on input "Collapse categories" at bounding box center [123, 180] width 14 height 14
checkbox input "false"
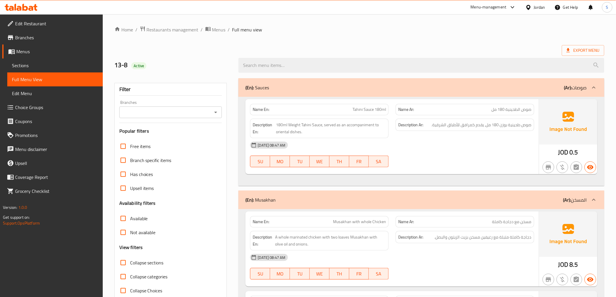
click at [128, 66] on h2 "13-8 Active" at bounding box center [172, 65] width 117 height 9
drag, startPoint x: 129, startPoint y: 67, endPoint x: 154, endPoint y: 63, distance: 24.5
click at [154, 63] on h2 "13-8 Active" at bounding box center [172, 65] width 117 height 9
copy span "Active"
